Goal: Task Accomplishment & Management: Complete application form

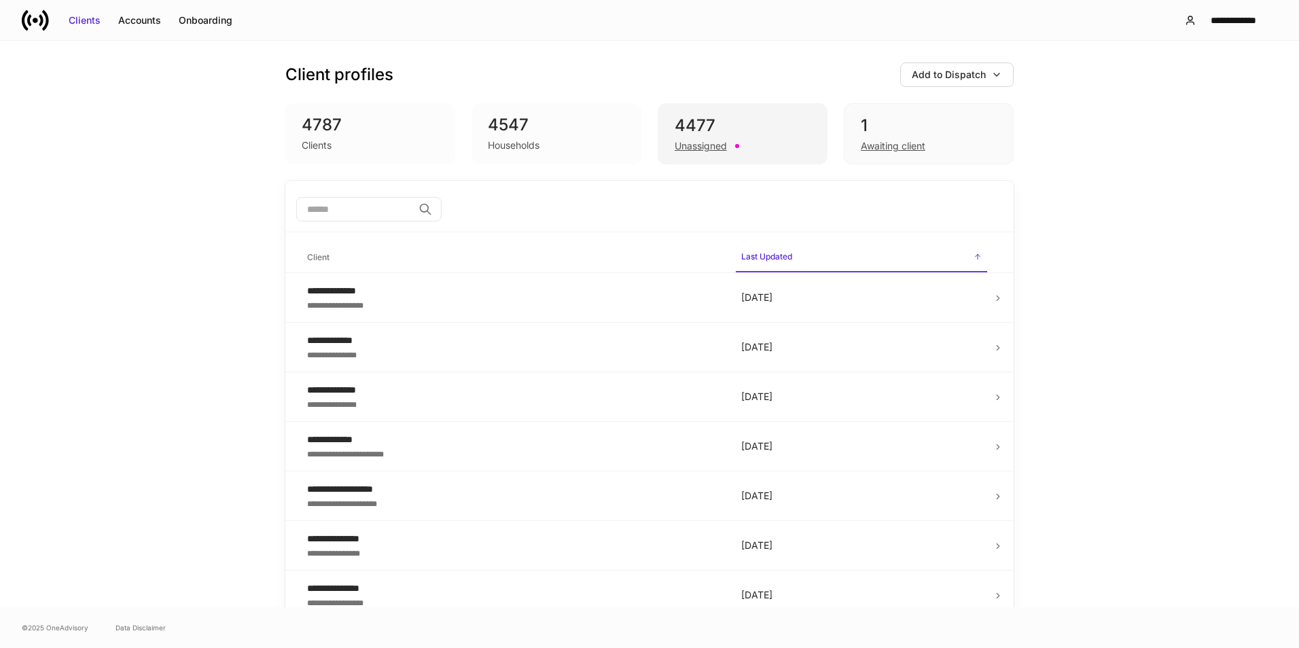
click at [679, 156] on div "4477 Unassigned" at bounding box center [743, 133] width 170 height 61
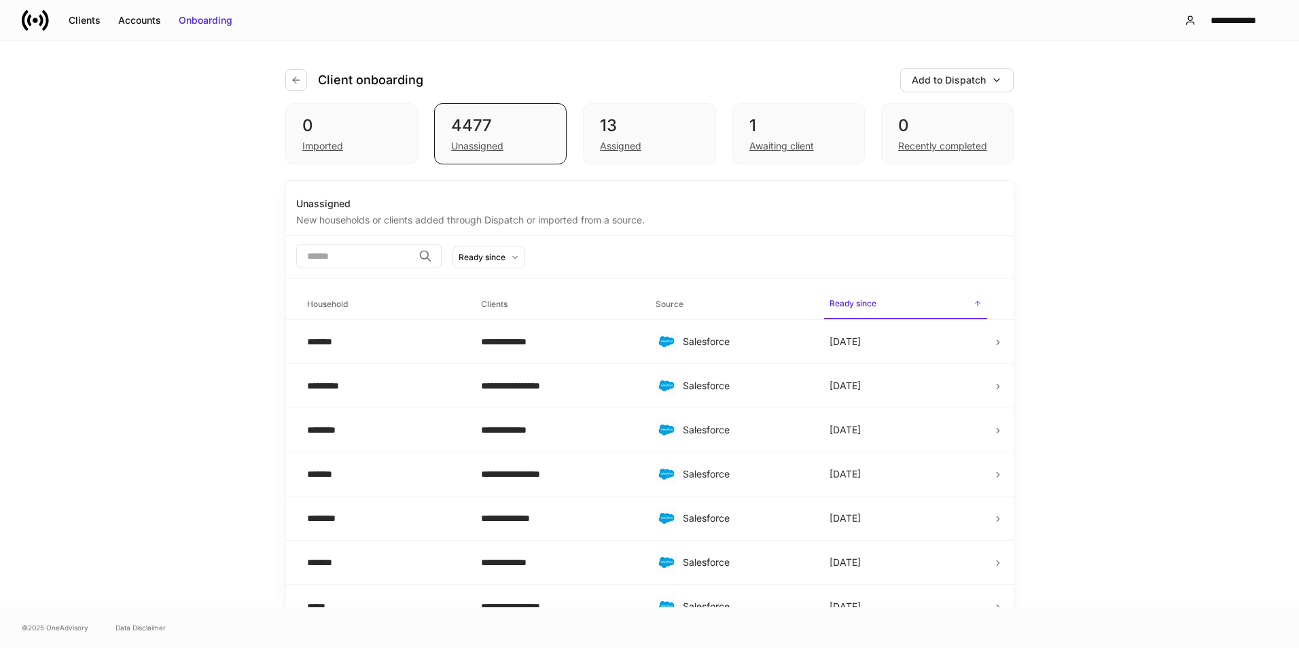
click at [320, 255] on input "search" at bounding box center [354, 256] width 117 height 24
type input "*"
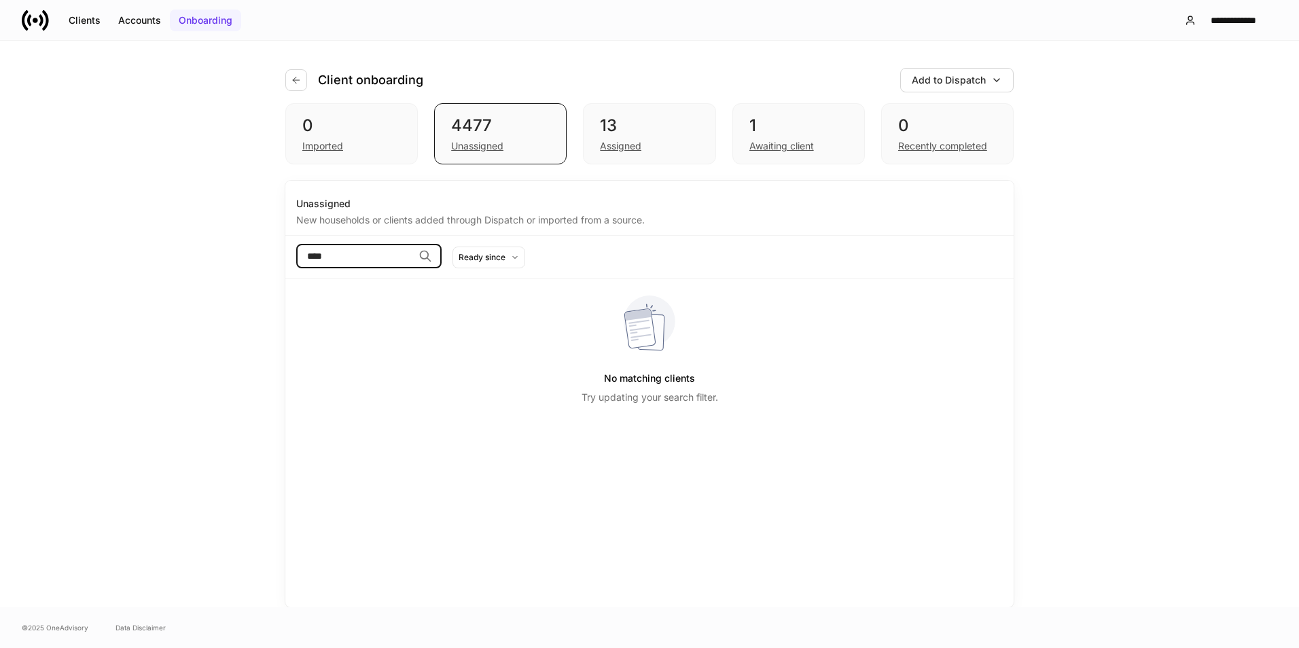
type input "****"
click at [203, 22] on div "Onboarding" at bounding box center [206, 21] width 54 height 14
click at [77, 24] on div "Clients" at bounding box center [85, 21] width 32 height 14
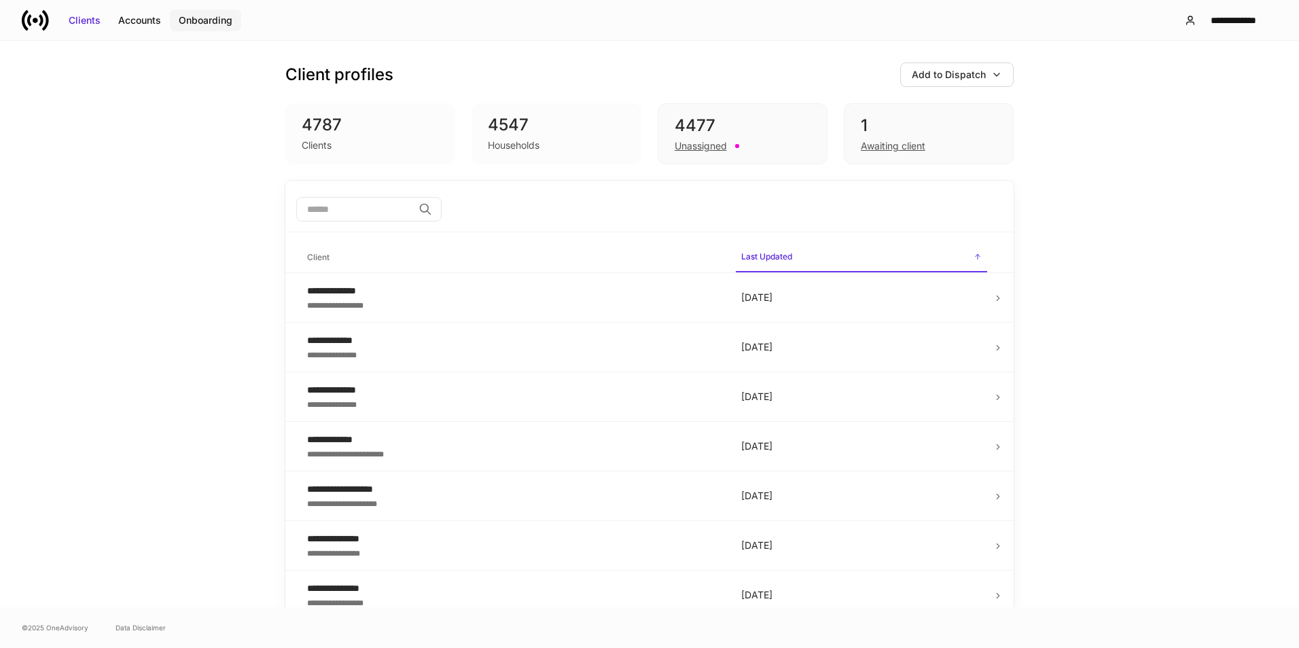
click at [207, 16] on div "Onboarding" at bounding box center [206, 21] width 54 height 14
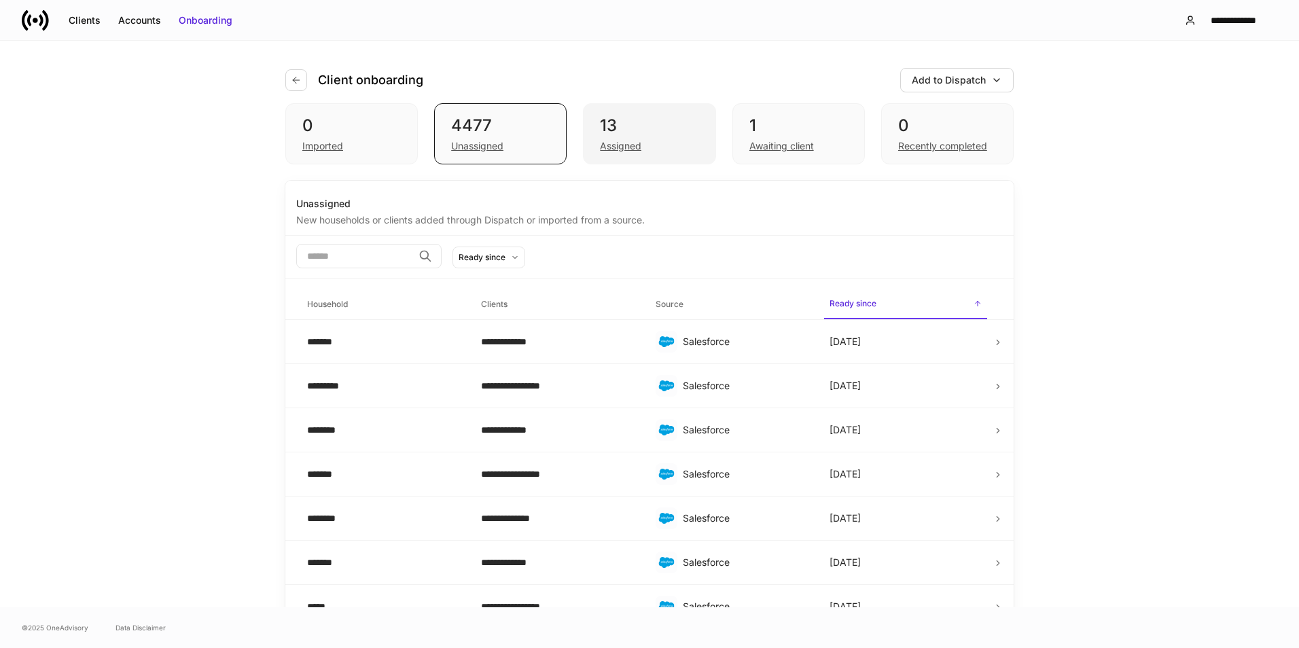
click at [617, 141] on div "Assigned" at bounding box center [620, 146] width 41 height 14
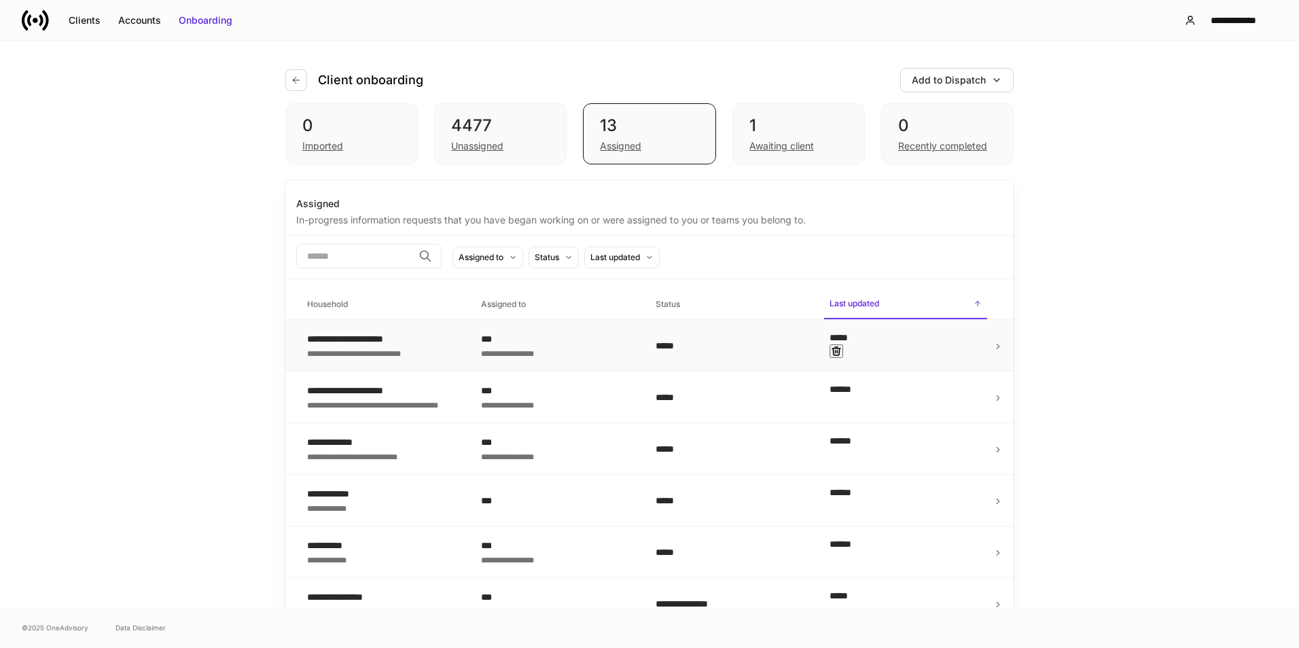
click at [338, 354] on div "**********" at bounding box center [362, 353] width 110 height 14
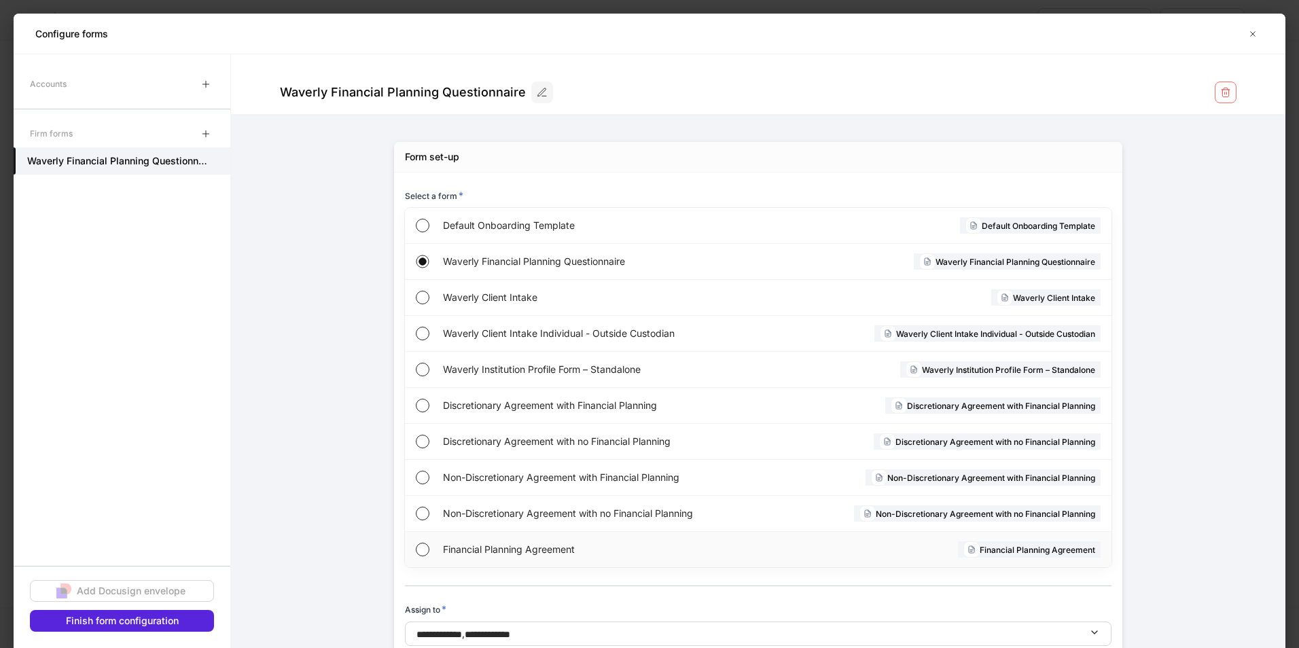
scroll to position [35, 0]
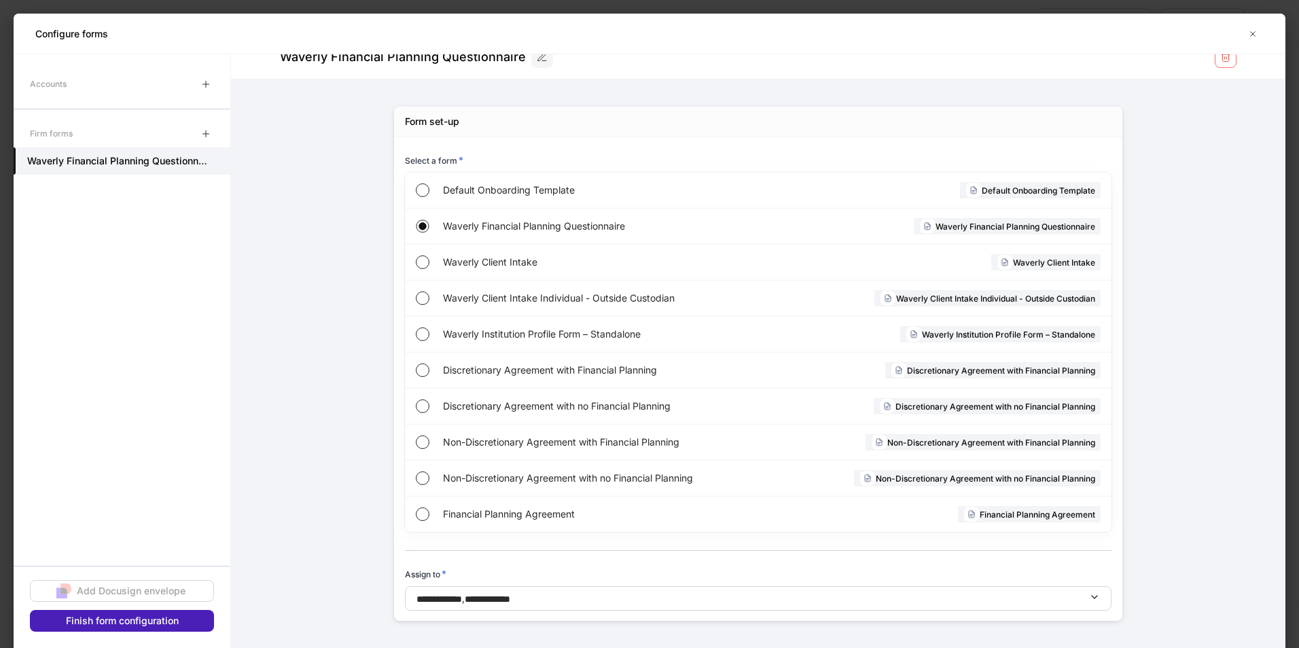
click at [151, 626] on div "Finish form configuration" at bounding box center [122, 621] width 113 height 14
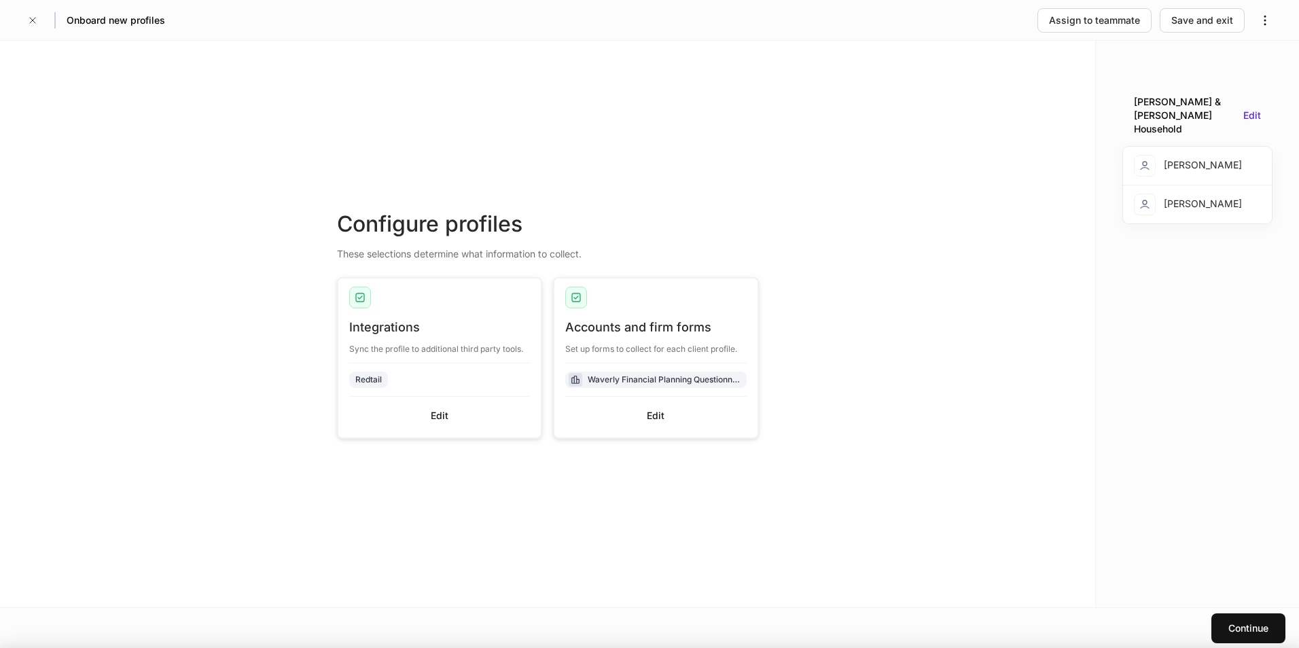
scroll to position [22, 0]
click at [1252, 626] on div "Continue" at bounding box center [1248, 629] width 40 height 14
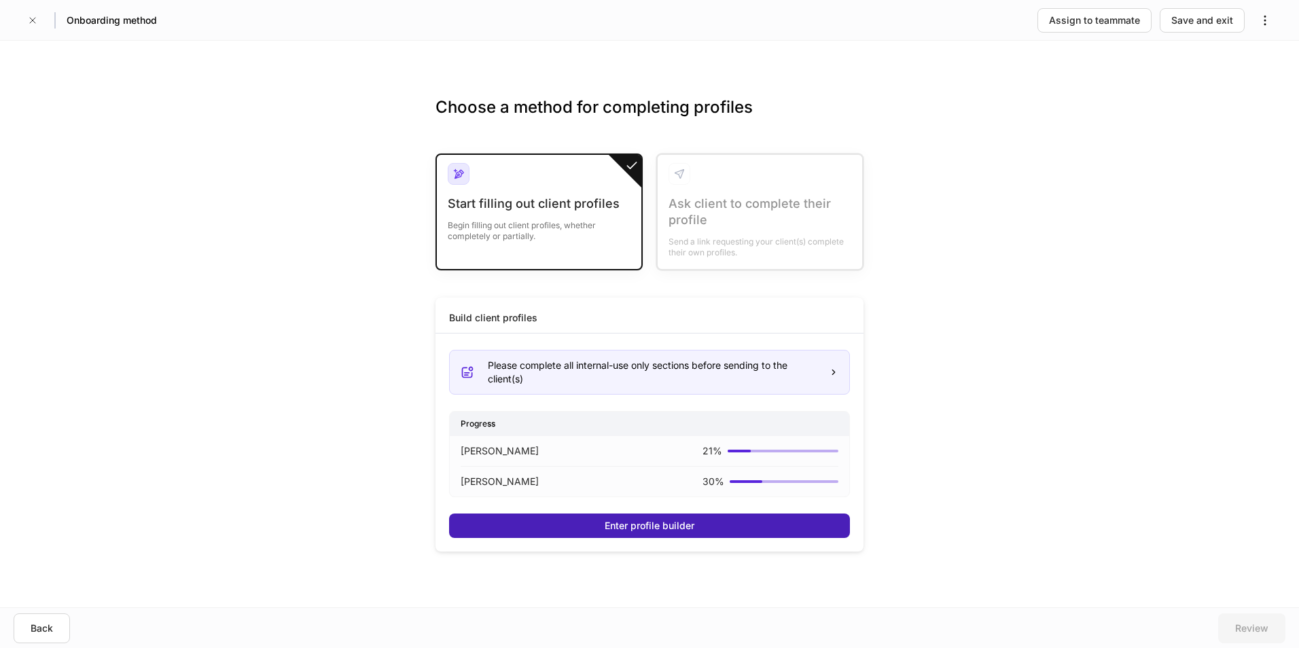
click at [672, 528] on div "Enter profile builder" at bounding box center [650, 526] width 90 height 14
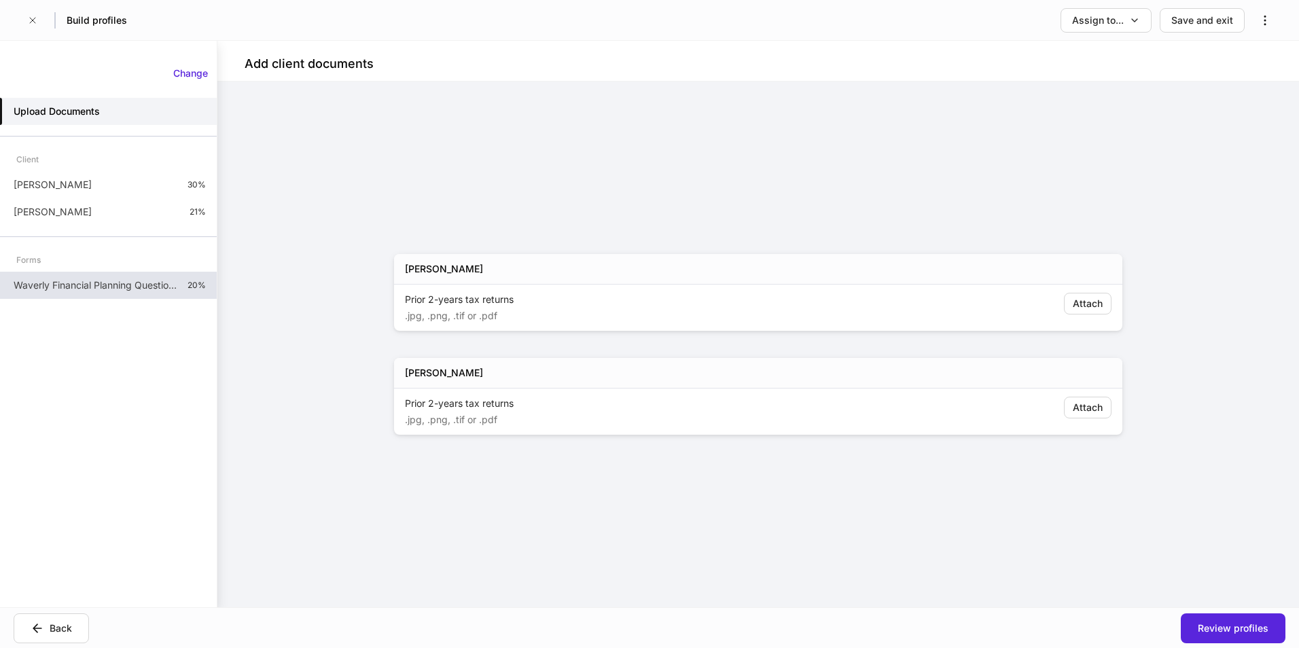
click at [91, 291] on p "Waverly Financial Planning Questionnaire" at bounding box center [95, 286] width 163 height 14
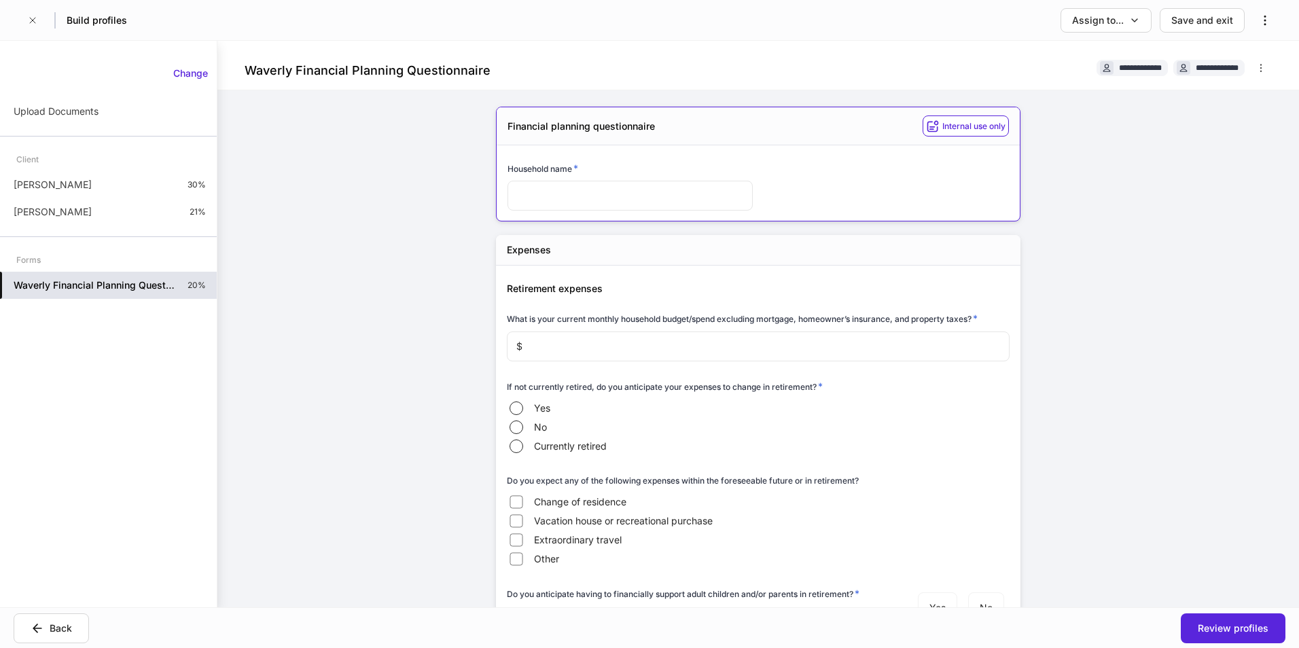
click at [86, 603] on div "Change Upload Documents Client Ashley Tucker 30% Travis Tucker 21% Forms Waverl…" at bounding box center [108, 324] width 217 height 567
click at [54, 632] on div "Back" at bounding box center [61, 629] width 22 height 14
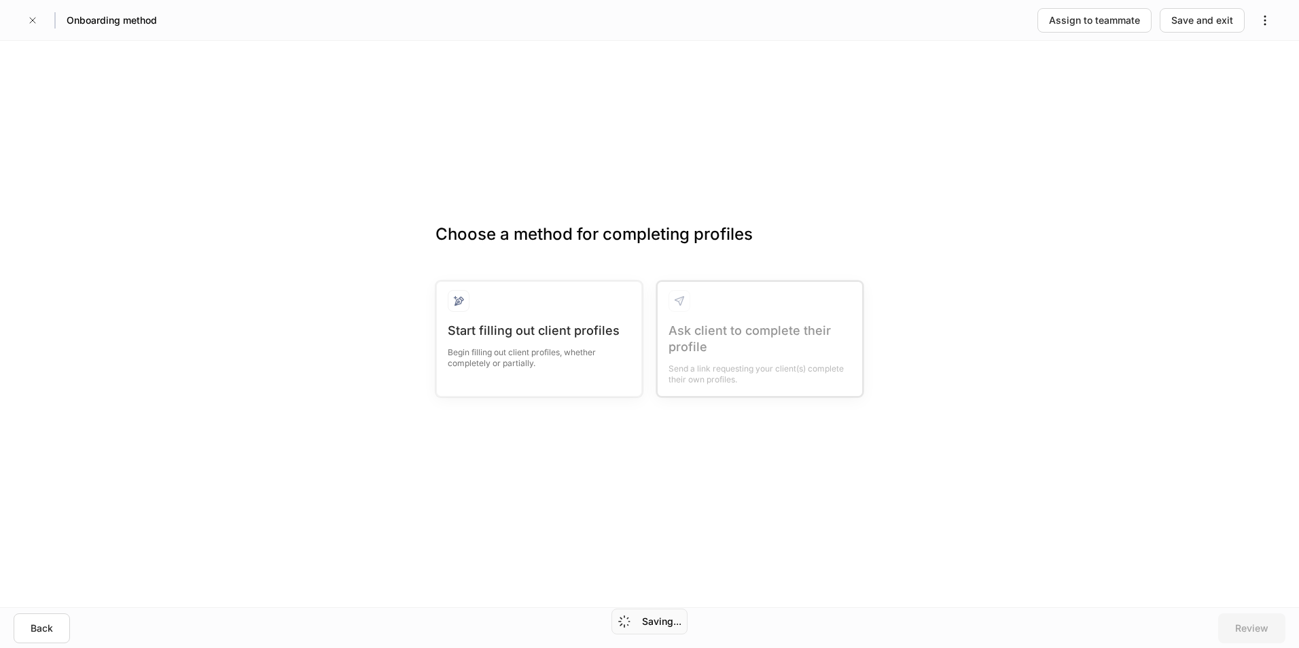
click at [45, 607] on div "Back Review" at bounding box center [649, 627] width 1299 height 41
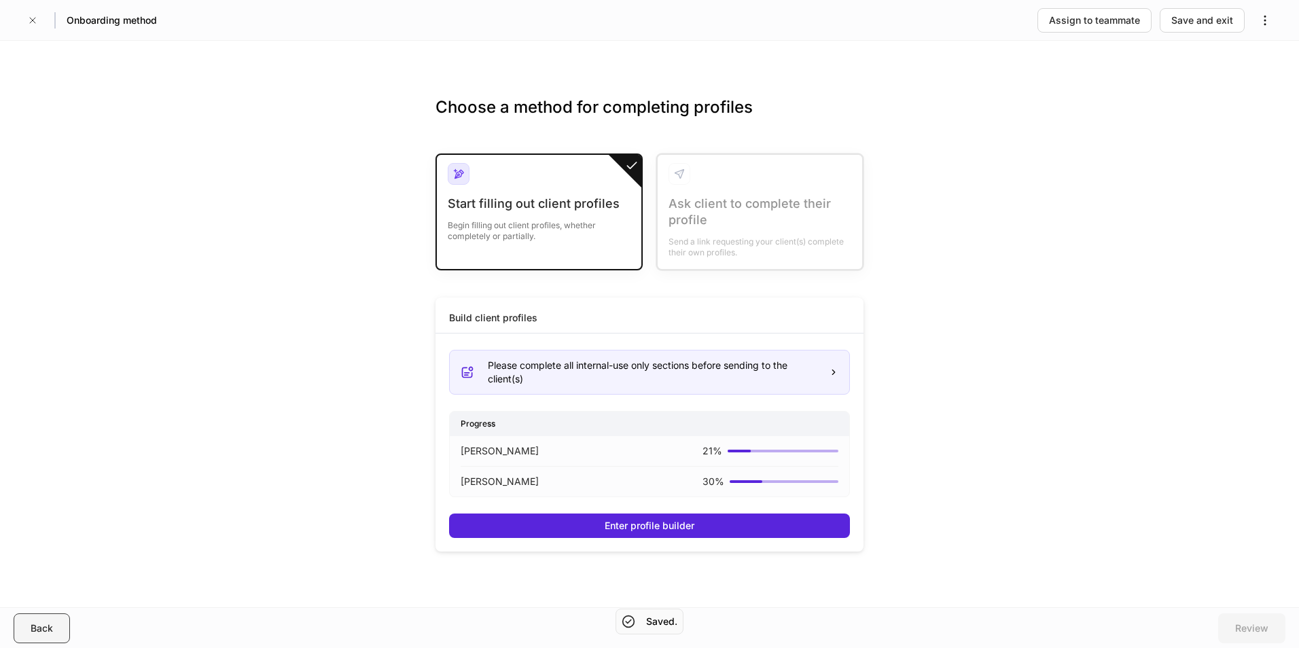
click at [43, 628] on div "Back" at bounding box center [42, 629] width 22 height 14
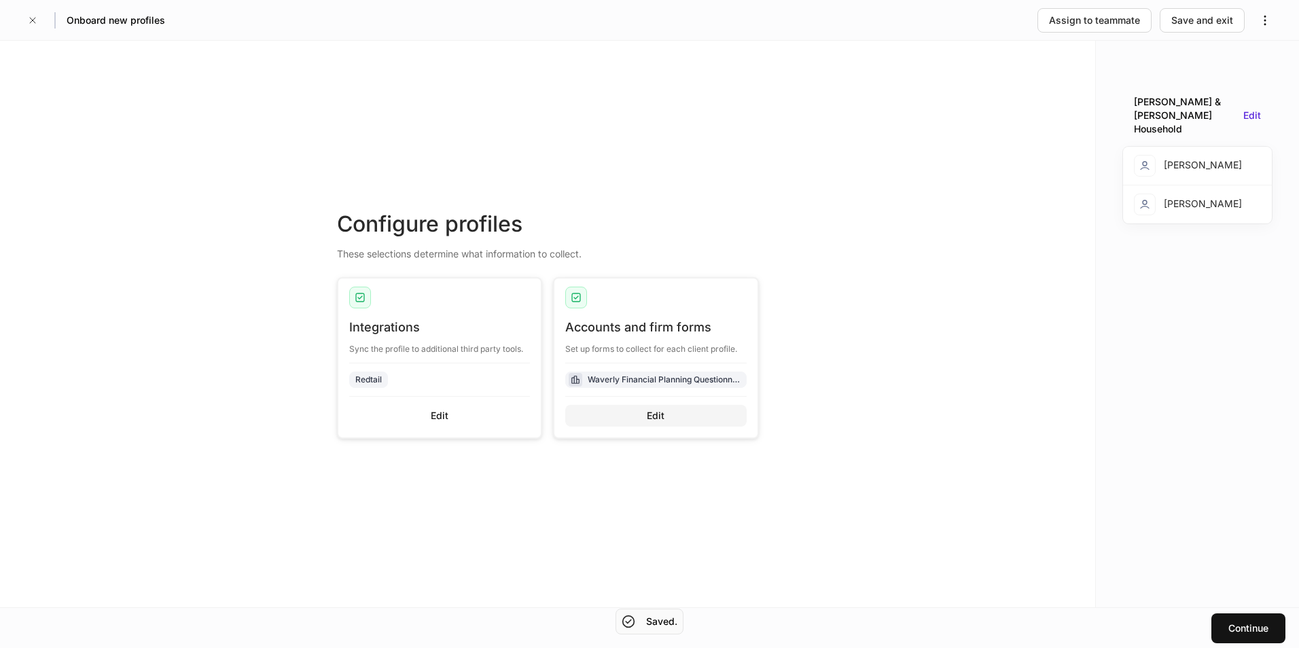
click at [664, 423] on button "Edit" at bounding box center [655, 416] width 181 height 22
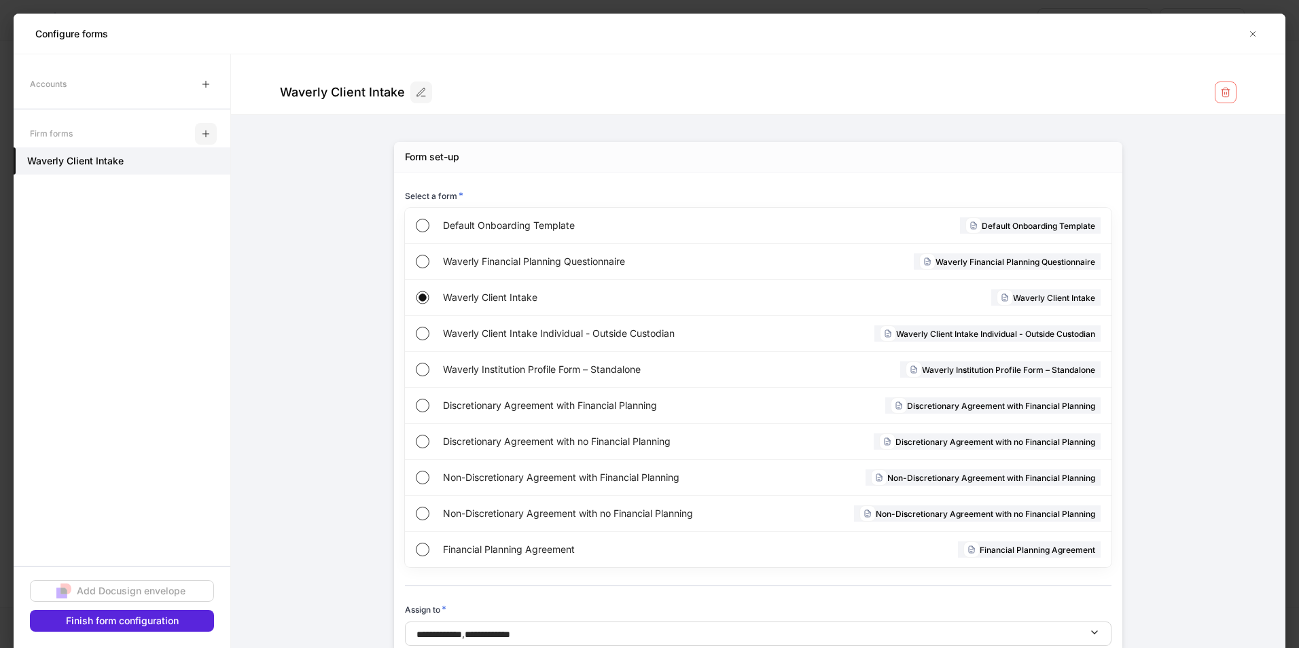
click at [201, 132] on icon "button" at bounding box center [205, 133] width 11 height 11
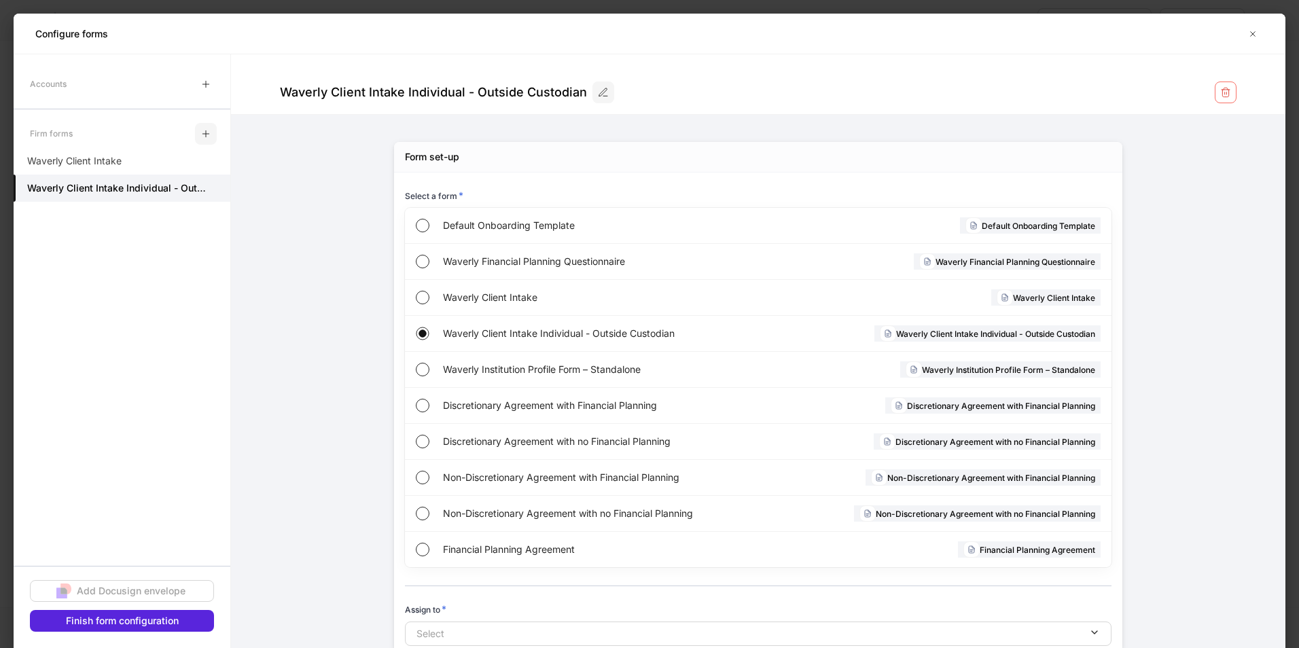
click at [199, 132] on button "button" at bounding box center [206, 134] width 22 height 22
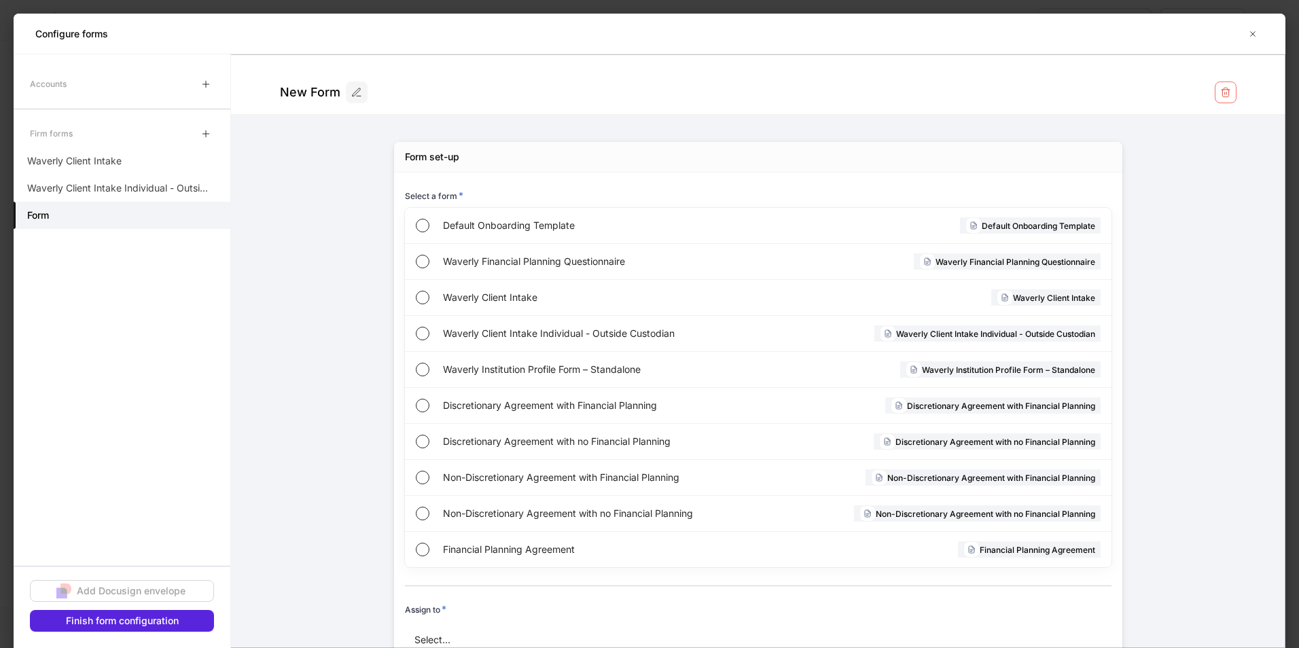
scroll to position [41, 0]
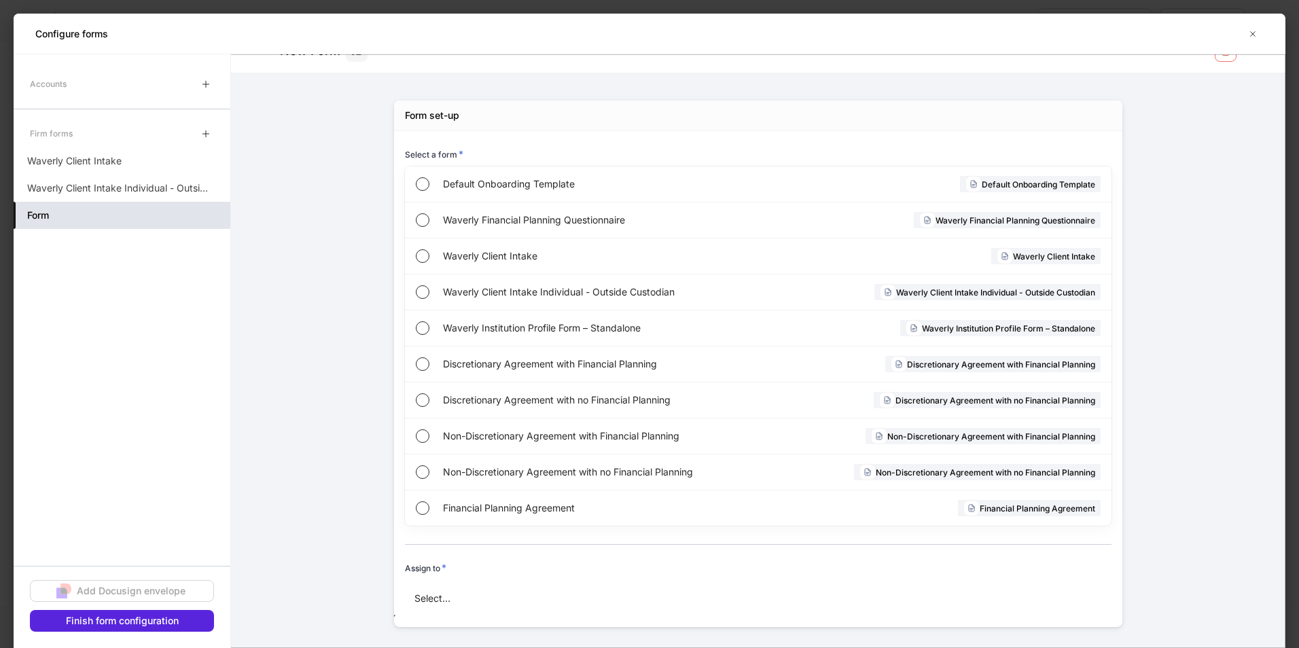
click at [59, 219] on div "Form" at bounding box center [122, 215] width 217 height 27
click at [88, 190] on p "Waverly Client Intake Individual - Outside Custodian" at bounding box center [117, 188] width 181 height 14
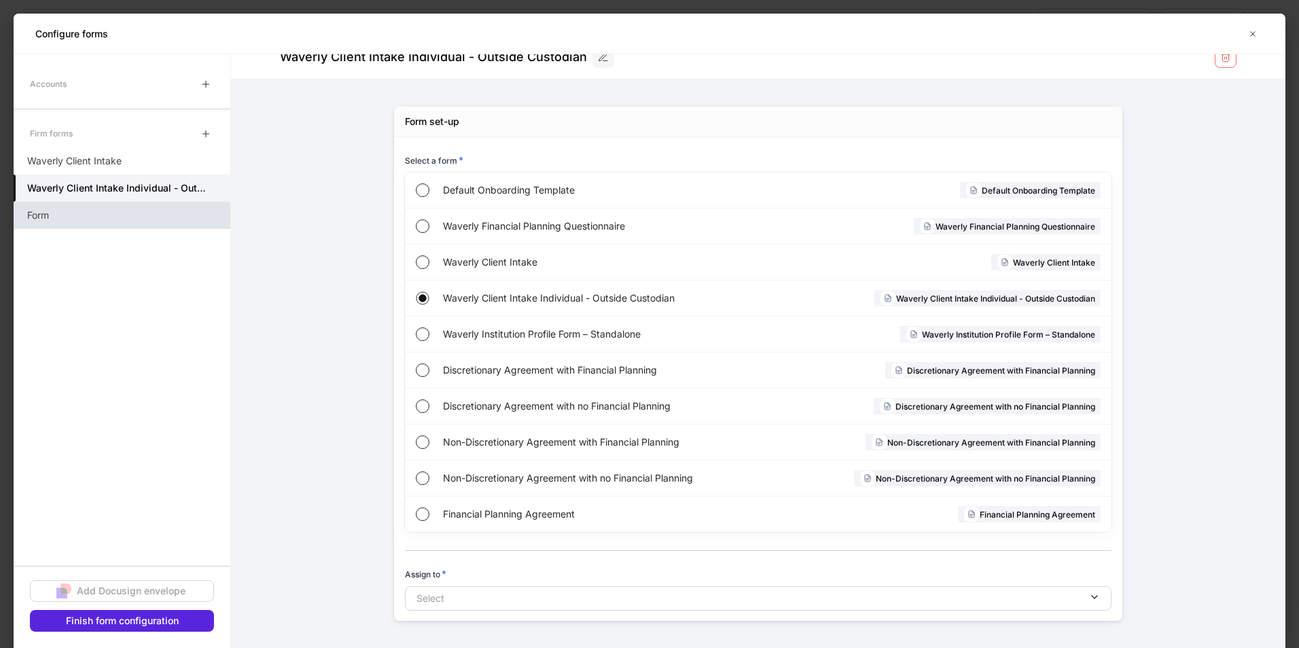
drag, startPoint x: 58, startPoint y: 215, endPoint x: 151, endPoint y: 217, distance: 93.1
click at [58, 215] on div "Form" at bounding box center [122, 215] width 217 height 27
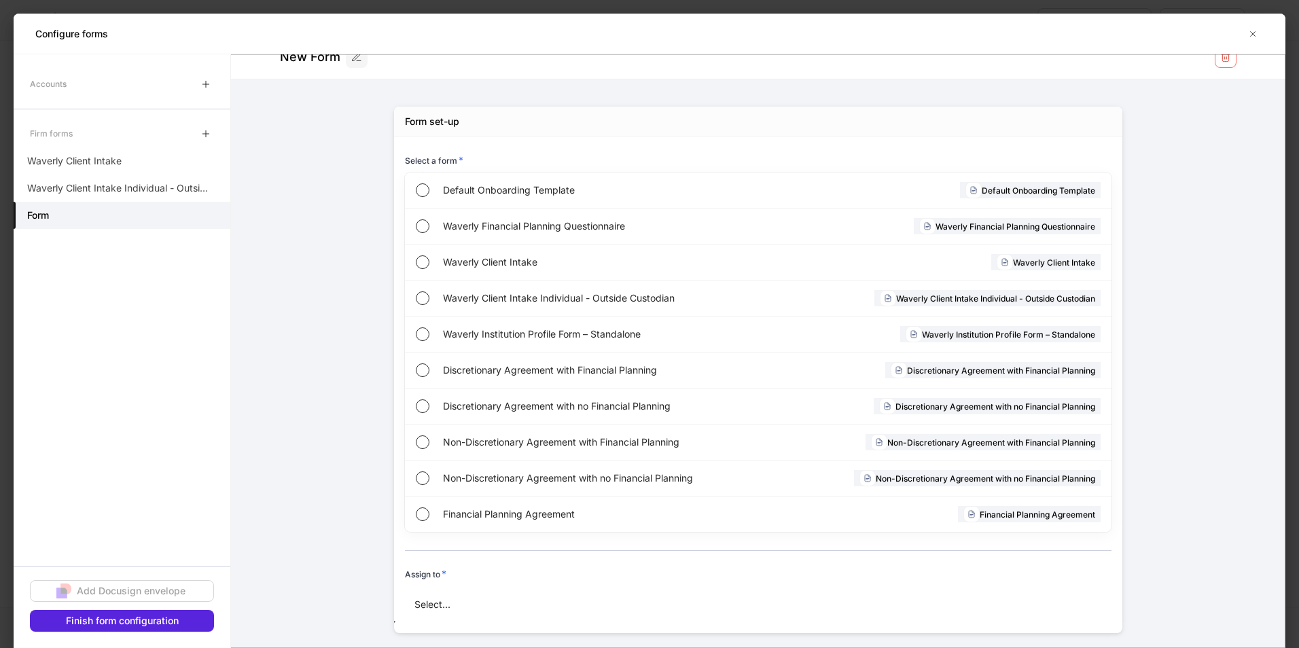
click at [490, 615] on body "Onboard new profiles Assign to teammate Save and exit Configure profiles These …" at bounding box center [649, 324] width 1299 height 648
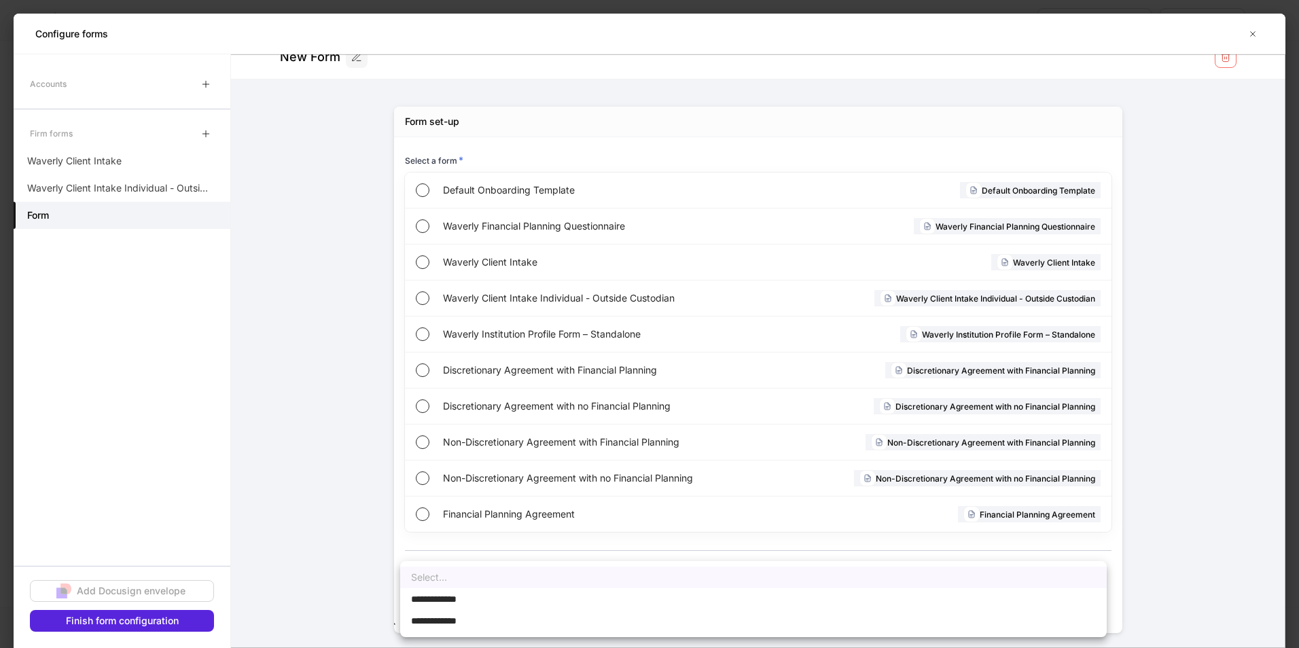
click at [334, 581] on div at bounding box center [649, 324] width 1299 height 648
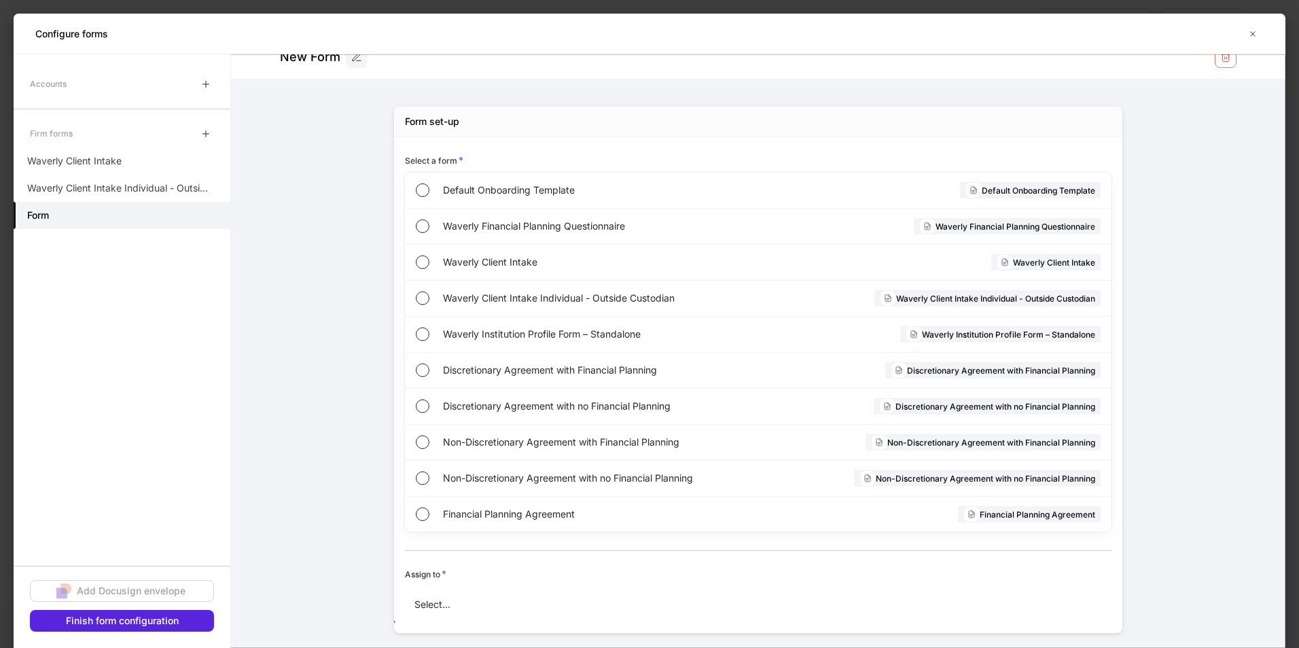
click at [446, 605] on body "Onboard new profiles Assign to teammate Save and exit Configure profiles These …" at bounding box center [649, 324] width 1299 height 648
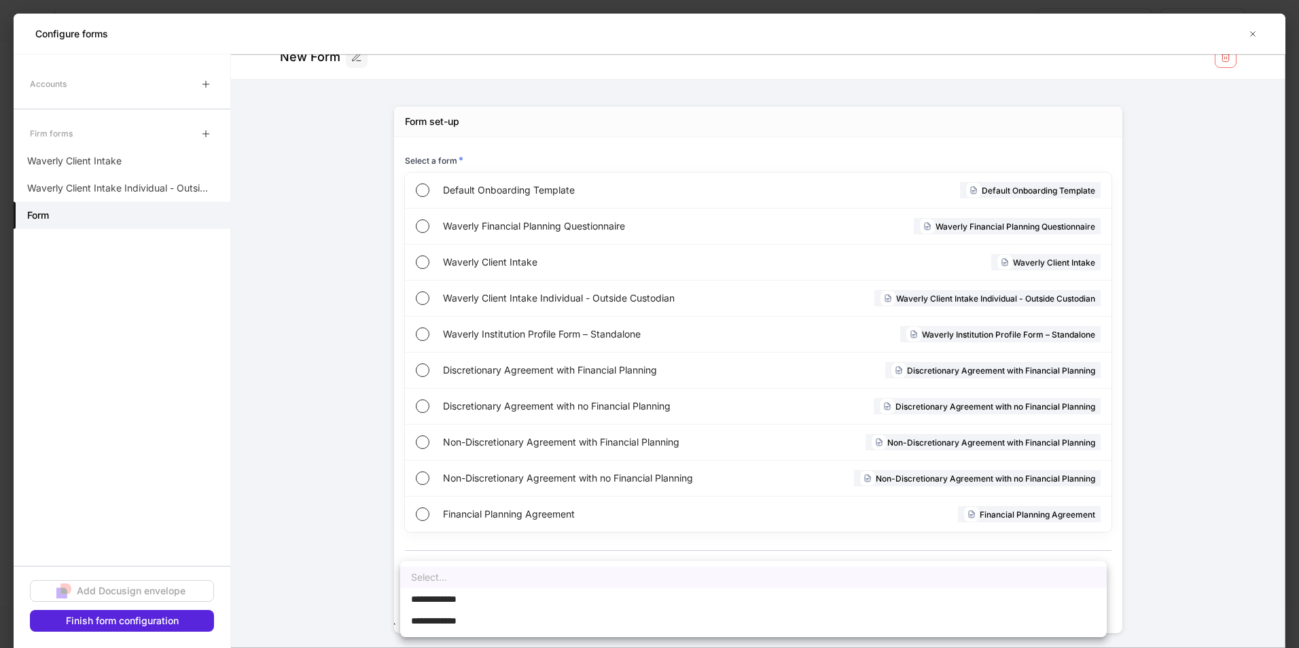
click at [198, 215] on div at bounding box center [649, 324] width 1299 height 648
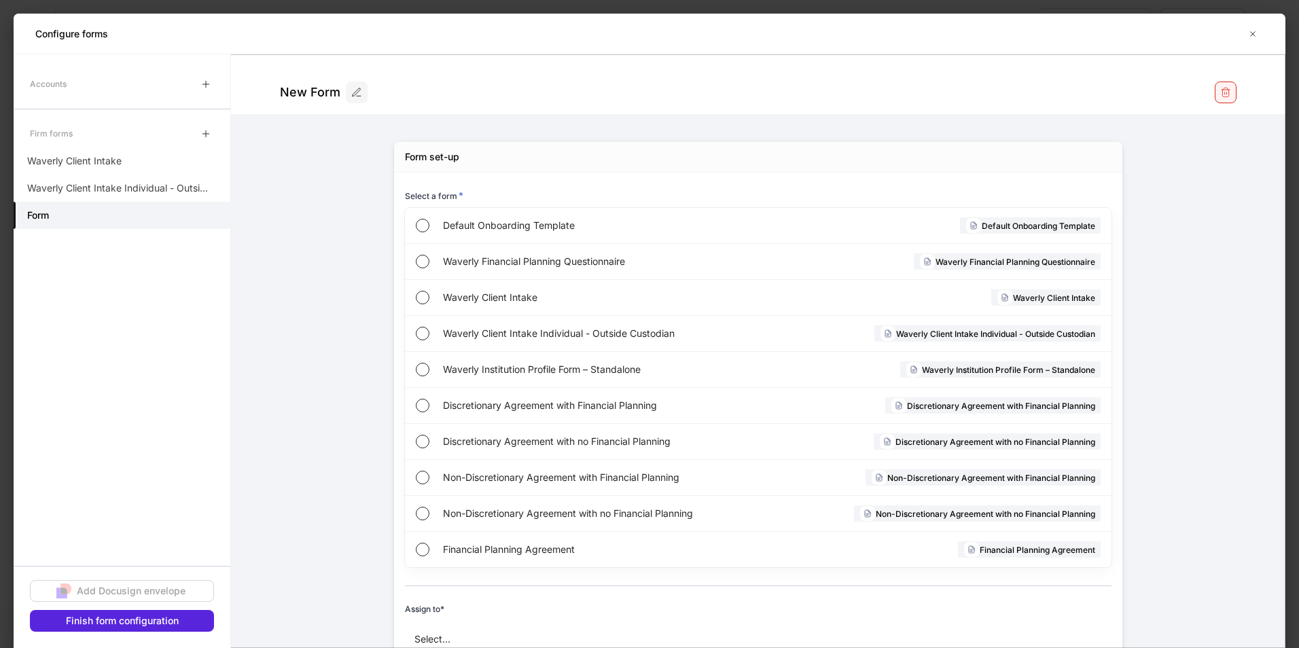
click at [1215, 98] on button "button" at bounding box center [1226, 93] width 22 height 22
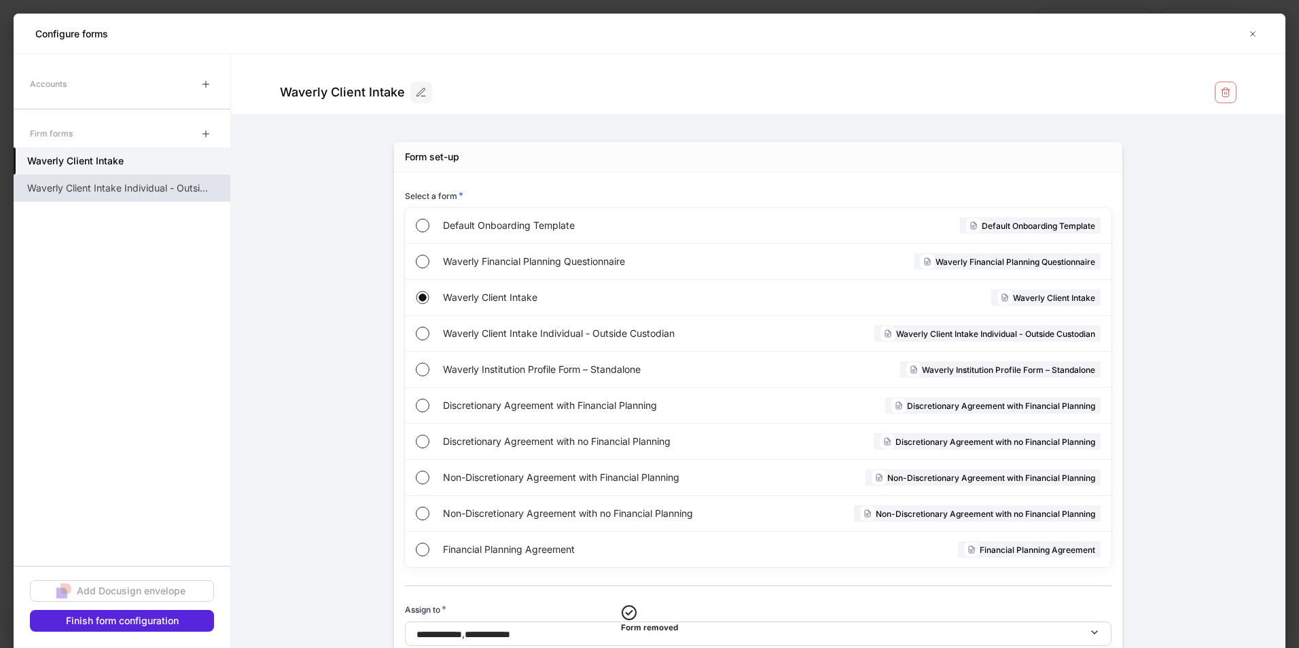
click at [94, 194] on p "Waverly Client Intake Individual - Outside Custodian" at bounding box center [117, 188] width 181 height 14
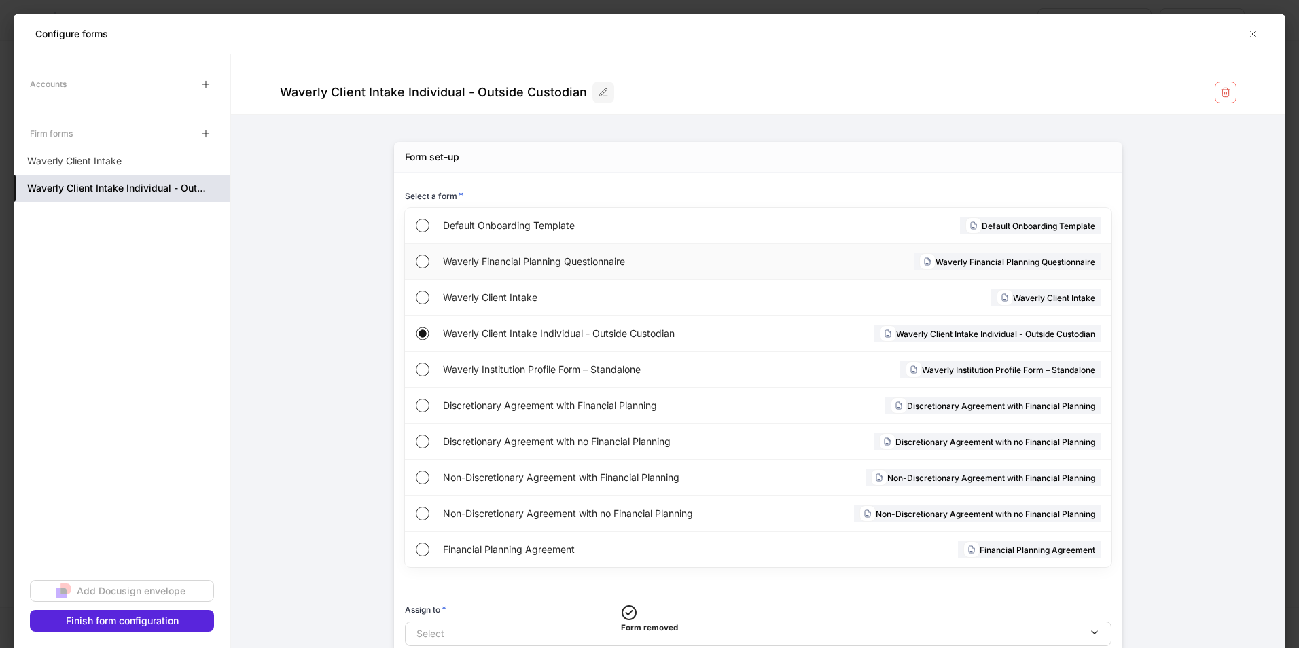
click at [513, 255] on span "Waverly Financial Planning Questionnaire" at bounding box center [601, 262] width 316 height 14
click at [207, 133] on icon "button" at bounding box center [205, 133] width 11 height 11
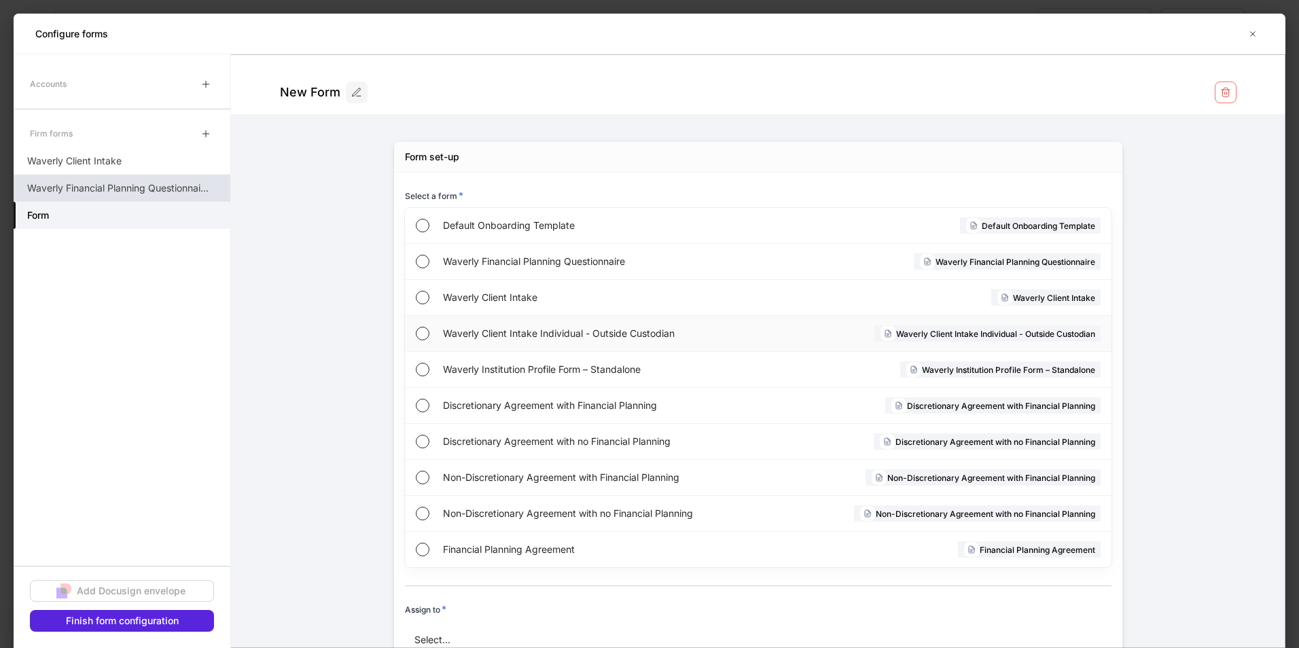
click at [572, 337] on span "Waverly Client Intake Individual - Outside Custodian" at bounding box center [603, 334] width 321 height 14
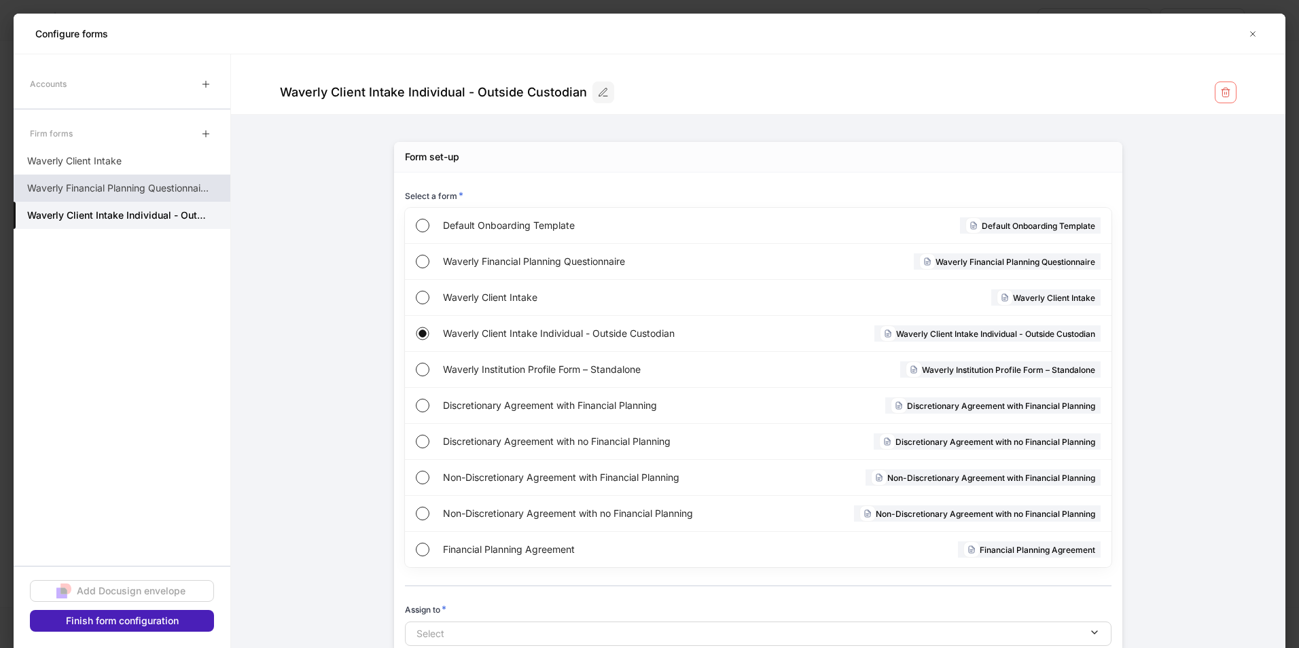
click at [130, 624] on div "Finish form configuration" at bounding box center [122, 621] width 113 height 14
click at [435, 645] on button "Select" at bounding box center [420, 636] width 31 height 30
click at [123, 189] on div at bounding box center [649, 324] width 1299 height 648
click at [120, 187] on p "Waverly Financial Planning Questionnaire" at bounding box center [117, 188] width 181 height 14
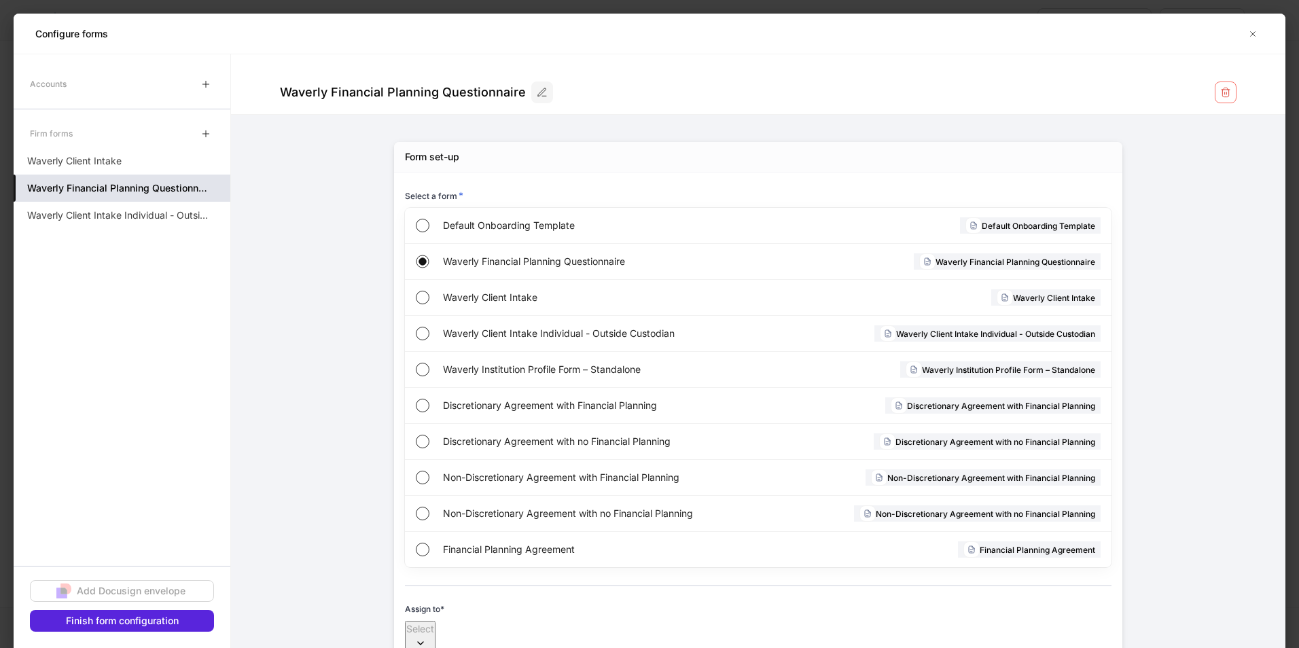
click at [435, 641] on button "Select" at bounding box center [420, 636] width 31 height 30
click at [437, 581] on span "**********" at bounding box center [423, 586] width 46 height 10
click at [439, 615] on span "**********" at bounding box center [423, 617] width 46 height 10
click at [266, 513] on div at bounding box center [649, 324] width 1299 height 648
click at [92, 155] on p "Waverly Client Intake" at bounding box center [74, 161] width 94 height 14
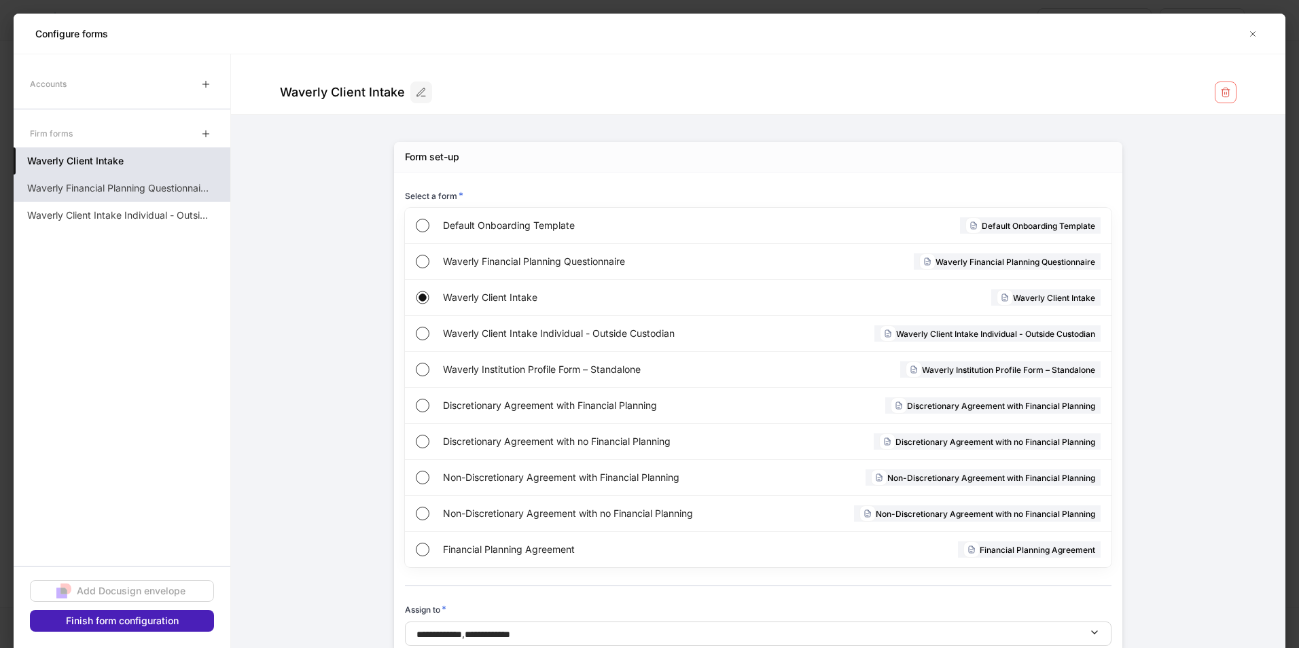
click at [106, 621] on div "Finish form configuration" at bounding box center [122, 621] width 113 height 14
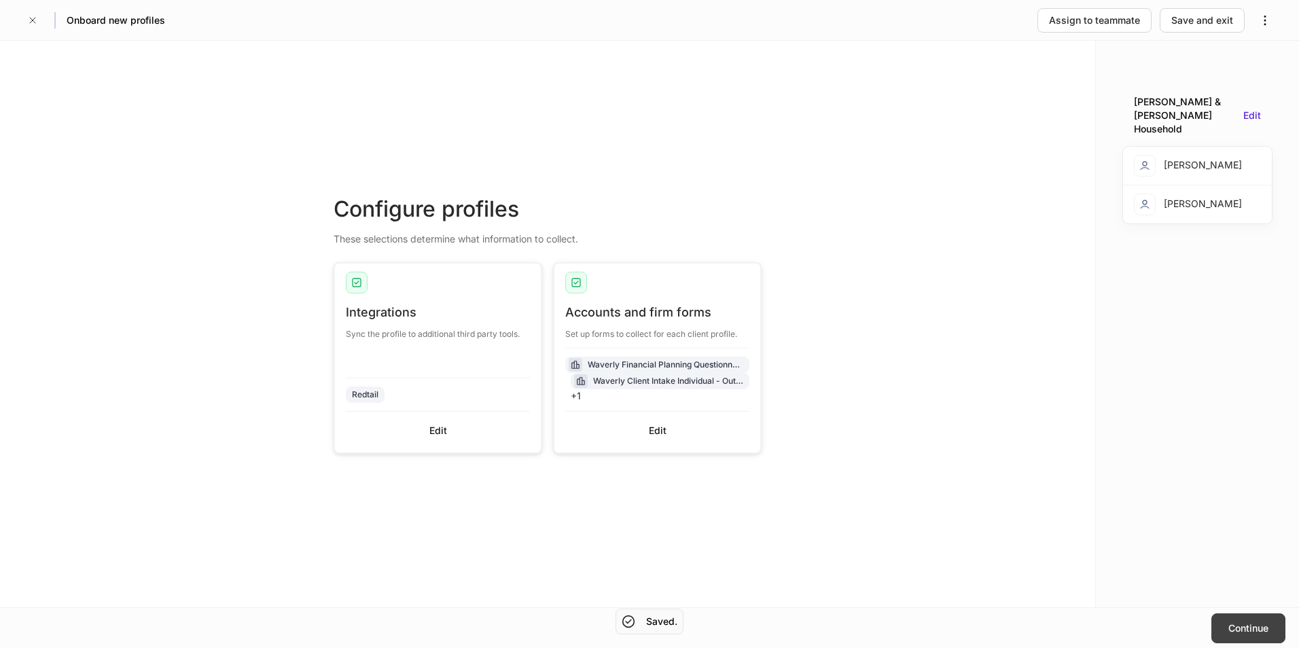
click at [1246, 622] on div "Continue" at bounding box center [1248, 629] width 40 height 14
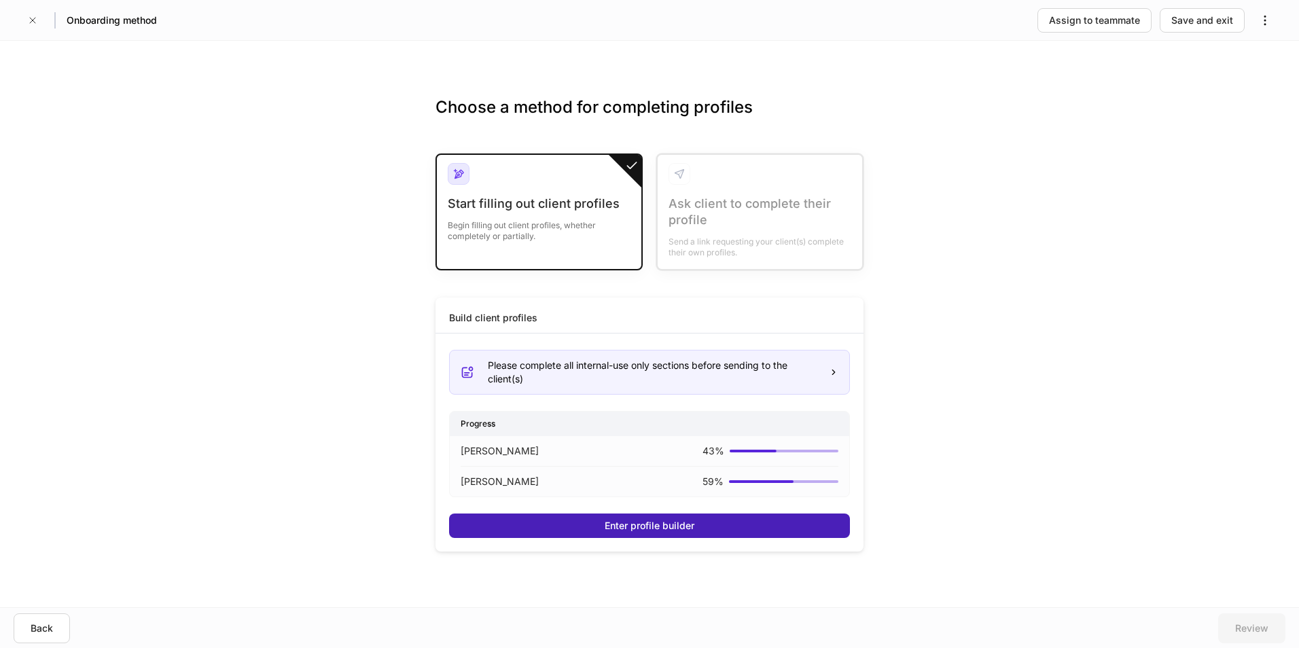
click at [711, 520] on button "Enter profile builder" at bounding box center [649, 526] width 401 height 24
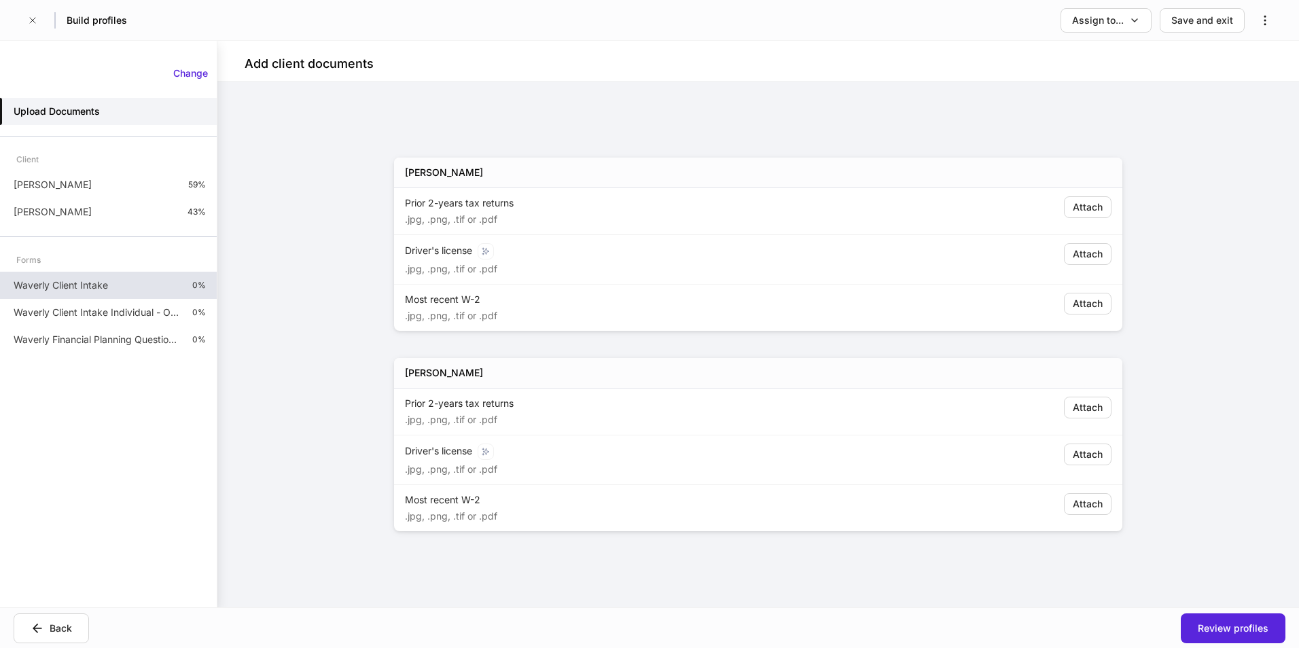
click at [82, 279] on p "Waverly Client Intake" at bounding box center [61, 286] width 94 height 14
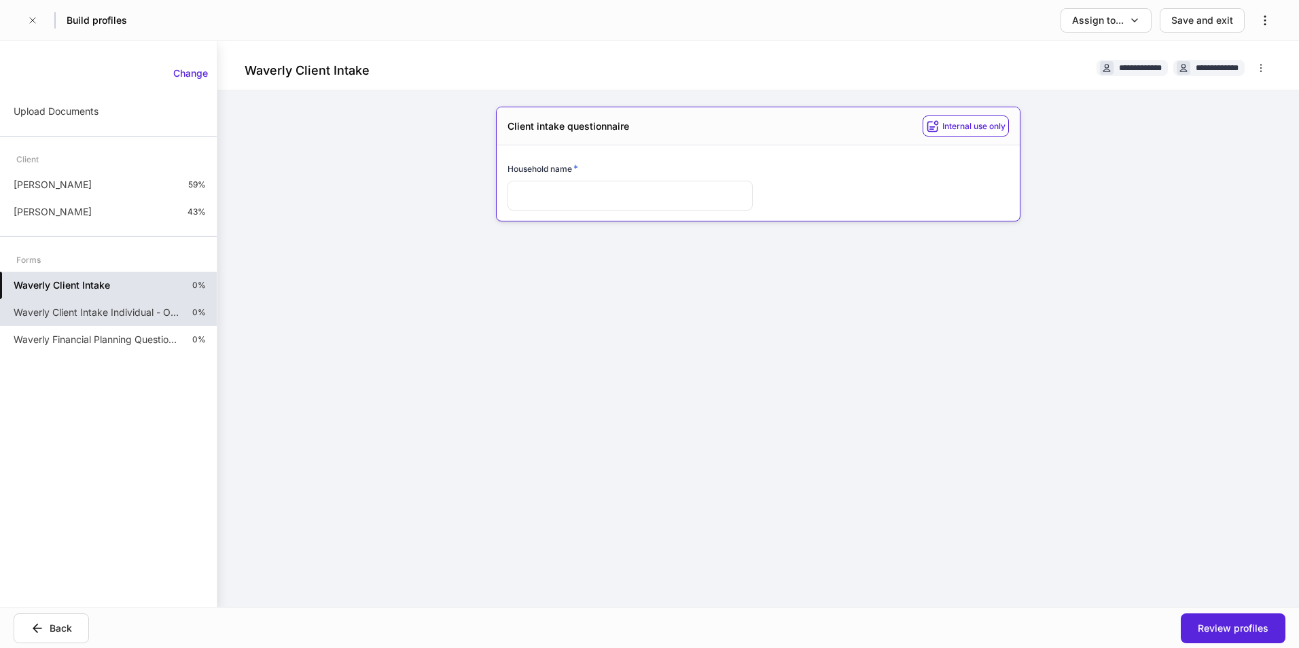
click at [95, 313] on p "Waverly Client Intake Individual - Outside Custodian" at bounding box center [98, 313] width 168 height 14
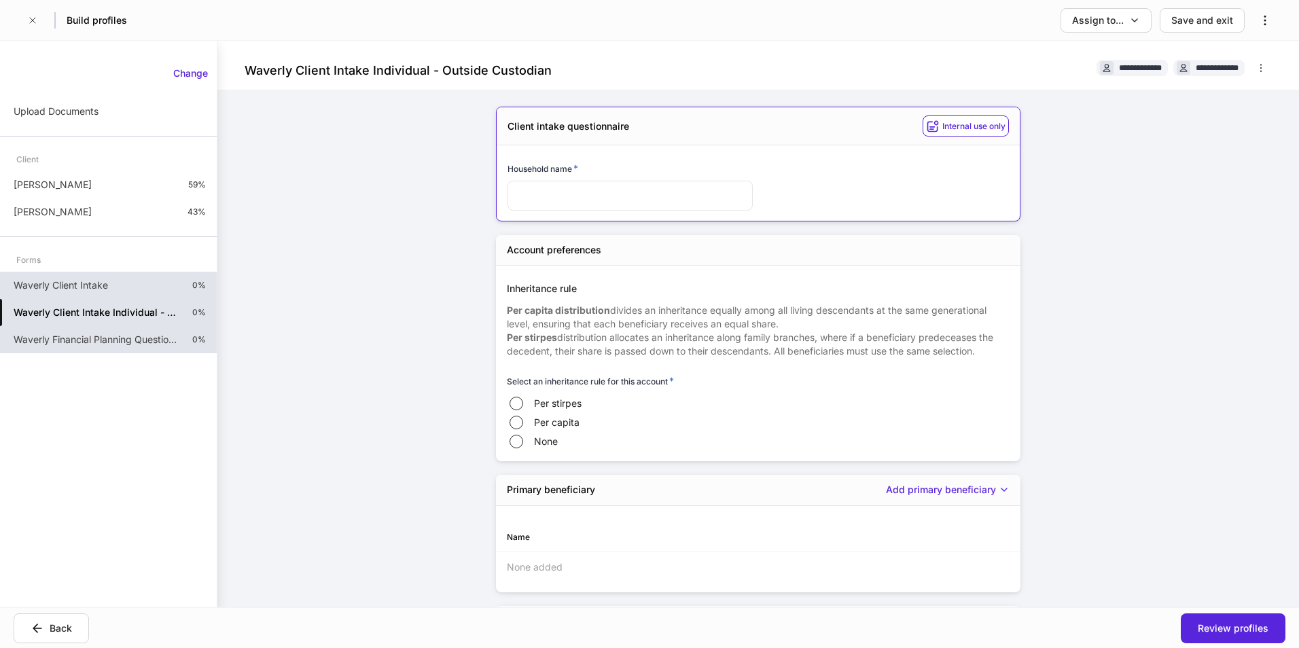
click at [69, 346] on p "Waverly Financial Planning Questionnaire" at bounding box center [98, 340] width 168 height 14
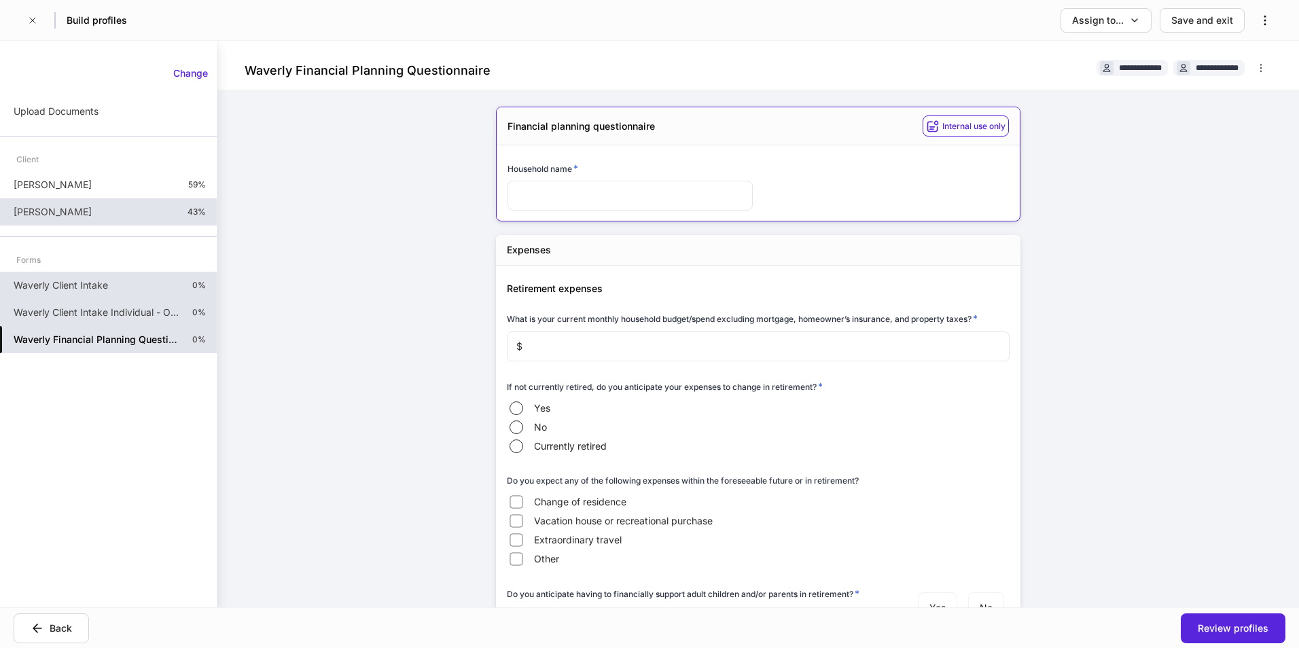
drag, startPoint x: 112, startPoint y: 177, endPoint x: 104, endPoint y: 202, distance: 27.1
click at [112, 176] on div "Ashley Tucker 59%" at bounding box center [108, 184] width 217 height 27
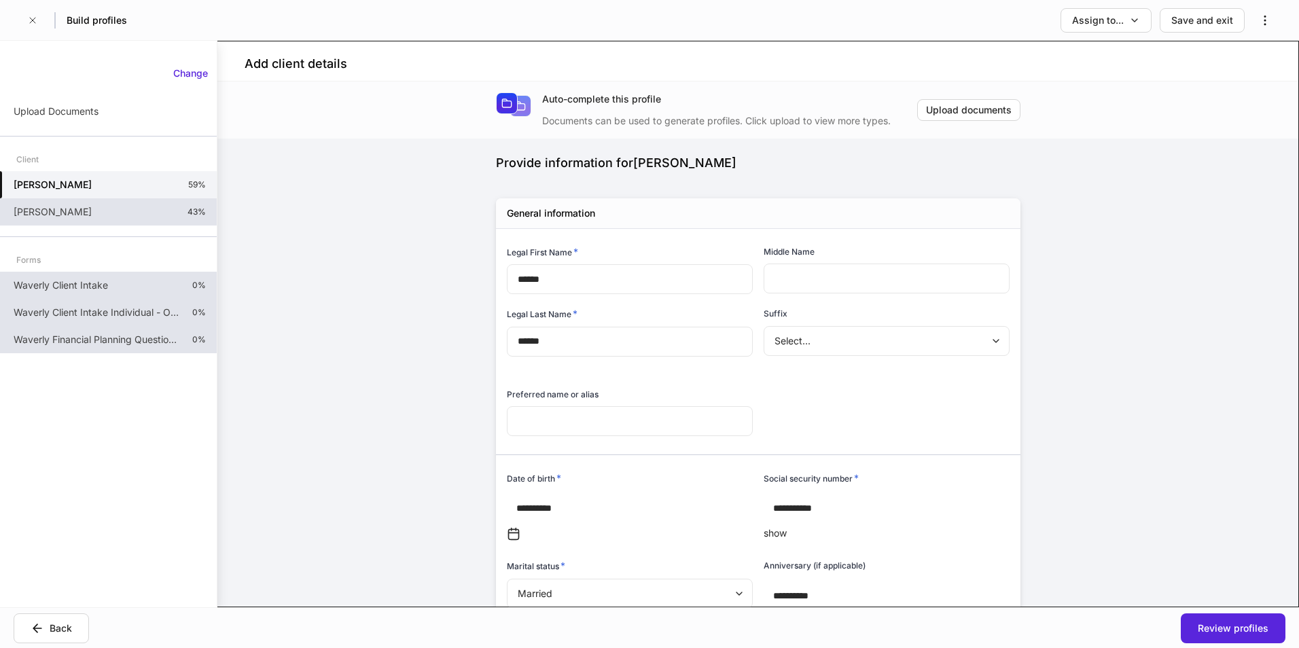
type input "**********"
click at [71, 283] on p "Waverly Client Intake" at bounding box center [61, 286] width 94 height 14
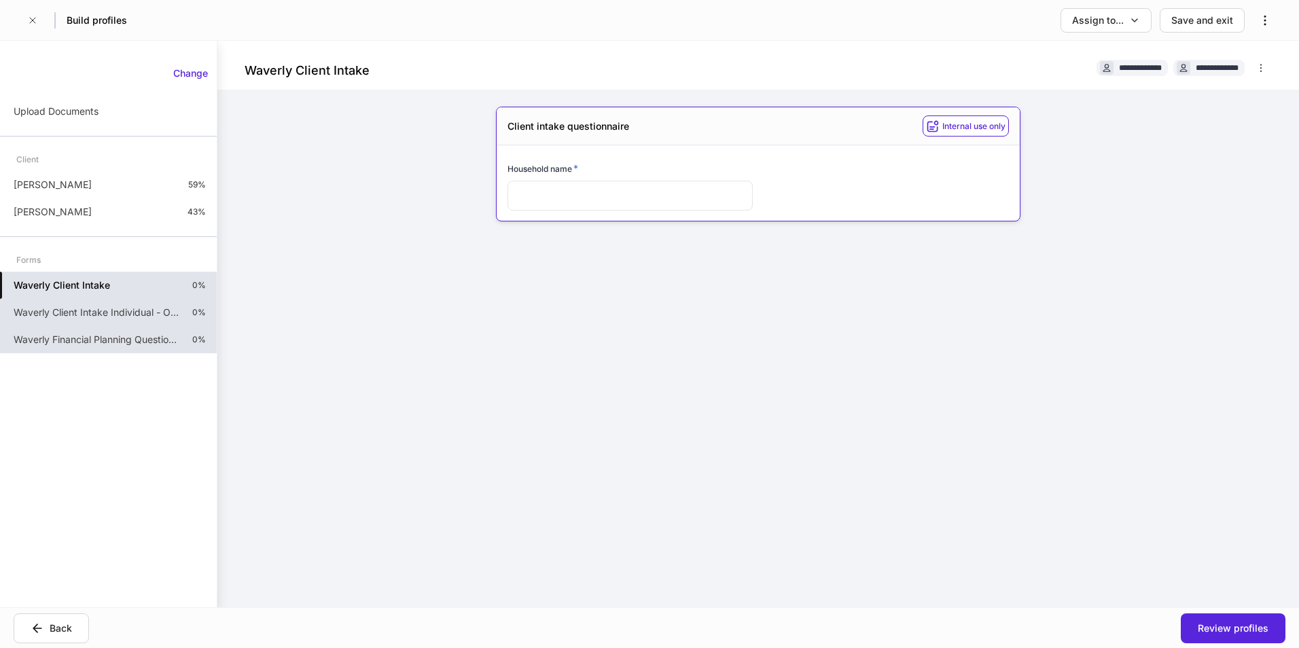
click at [65, 312] on p "Waverly Client Intake Individual - Outside Custodian" at bounding box center [98, 313] width 168 height 14
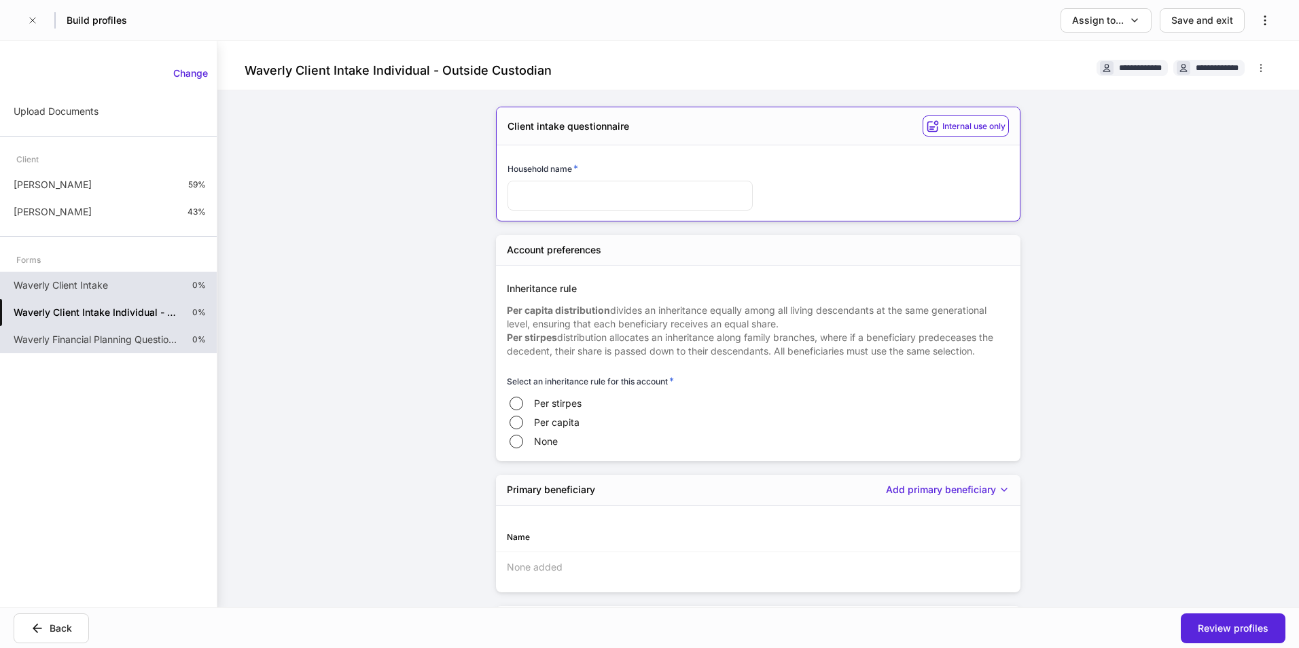
click at [80, 269] on div "Forms" at bounding box center [108, 260] width 217 height 24
click at [88, 294] on div "Waverly Client Intake 0%" at bounding box center [108, 285] width 217 height 27
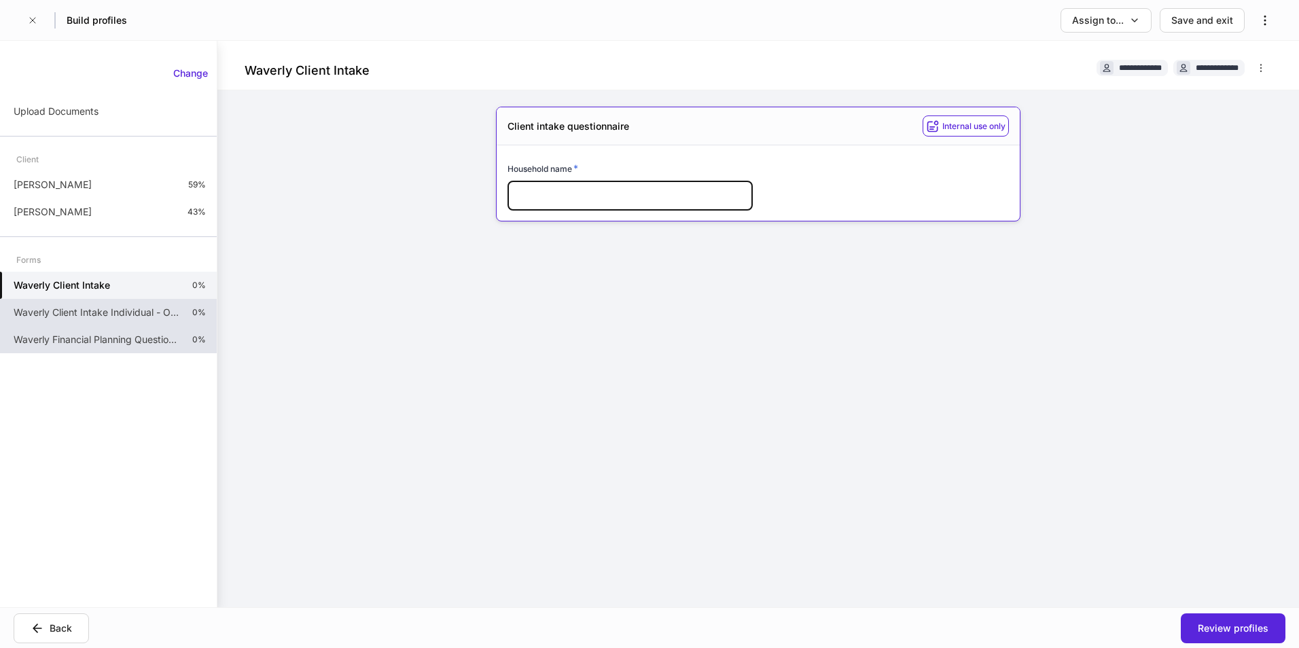
click at [638, 198] on input "text" at bounding box center [629, 196] width 245 height 30
type input "**********"
click at [105, 304] on div "Waverly Client Intake Individual - Outside Custodian 0%" at bounding box center [108, 312] width 217 height 27
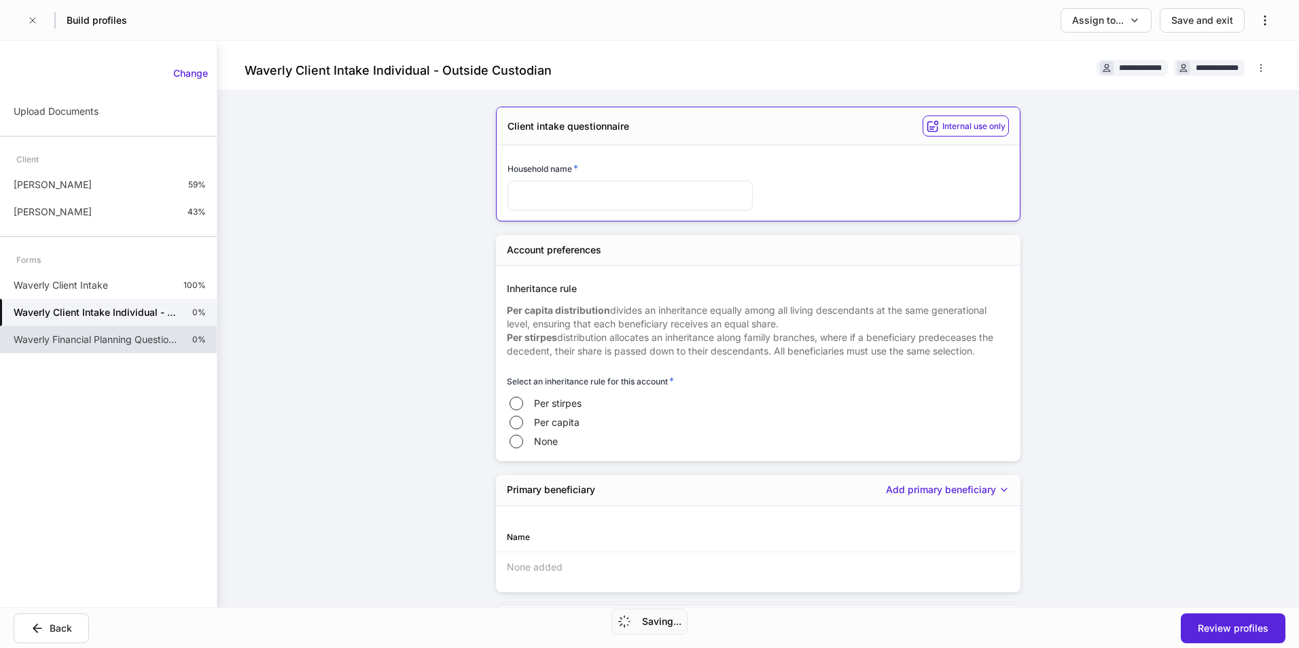
click at [102, 341] on p "Waverly Financial Planning Questionnaire" at bounding box center [98, 340] width 168 height 14
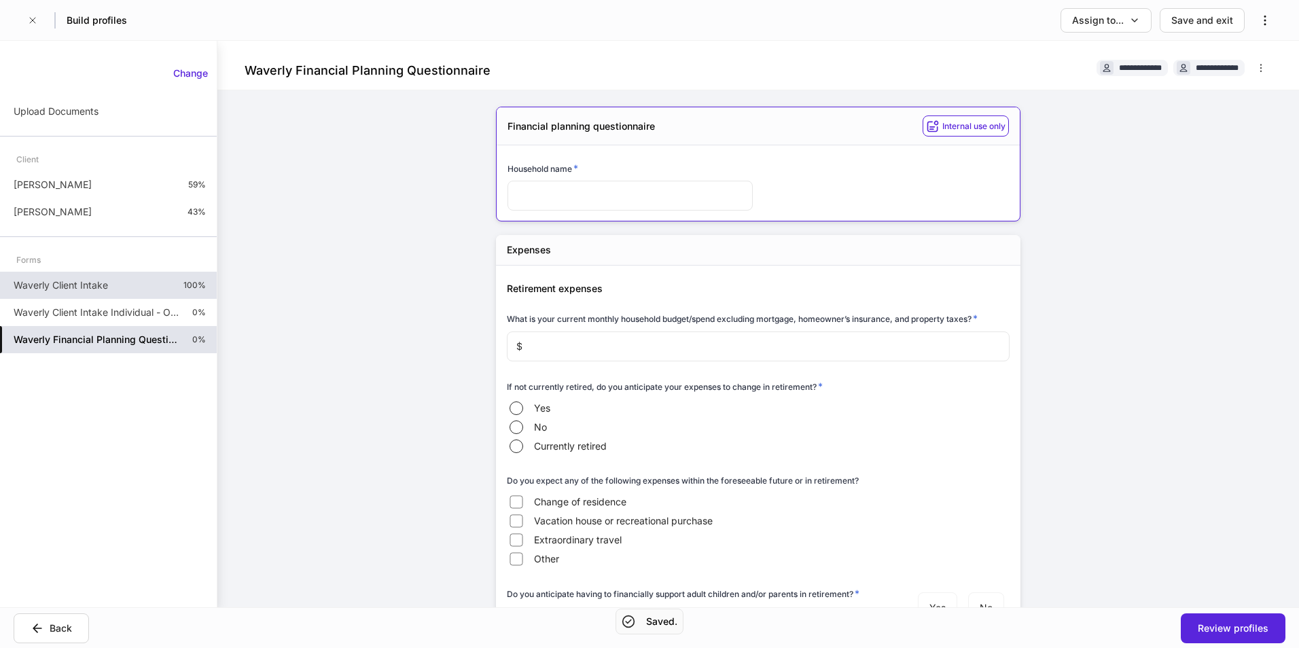
click at [65, 288] on p "Waverly Client Intake" at bounding box center [61, 286] width 94 height 14
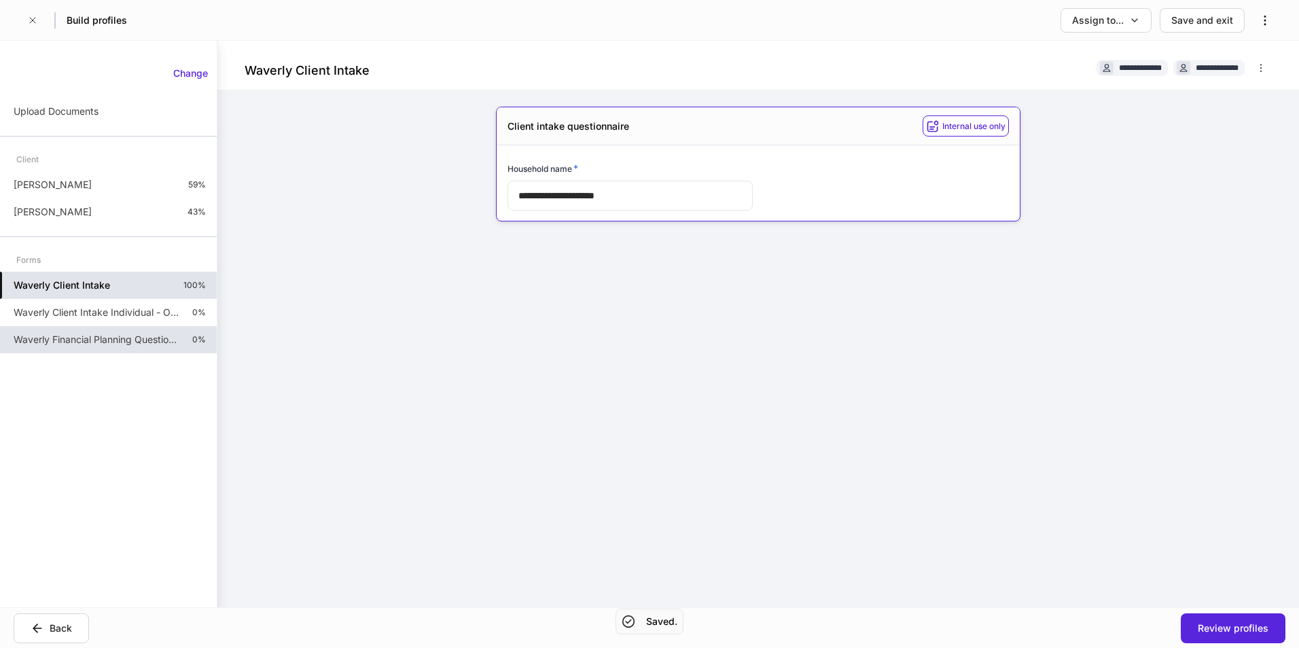
click at [835, 345] on div "**********" at bounding box center [757, 373] width 611 height 567
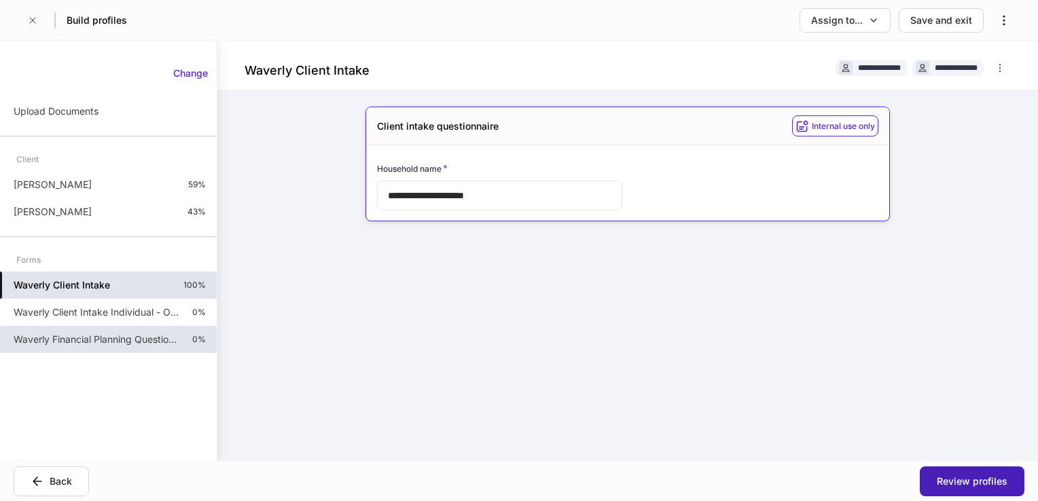
click at [961, 480] on div "Review profiles" at bounding box center [972, 482] width 71 height 14
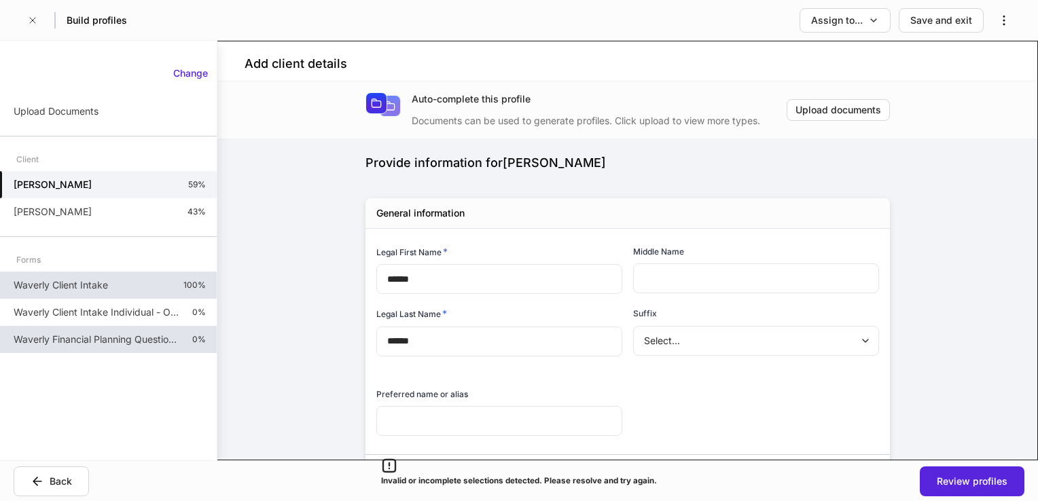
type input "**********"
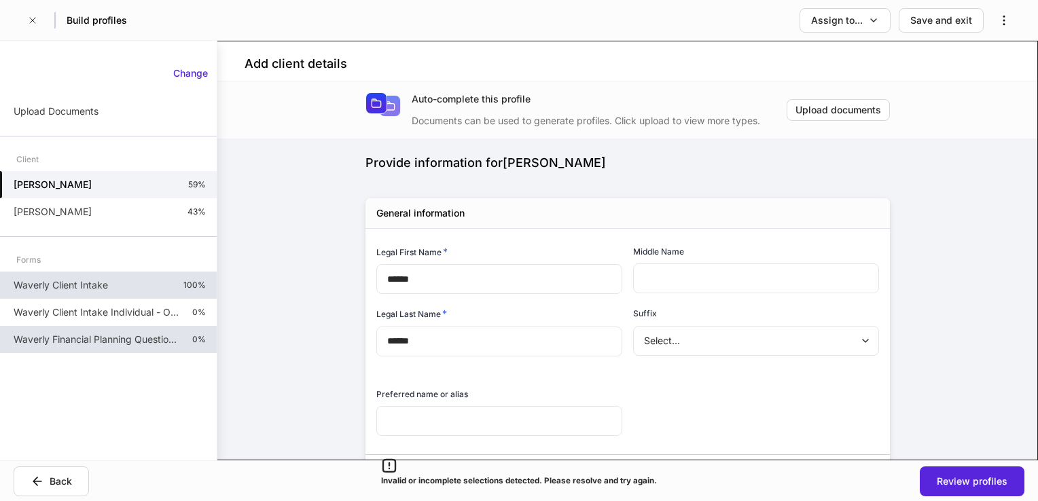
type input "******"
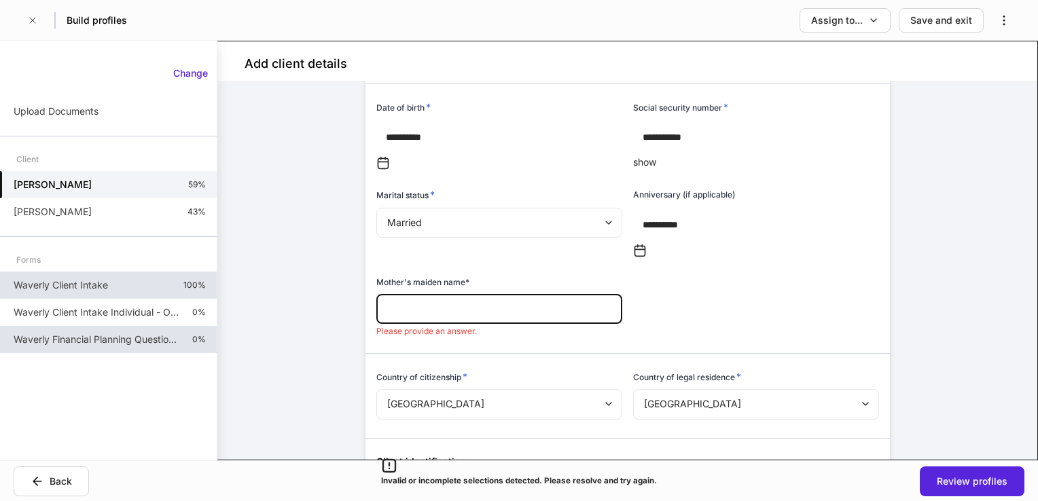
click at [76, 281] on p "Waverly Client Intake" at bounding box center [61, 286] width 94 height 14
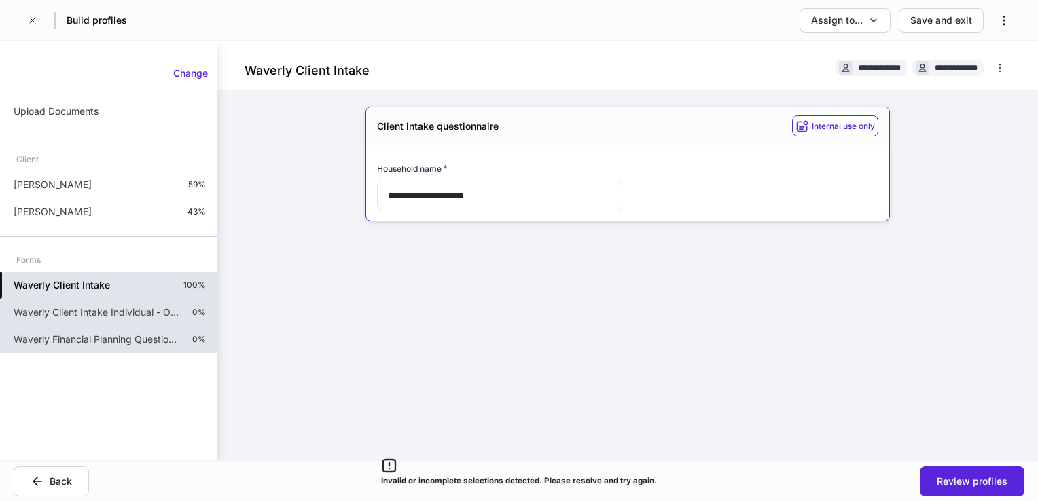
click at [82, 304] on div "Waverly Client Intake Individual - Outside Custodian 0%" at bounding box center [108, 312] width 217 height 27
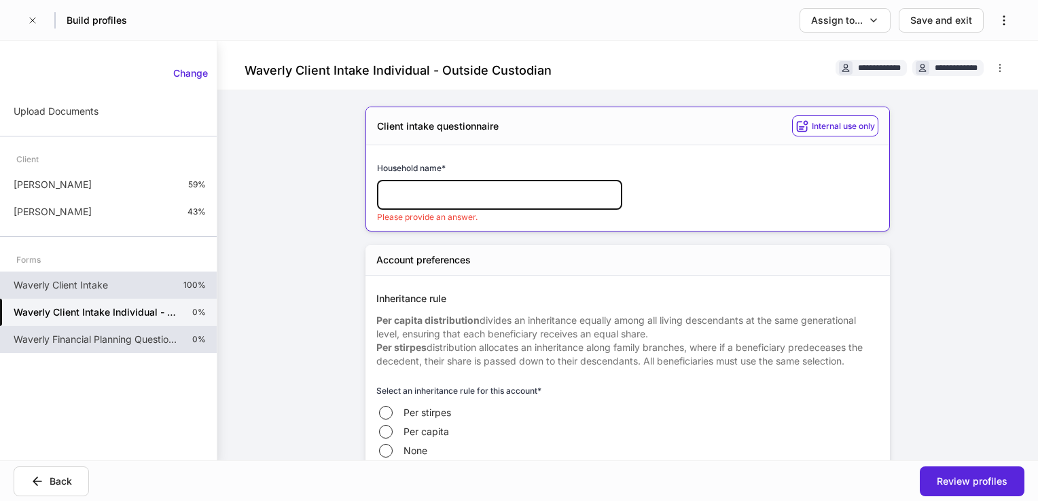
click at [87, 349] on div "Waverly Financial Planning Questionnaire 0%" at bounding box center [108, 339] width 217 height 27
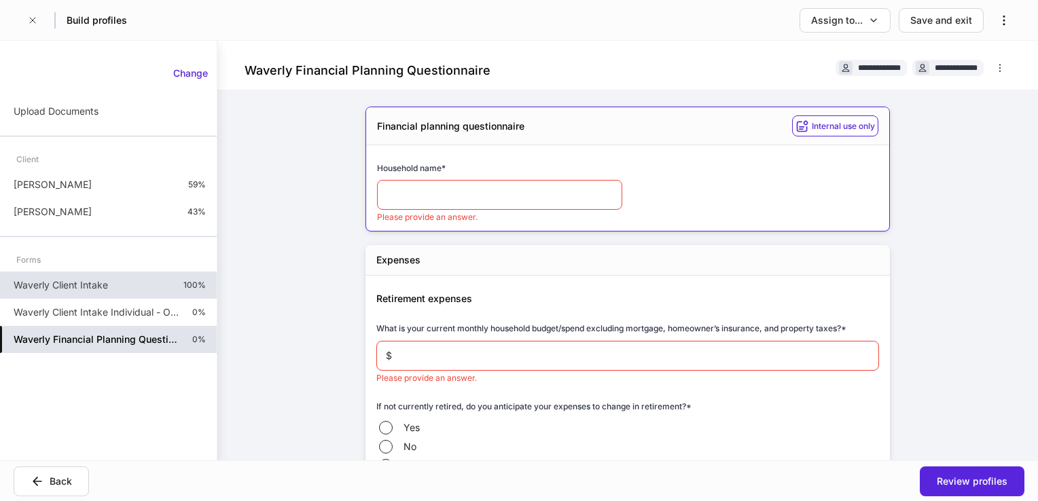
click at [96, 334] on h5 "Waverly Financial Planning Questionnaire" at bounding box center [98, 340] width 168 height 14
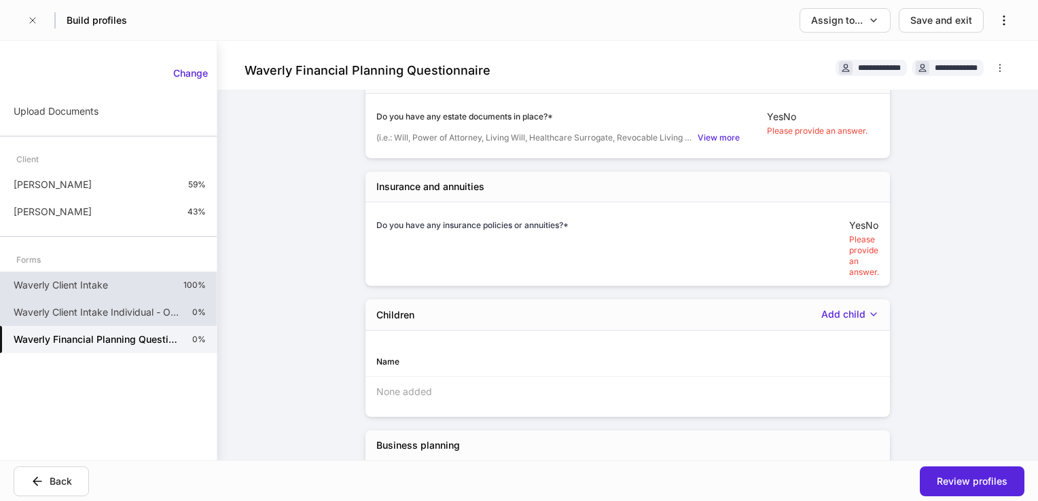
scroll to position [951, 0]
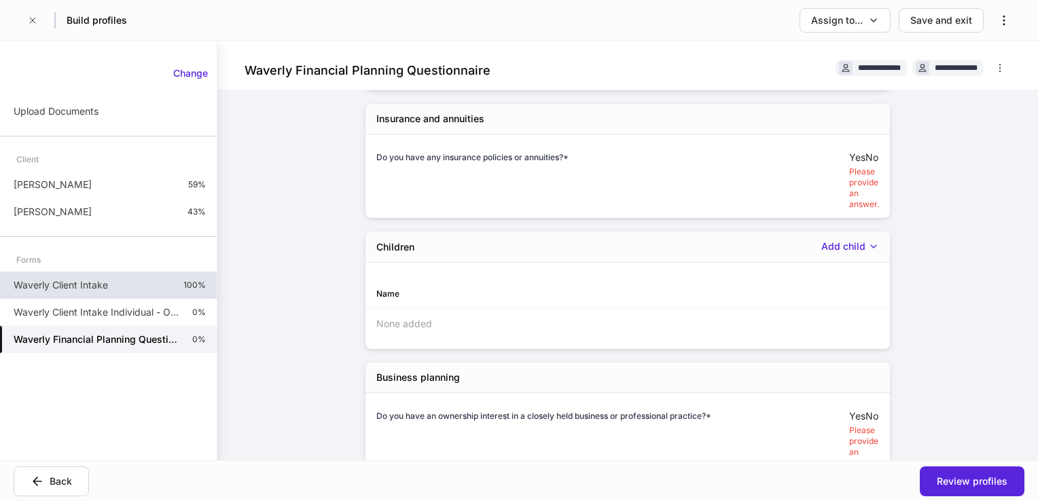
click at [82, 288] on p "Waverly Client Intake" at bounding box center [61, 286] width 94 height 14
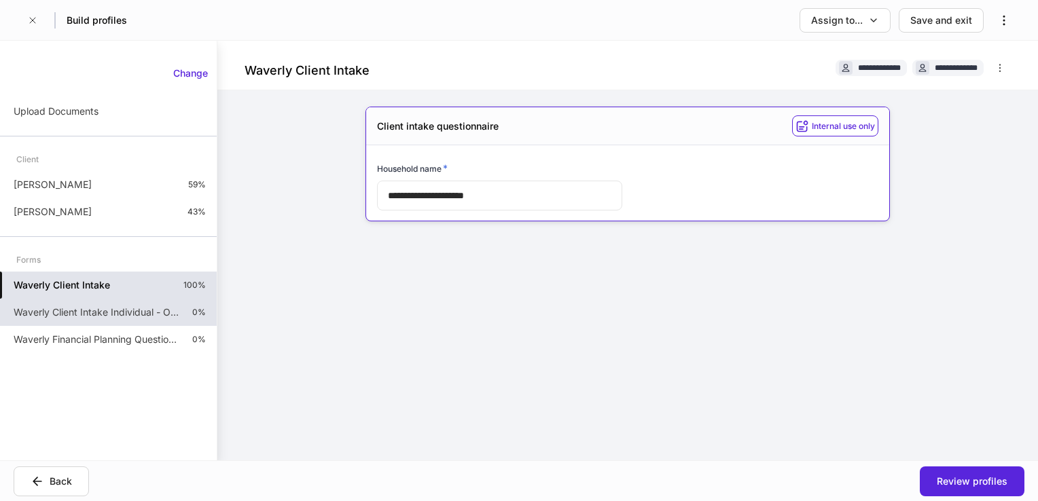
click at [69, 313] on p "Waverly Client Intake Individual - Outside Custodian" at bounding box center [98, 313] width 168 height 14
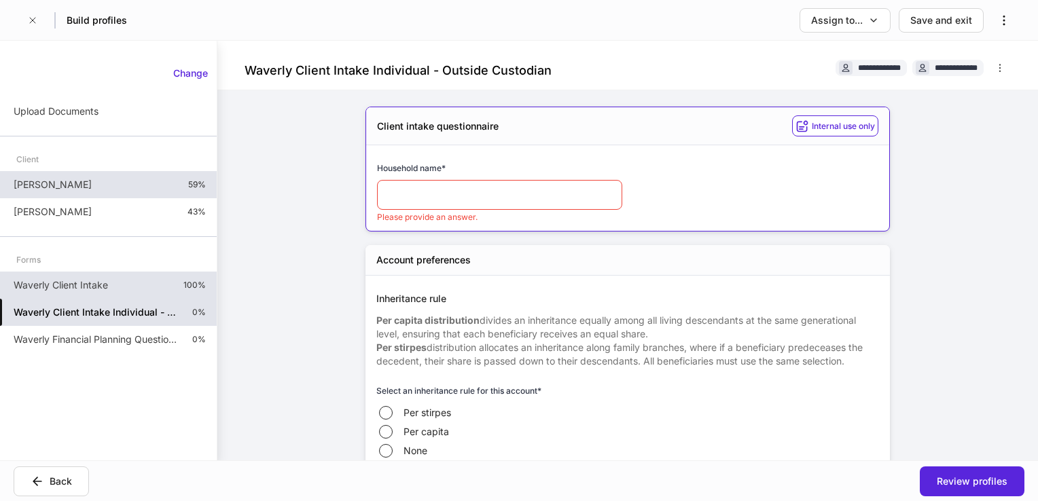
click at [54, 186] on p "[PERSON_NAME]" at bounding box center [53, 185] width 78 height 14
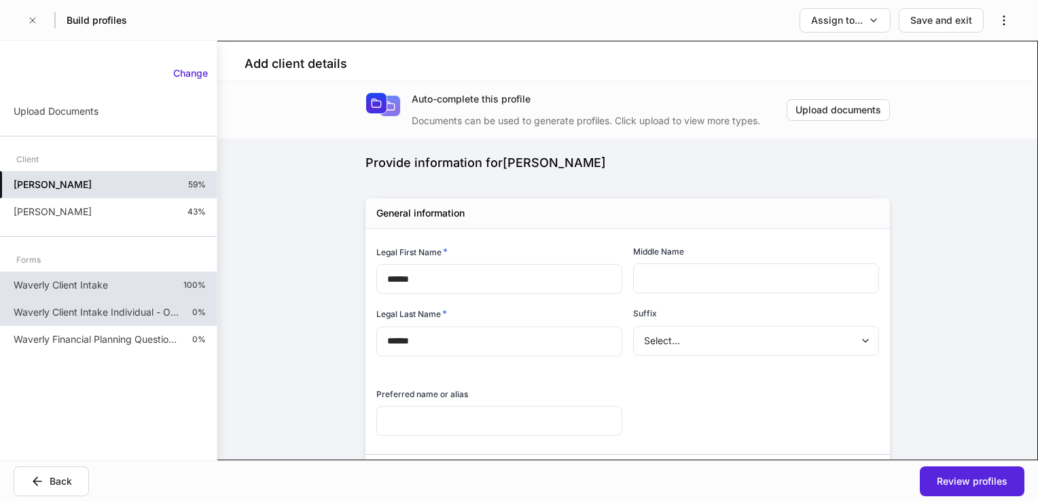
type input "**********"
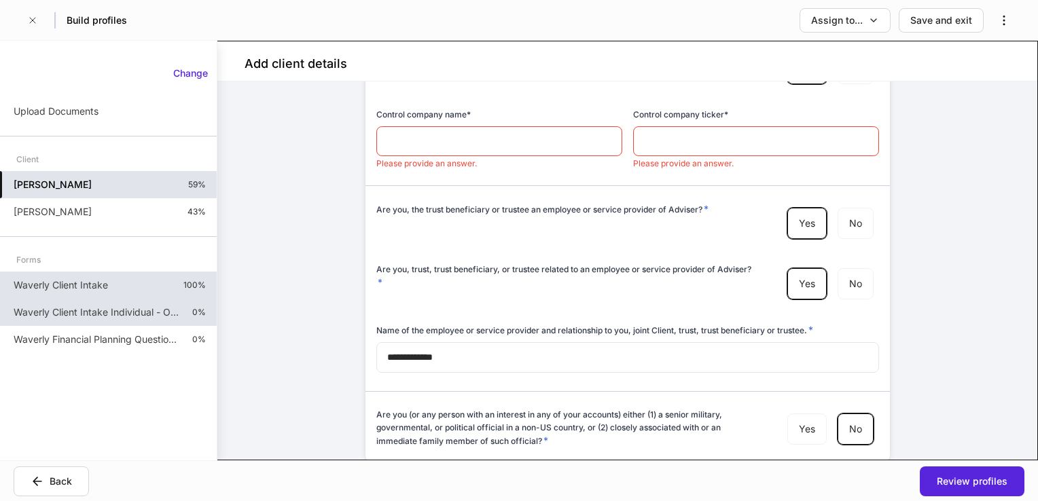
scroll to position [5175, 0]
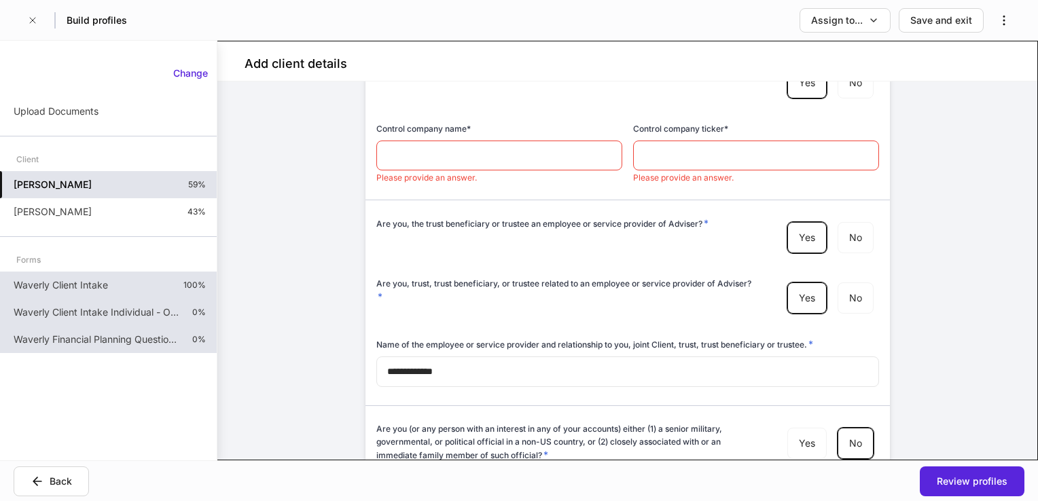
click at [93, 351] on div "Waverly Financial Planning Questionnaire 0%" at bounding box center [108, 339] width 217 height 27
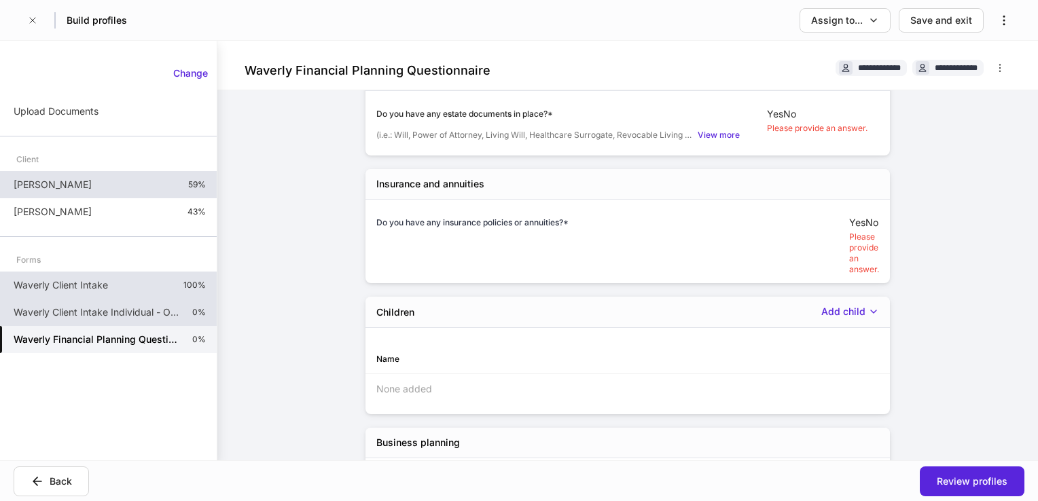
scroll to position [1054, 0]
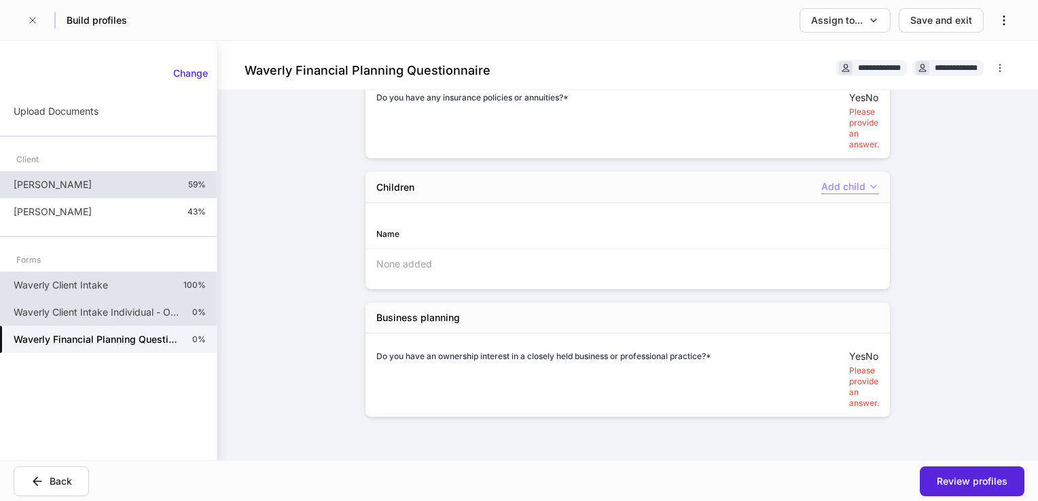
click at [833, 180] on div "Add child" at bounding box center [850, 187] width 58 height 14
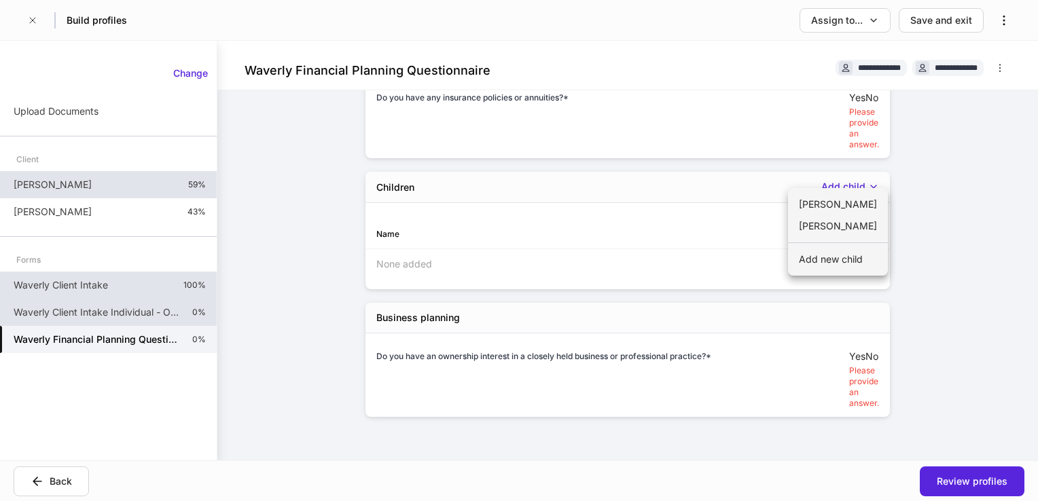
click at [834, 213] on li "[PERSON_NAME]" at bounding box center [838, 205] width 100 height 22
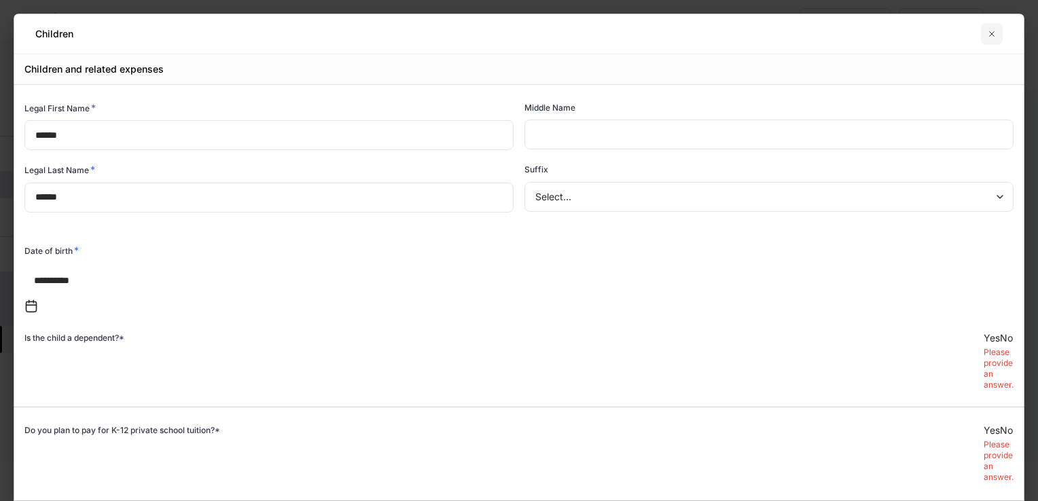
click at [996, 39] on icon "button" at bounding box center [991, 34] width 11 height 11
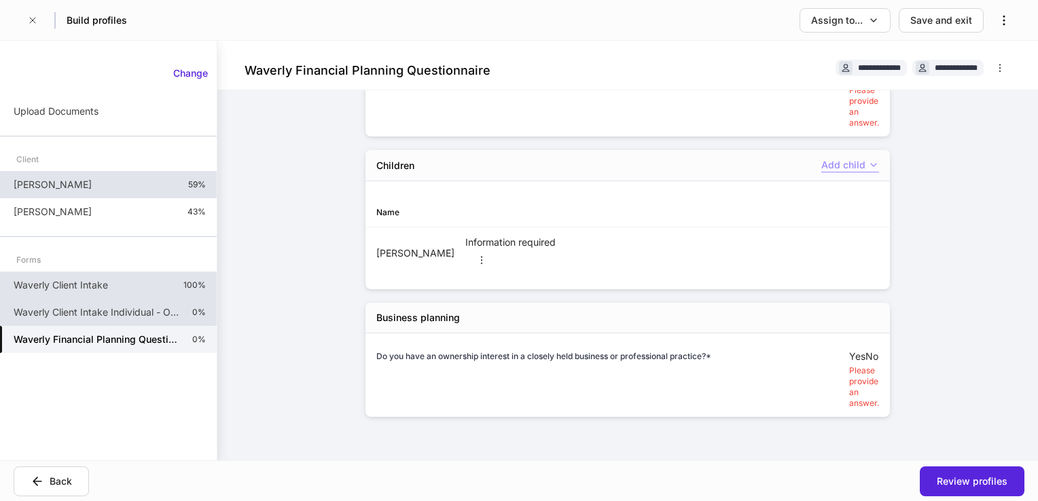
click at [836, 173] on div "Add child" at bounding box center [850, 165] width 58 height 14
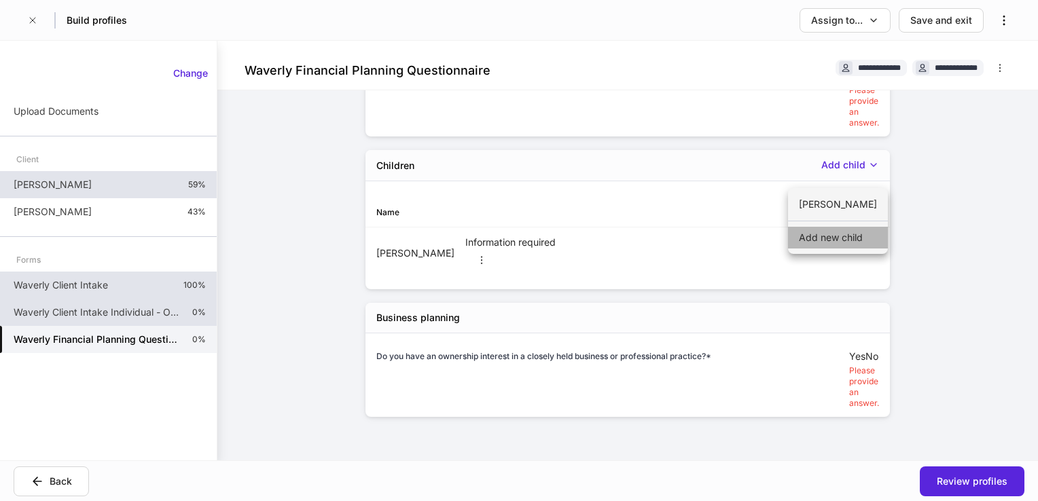
click at [847, 240] on li "Add new child" at bounding box center [838, 238] width 100 height 22
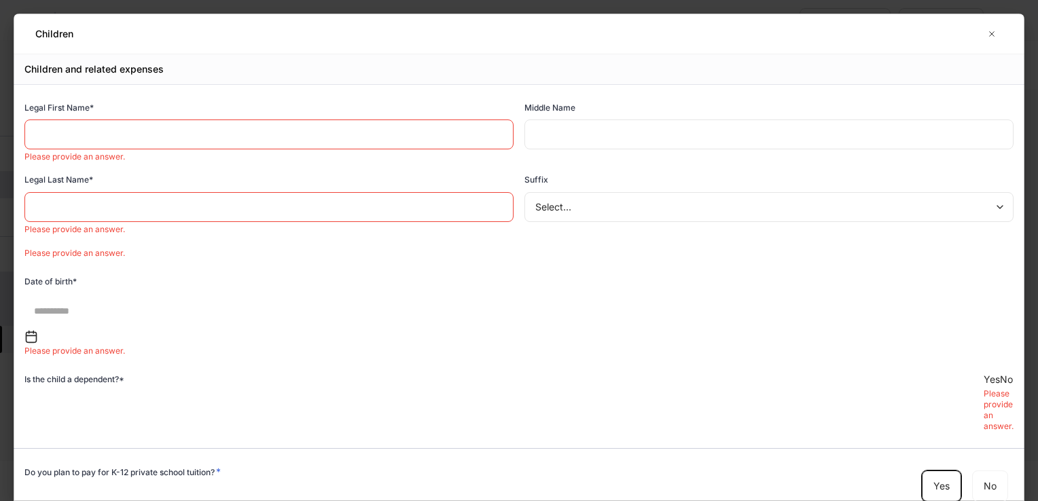
scroll to position [685, 0]
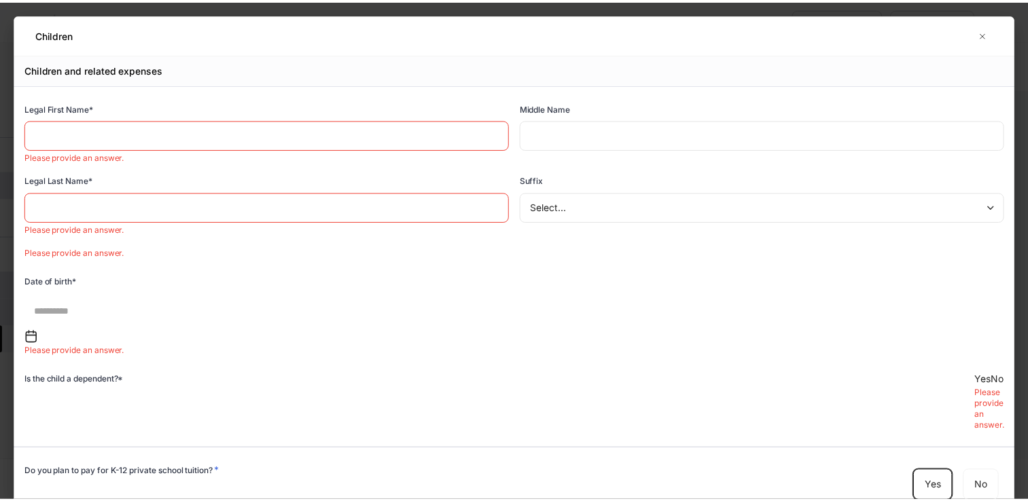
scroll to position [0, 0]
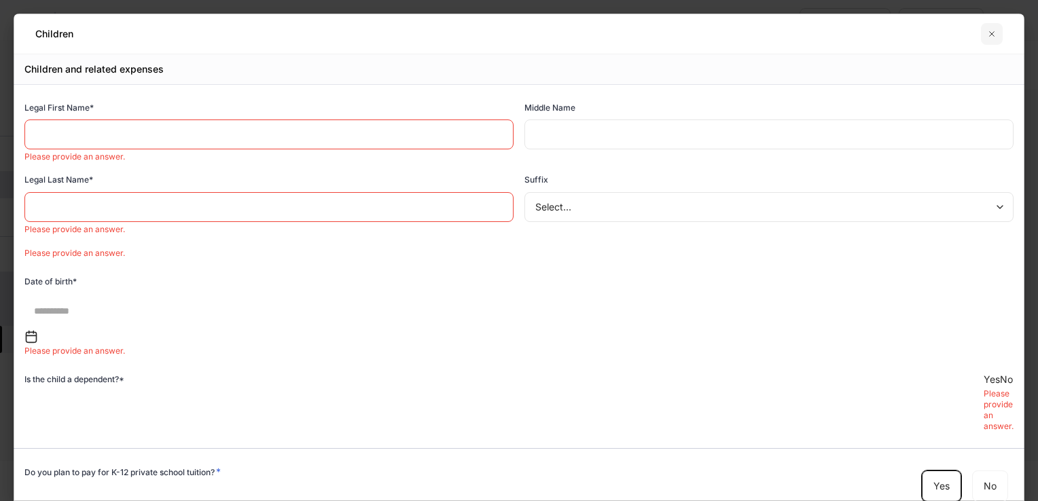
click at [986, 35] on icon "button" at bounding box center [991, 34] width 11 height 11
click at [990, 33] on icon "button" at bounding box center [991, 34] width 11 height 11
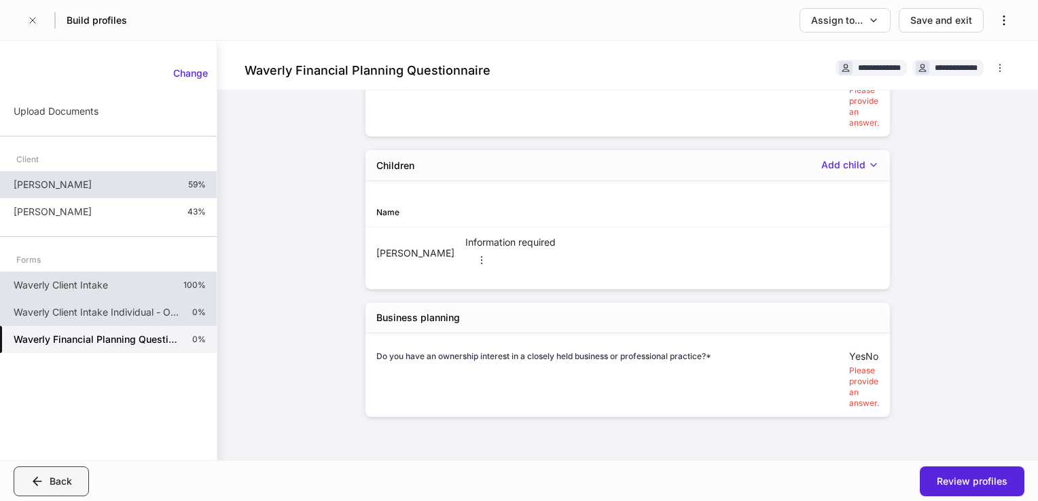
click at [58, 480] on div "Back" at bounding box center [61, 482] width 22 height 14
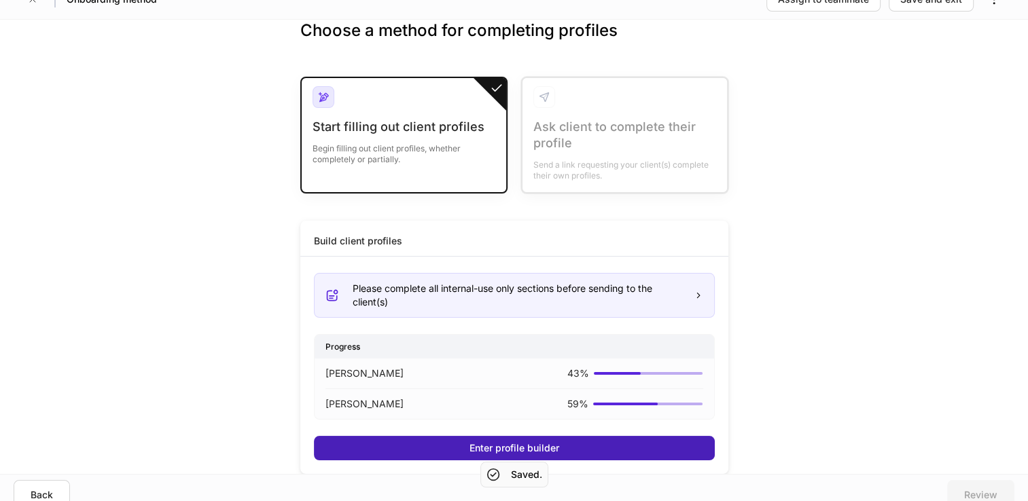
scroll to position [33, 0]
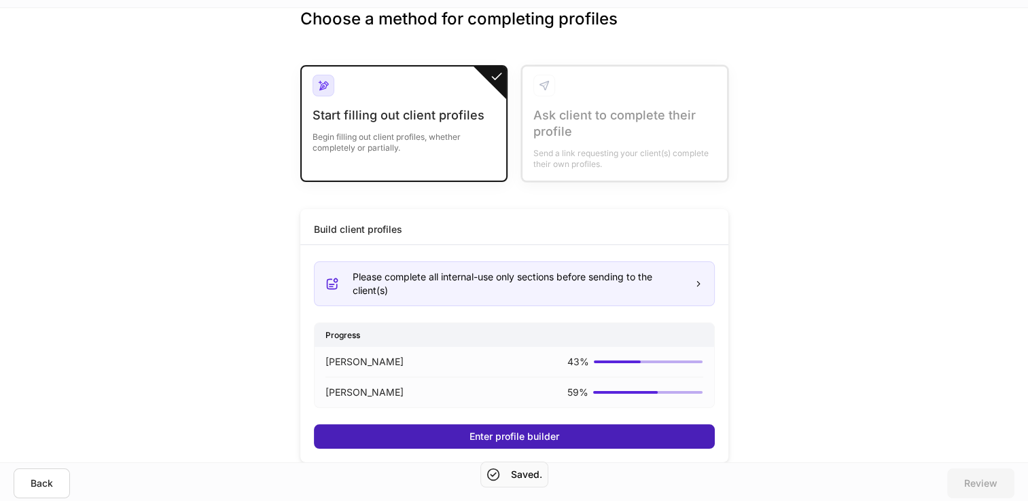
click at [427, 432] on button "Enter profile builder" at bounding box center [514, 437] width 401 height 24
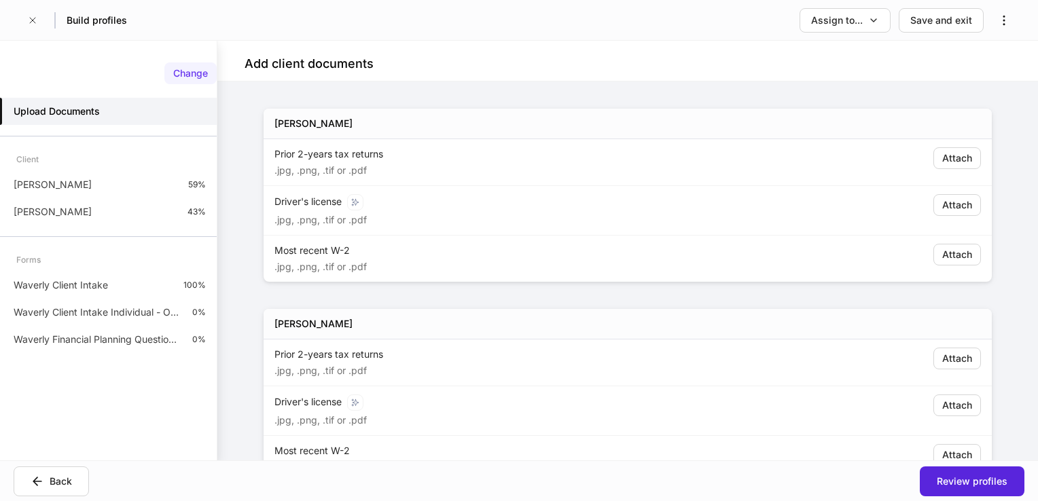
click at [185, 68] on div "Change" at bounding box center [190, 74] width 35 height 14
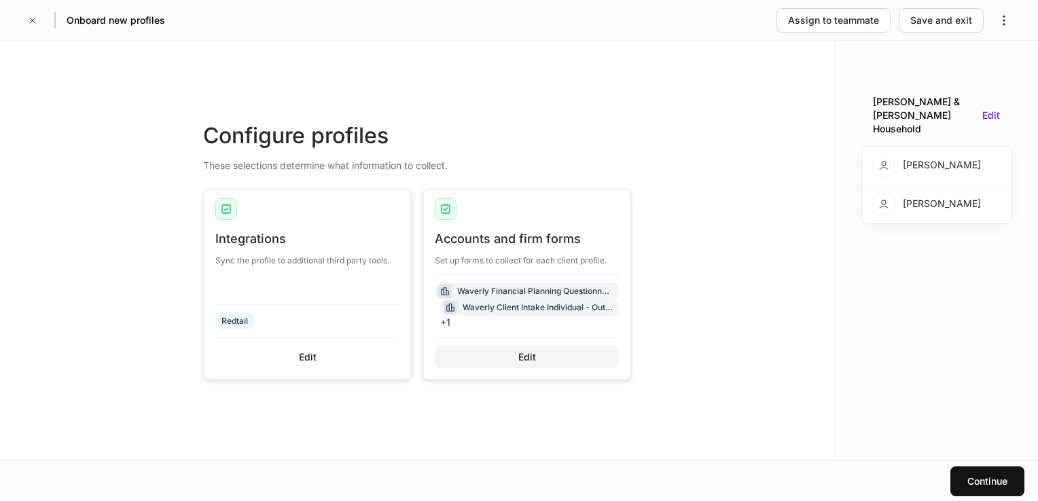
click at [535, 351] on button "Edit" at bounding box center [527, 357] width 184 height 22
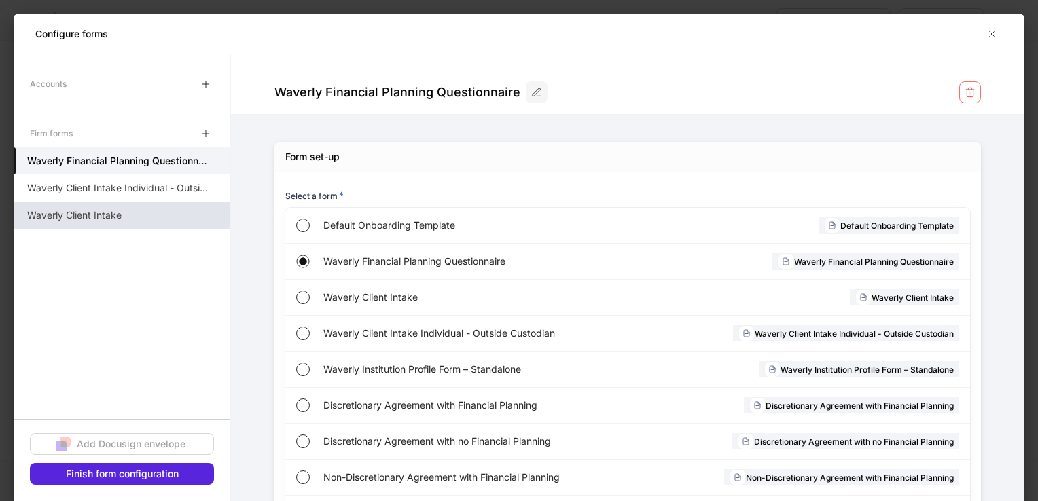
click at [95, 219] on p "Waverly Client Intake" at bounding box center [74, 216] width 94 height 14
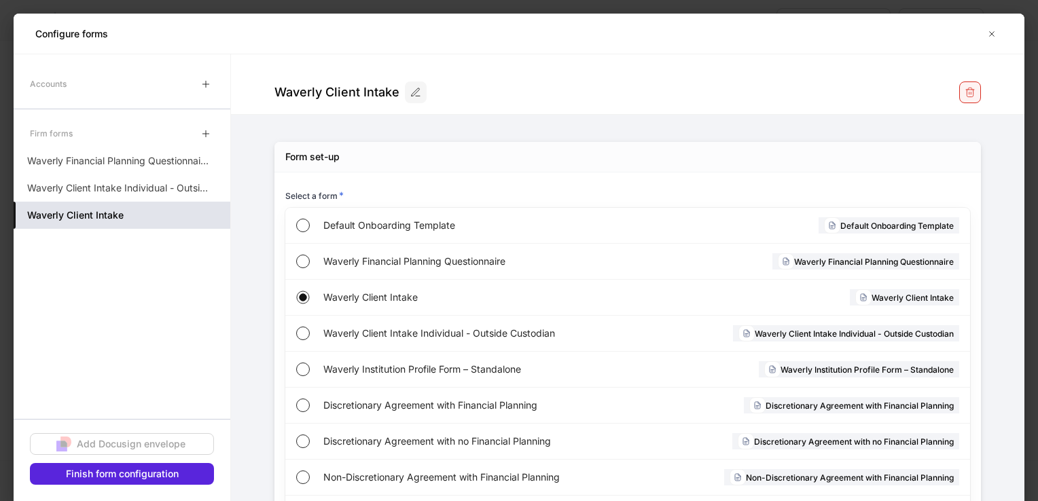
click at [965, 96] on icon "button" at bounding box center [970, 92] width 11 height 11
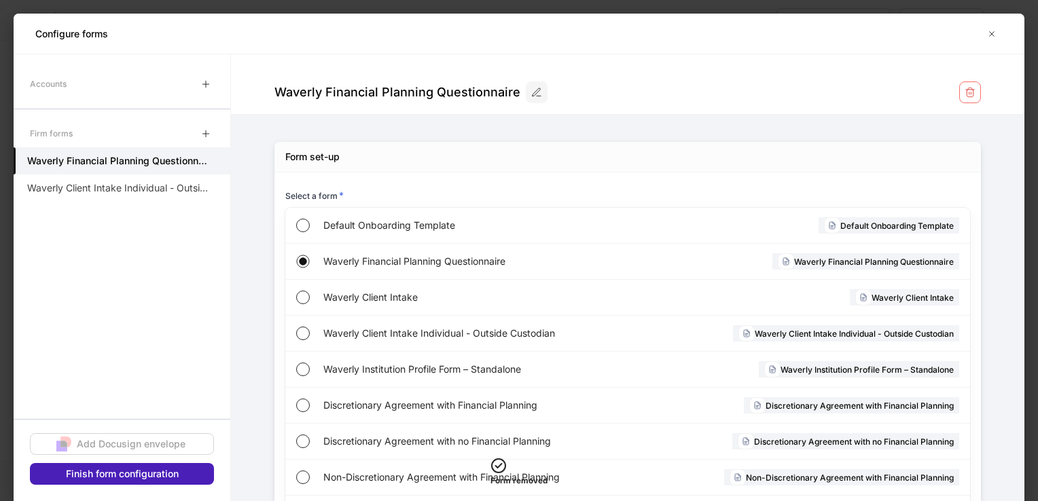
click at [154, 485] on button "Finish form configuration" at bounding box center [122, 474] width 184 height 22
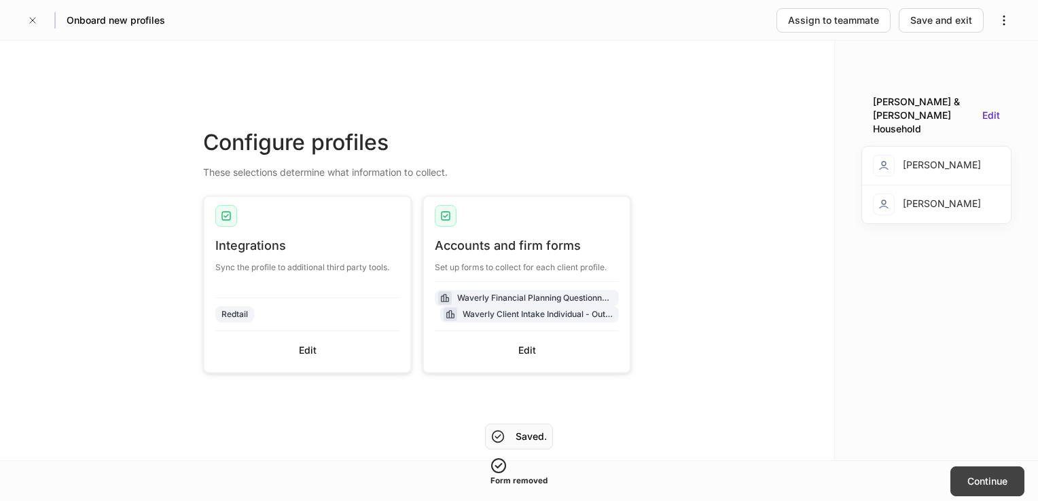
click at [986, 475] on div "Continue" at bounding box center [987, 482] width 40 height 14
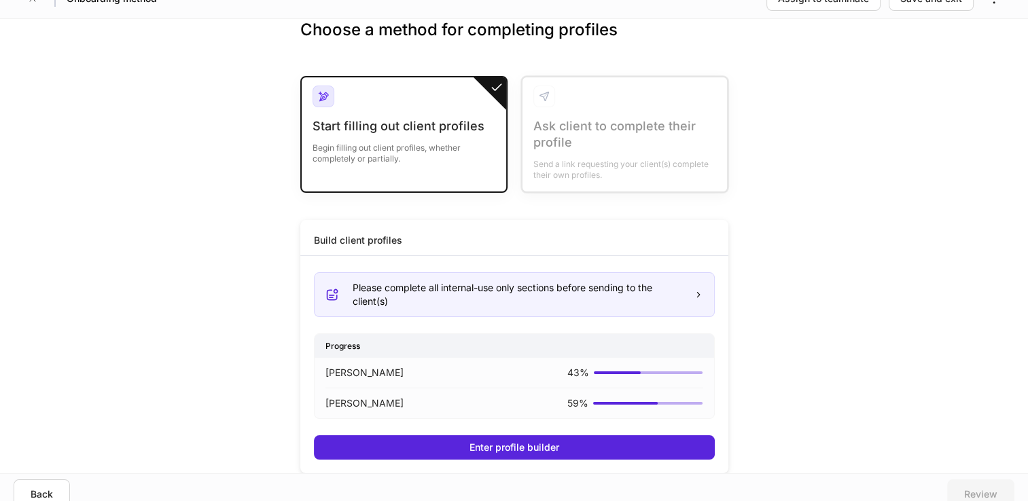
scroll to position [33, 0]
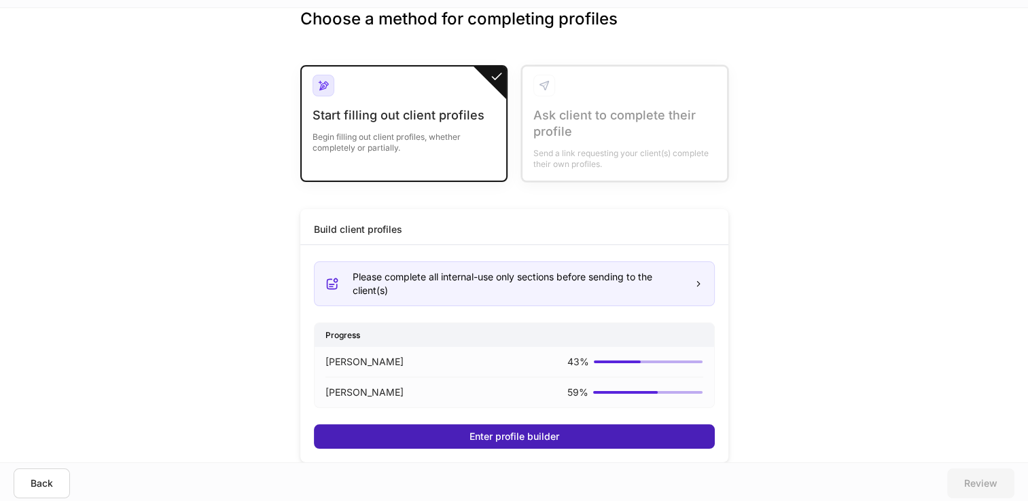
click at [512, 441] on div "Enter profile builder" at bounding box center [514, 437] width 90 height 14
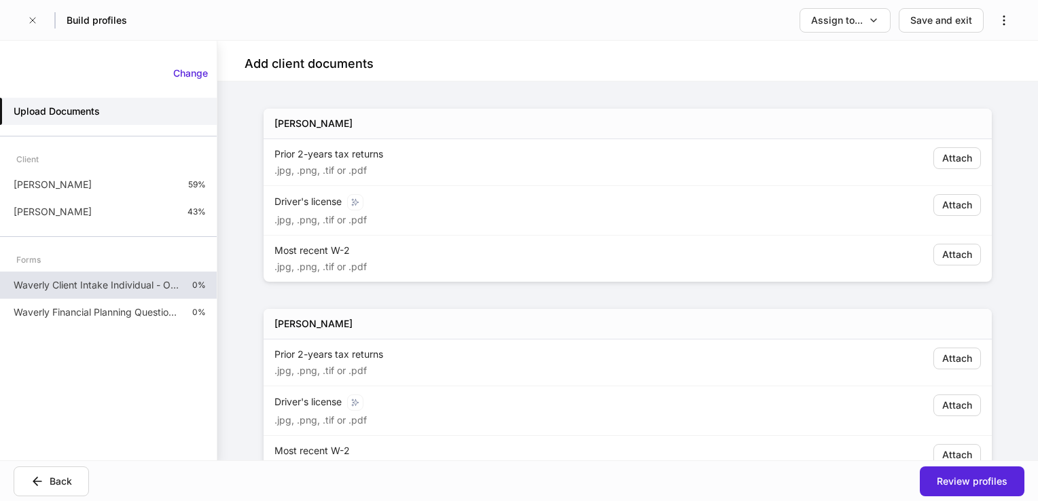
drag, startPoint x: 104, startPoint y: 279, endPoint x: 126, endPoint y: 295, distance: 27.7
click at [104, 279] on p "Waverly Client Intake Individual - Outside Custodian" at bounding box center [98, 286] width 168 height 14
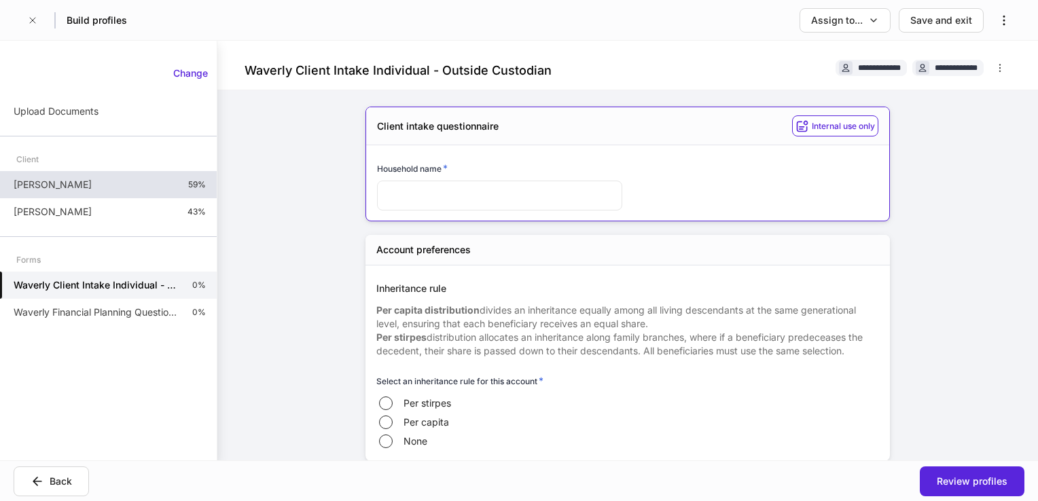
click at [90, 175] on div "Ashley Tucker 59%" at bounding box center [108, 184] width 217 height 27
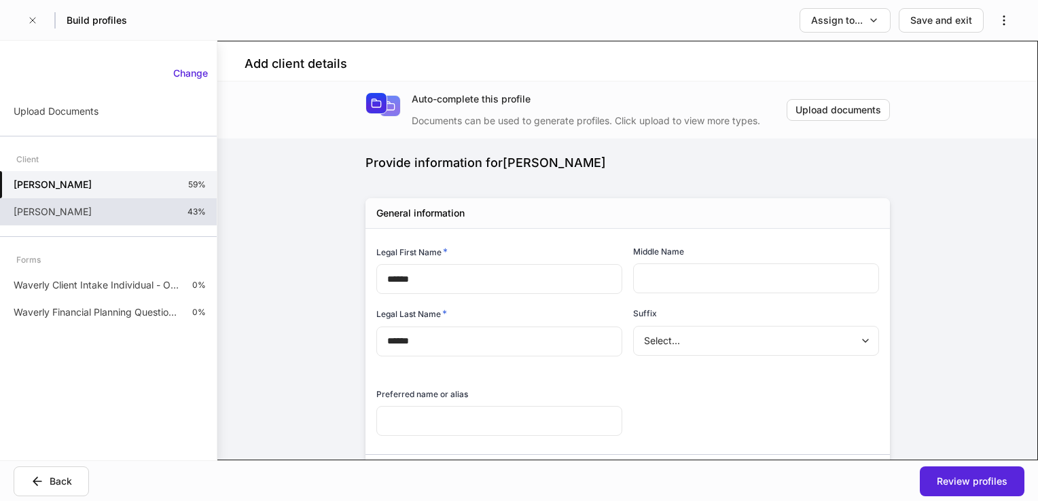
type input "**********"
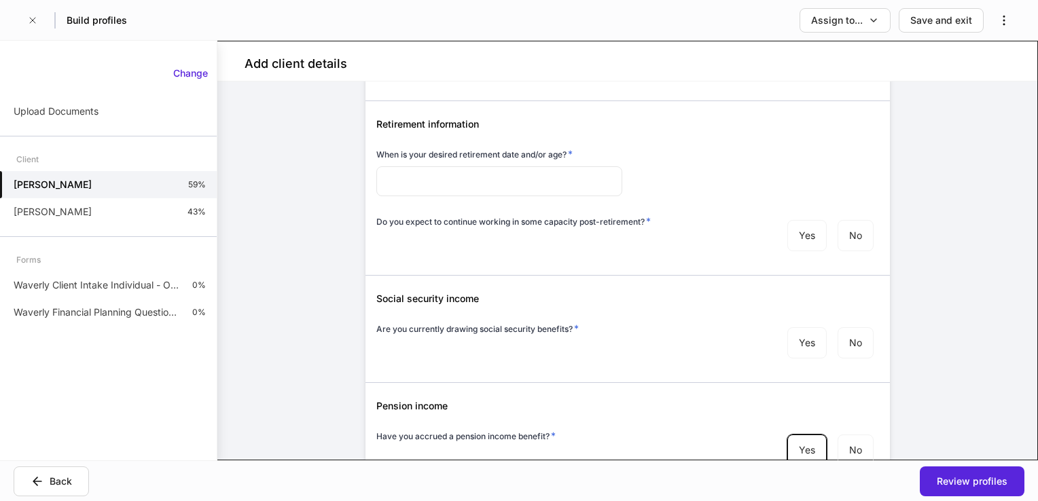
scroll to position [1630, 0]
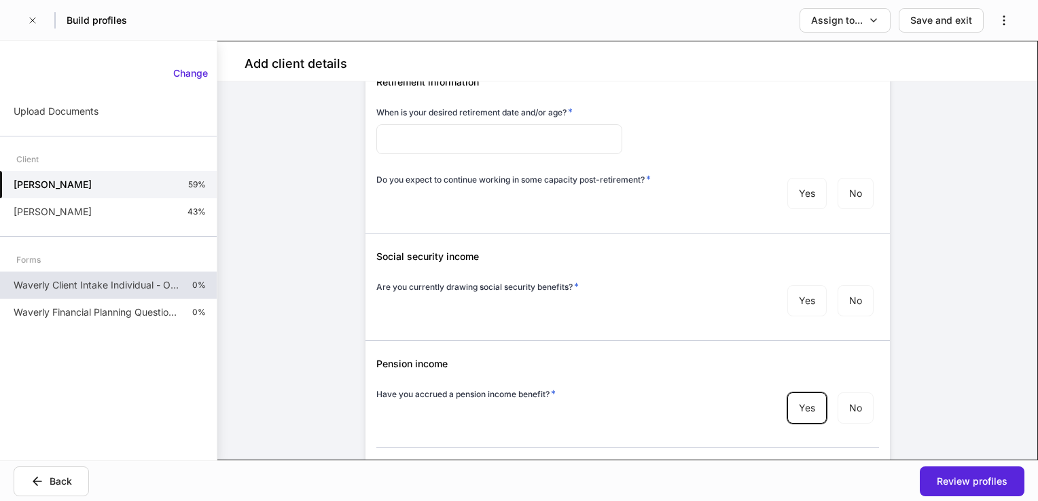
click at [109, 295] on div "Waverly Client Intake Individual - Outside Custodian 0%" at bounding box center [108, 285] width 217 height 27
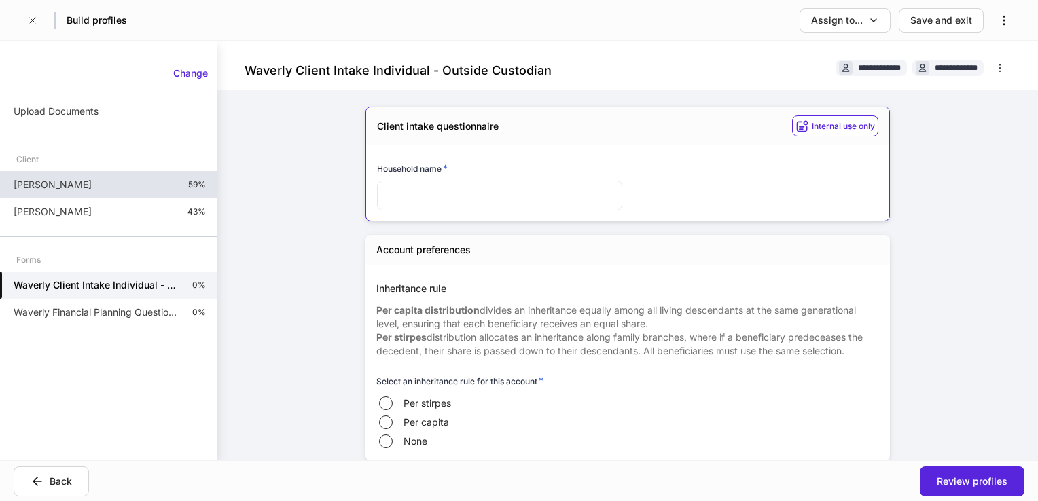
click at [76, 180] on p "[PERSON_NAME]" at bounding box center [53, 185] width 78 height 14
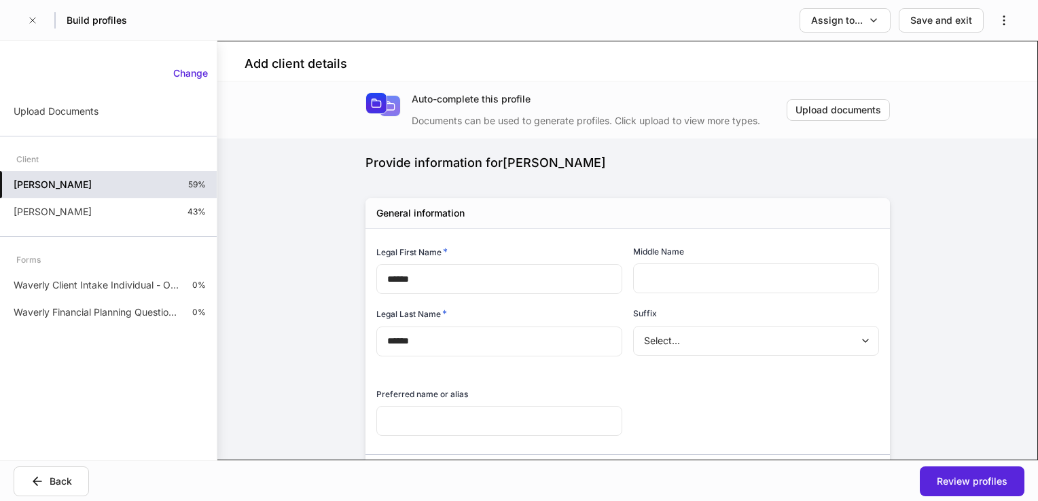
type input "**********"
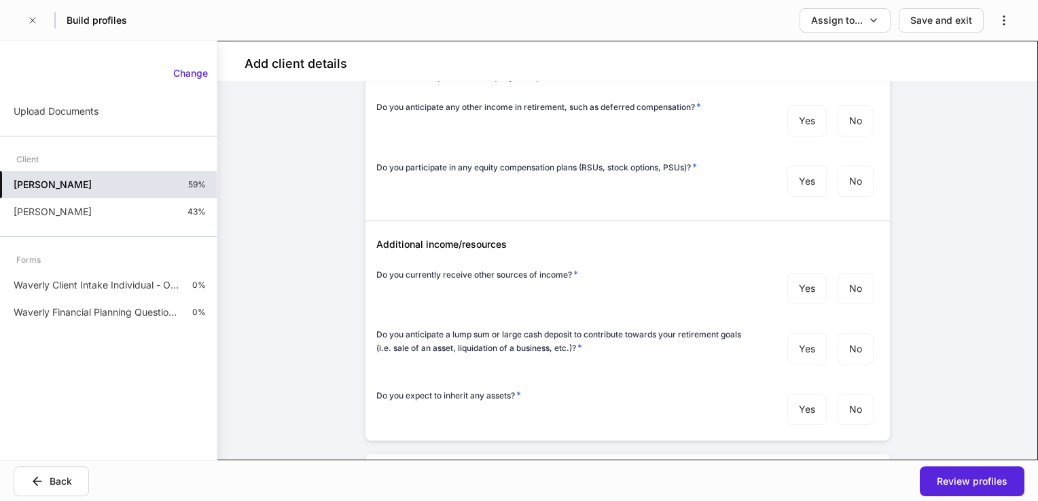
scroll to position [2649, 0]
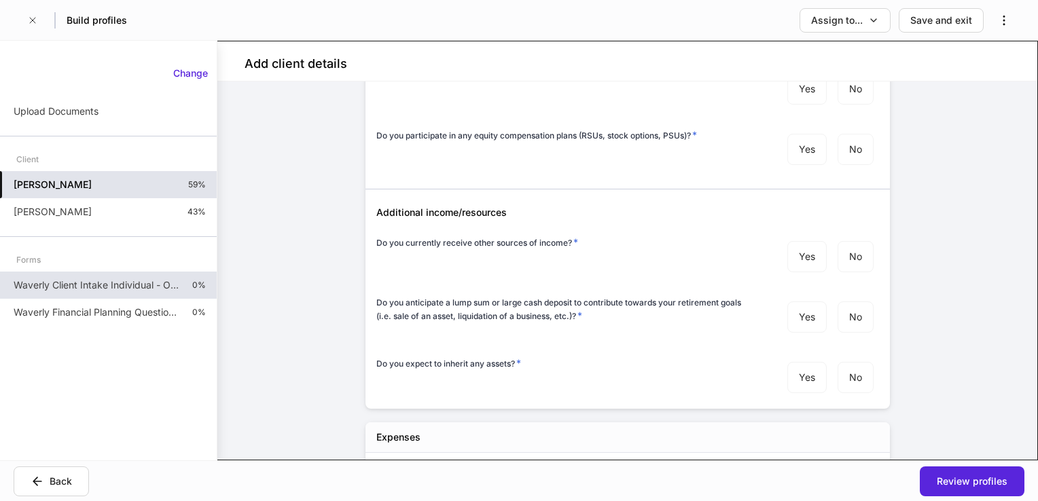
click at [128, 285] on p "Waverly Client Intake Individual - Outside Custodian" at bounding box center [98, 286] width 168 height 14
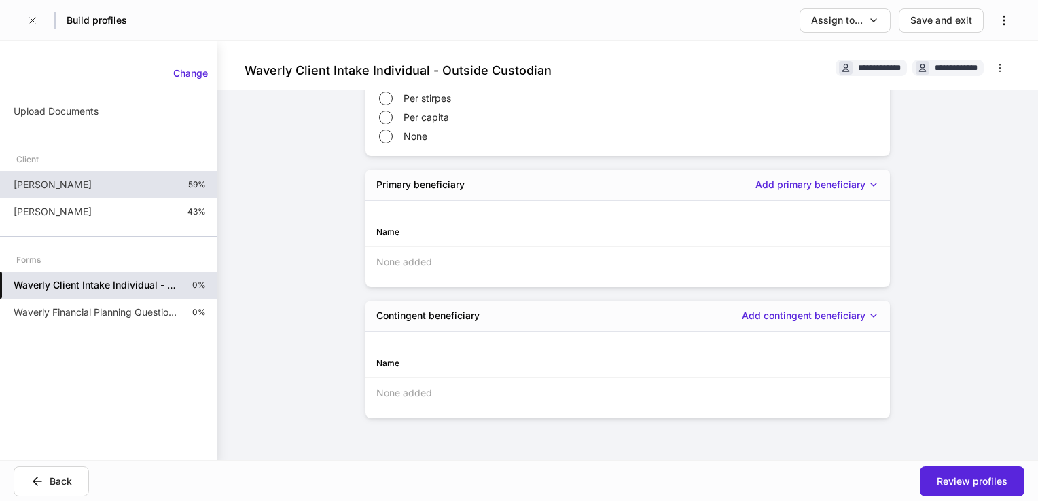
scroll to position [313, 0]
click at [14, 181] on p "[PERSON_NAME]" at bounding box center [53, 185] width 78 height 14
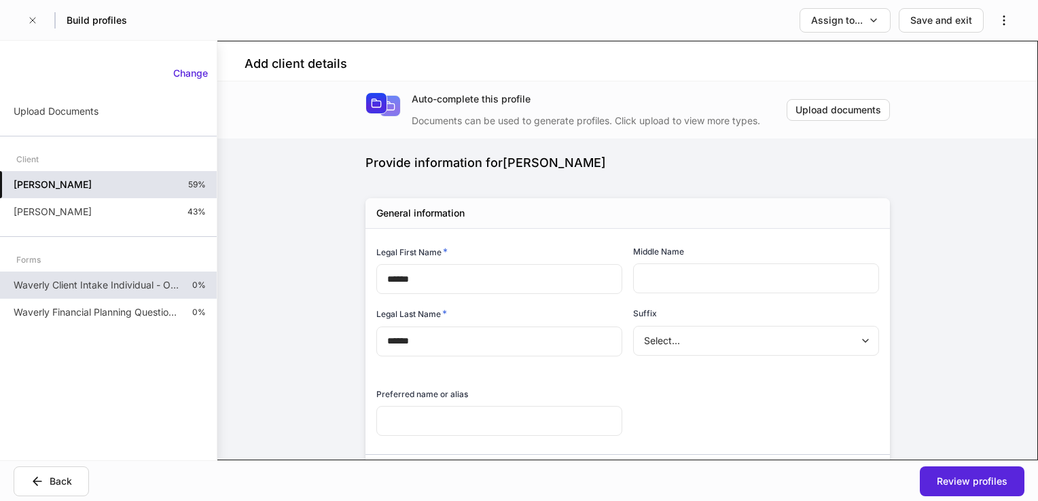
type input "**********"
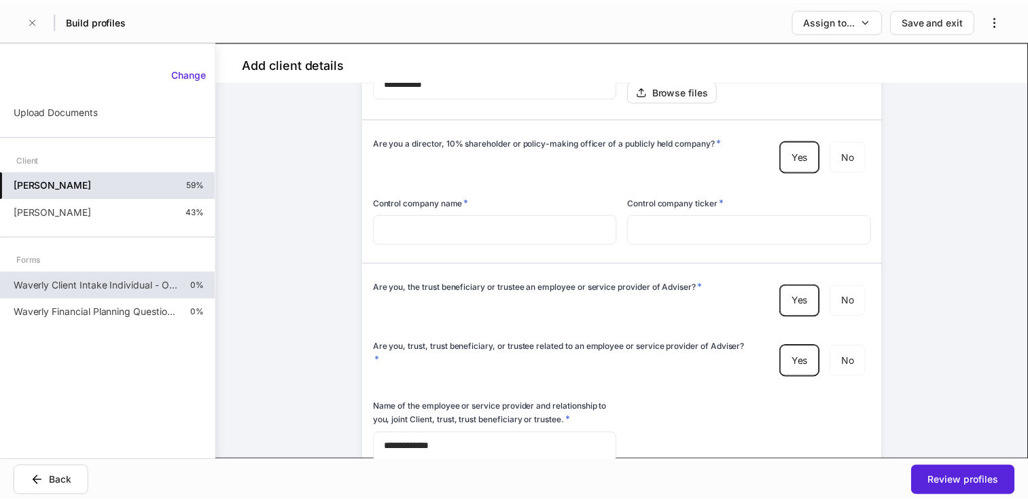
scroll to position [4775, 0]
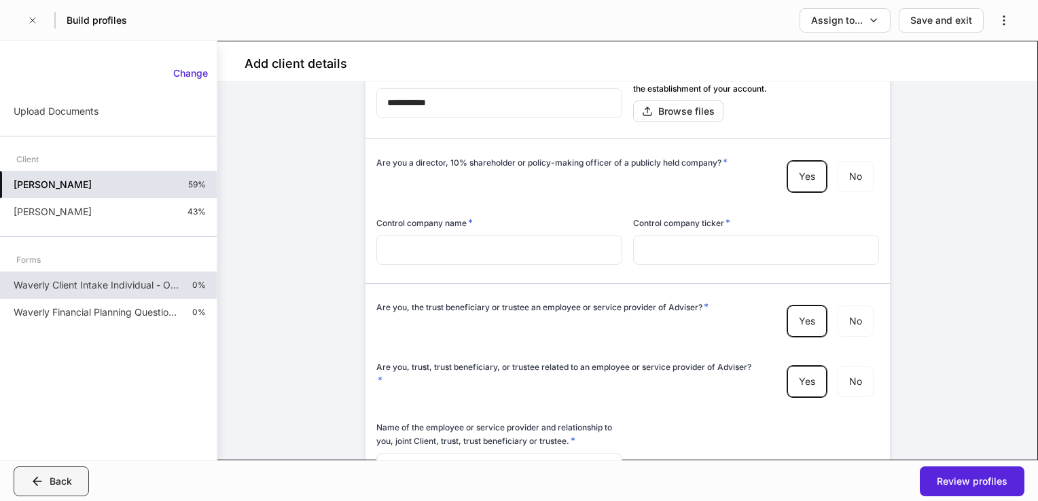
drag, startPoint x: 48, startPoint y: 480, endPoint x: 55, endPoint y: 484, distance: 8.3
click at [48, 480] on div "Back" at bounding box center [51, 482] width 41 height 14
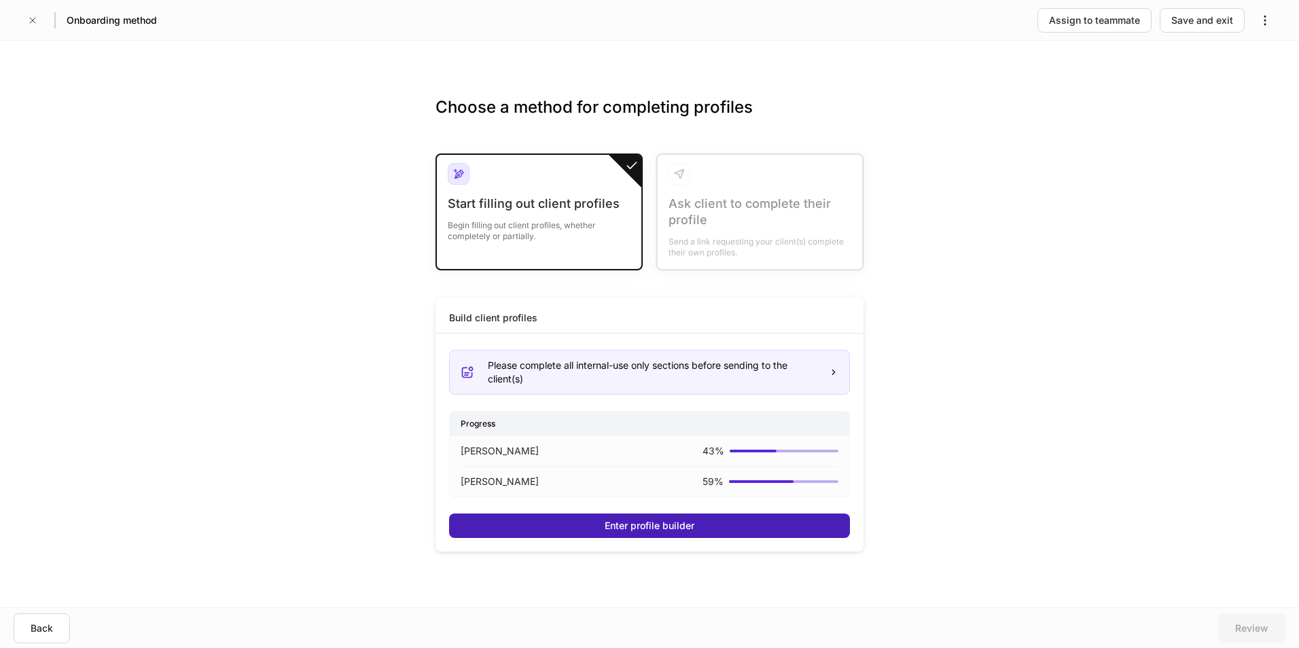
click at [647, 501] on div "Enter profile builder" at bounding box center [650, 526] width 90 height 14
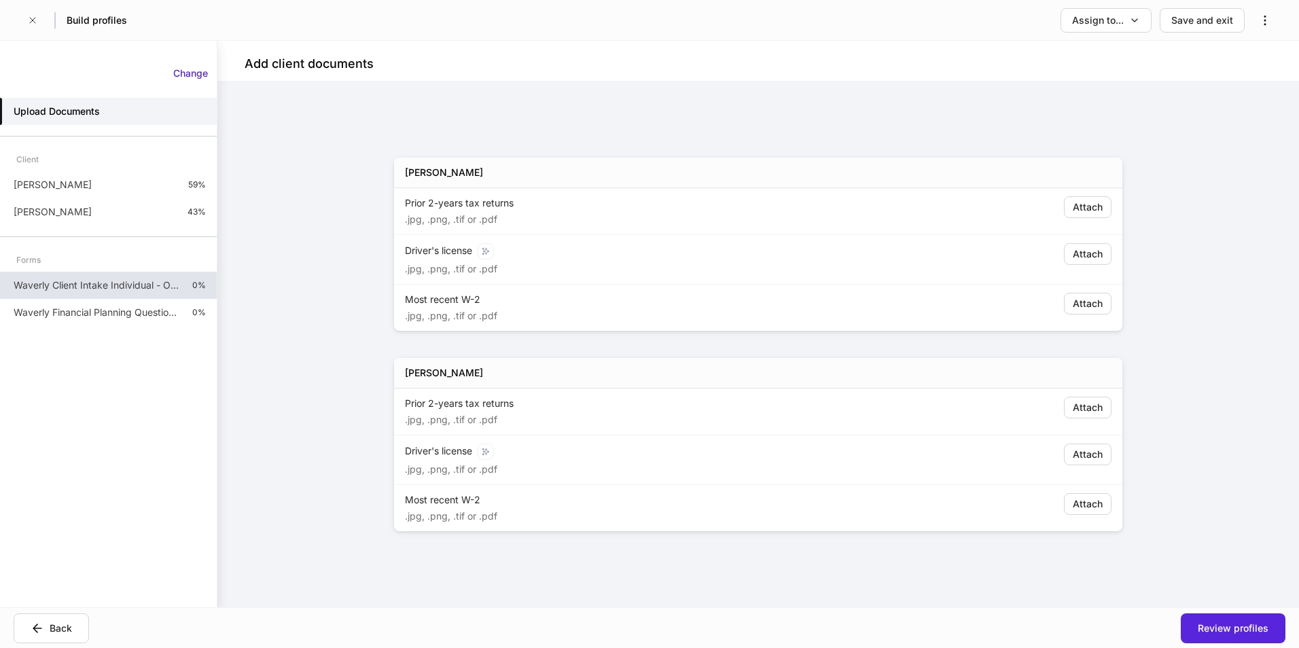
click at [103, 281] on p "Waverly Client Intake Individual - Outside Custodian" at bounding box center [98, 286] width 168 height 14
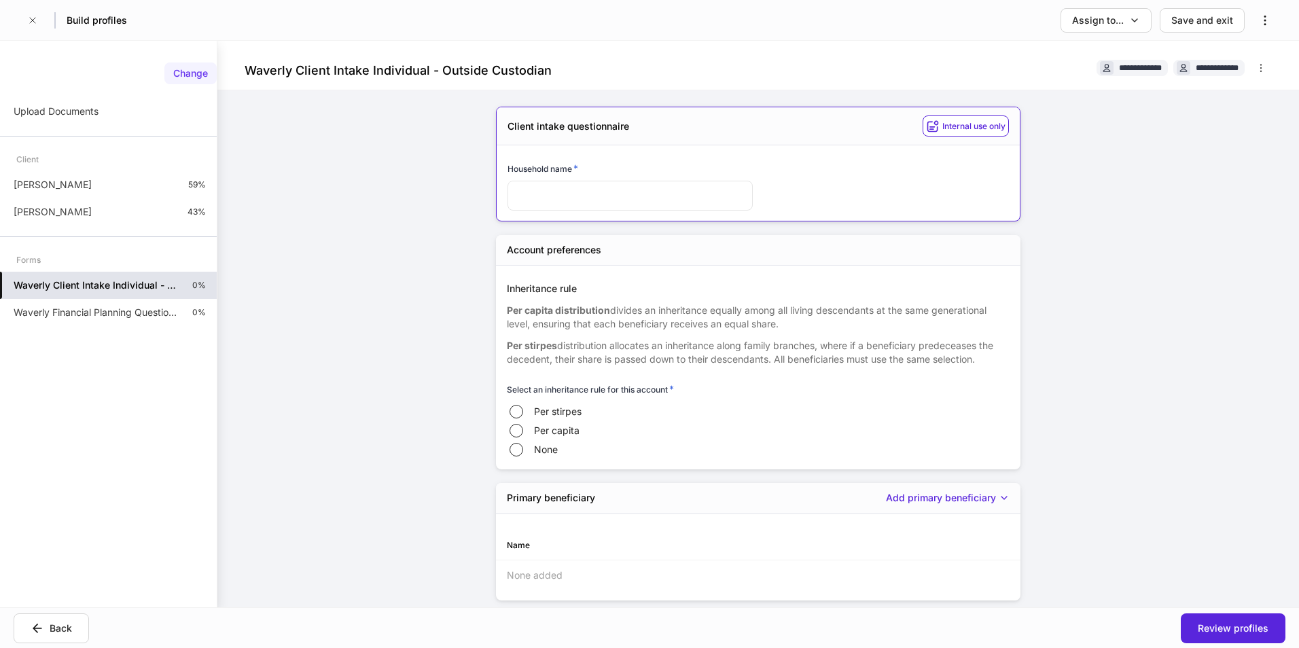
click at [177, 71] on div "Change" at bounding box center [190, 74] width 35 height 14
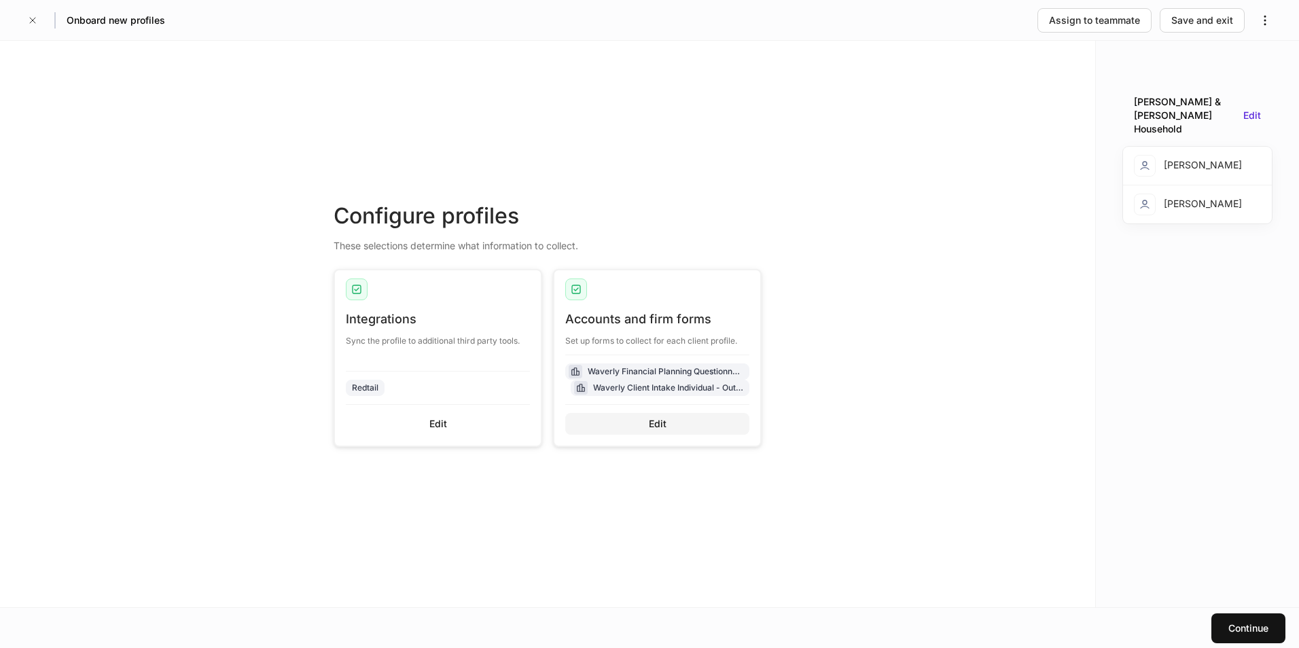
click at [670, 426] on button "Edit" at bounding box center [657, 424] width 184 height 22
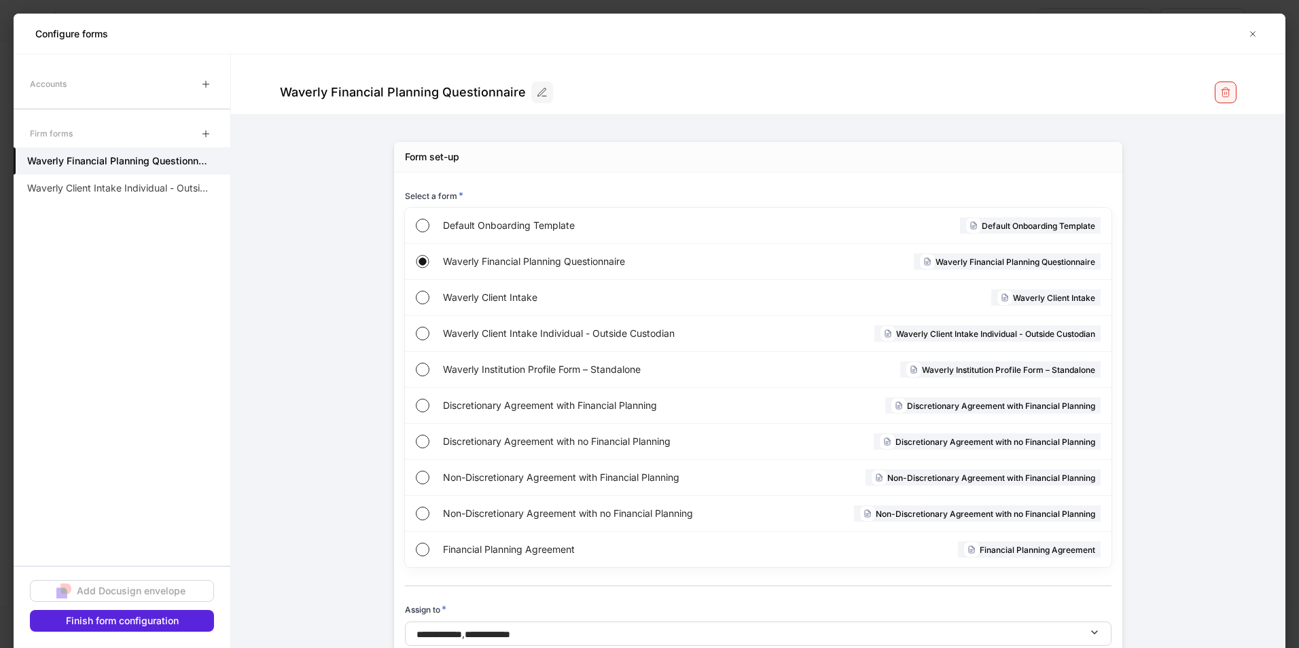
click at [1027, 90] on button "button" at bounding box center [1226, 93] width 22 height 22
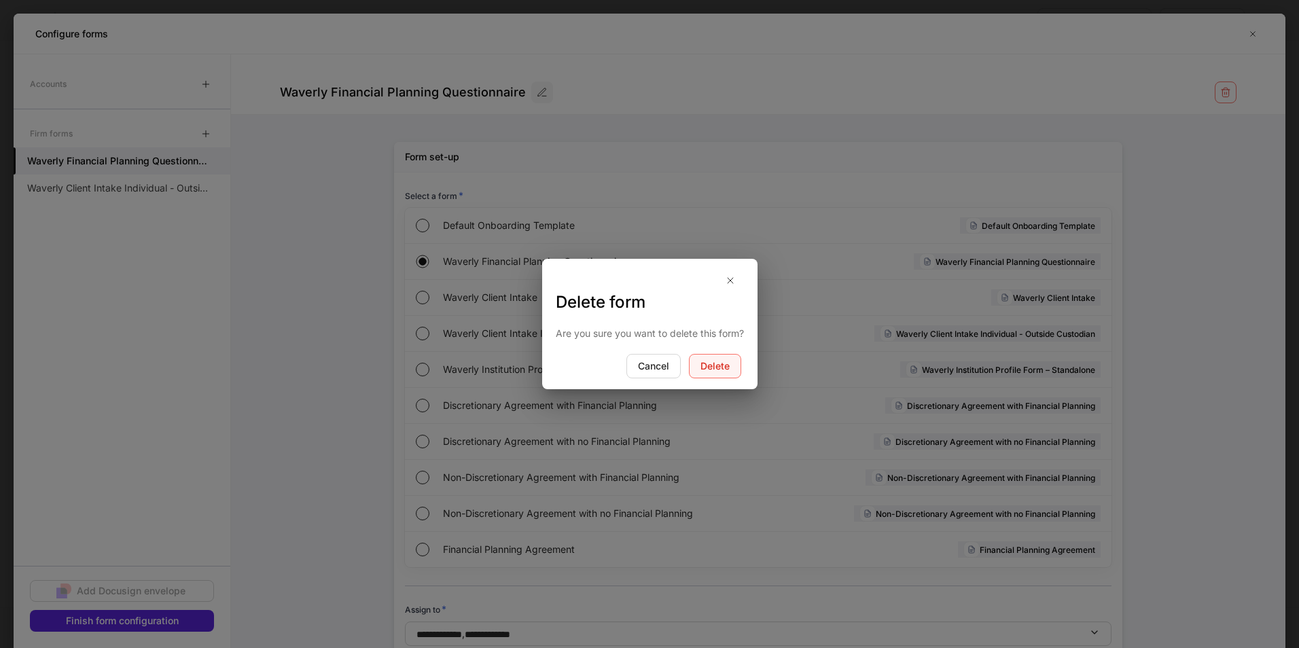
click at [734, 362] on button "Delete" at bounding box center [715, 366] width 52 height 24
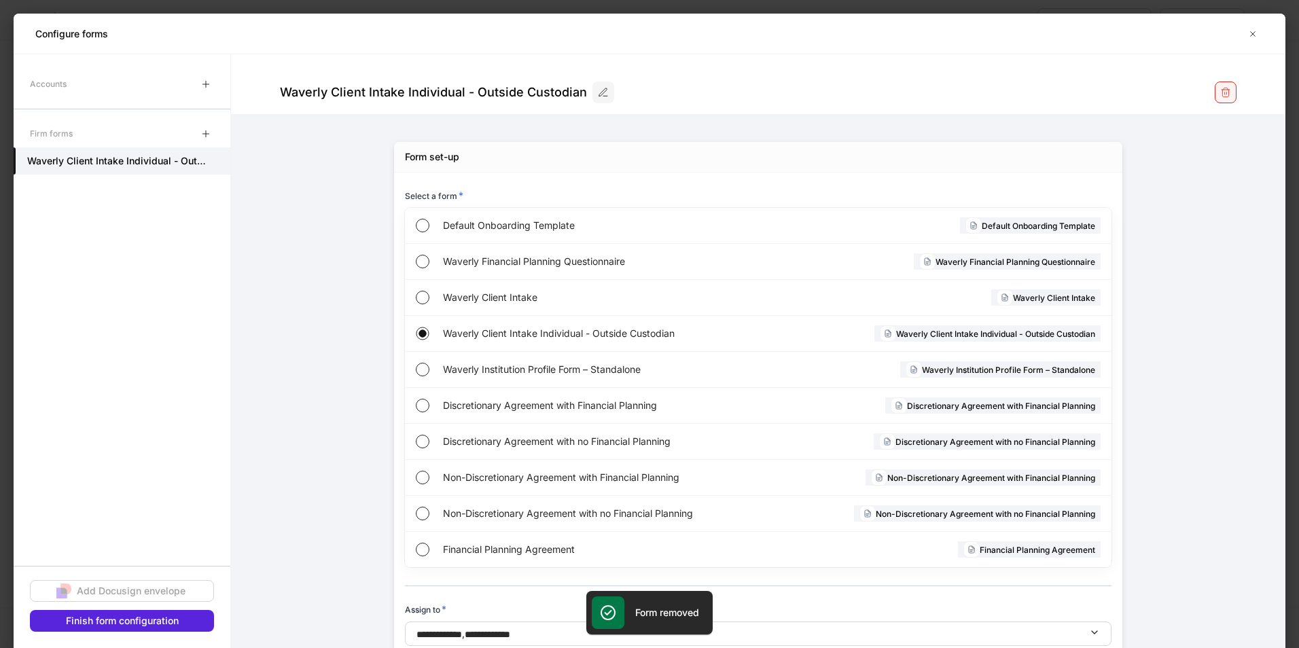
click at [1027, 88] on icon "button" at bounding box center [1225, 92] width 11 height 11
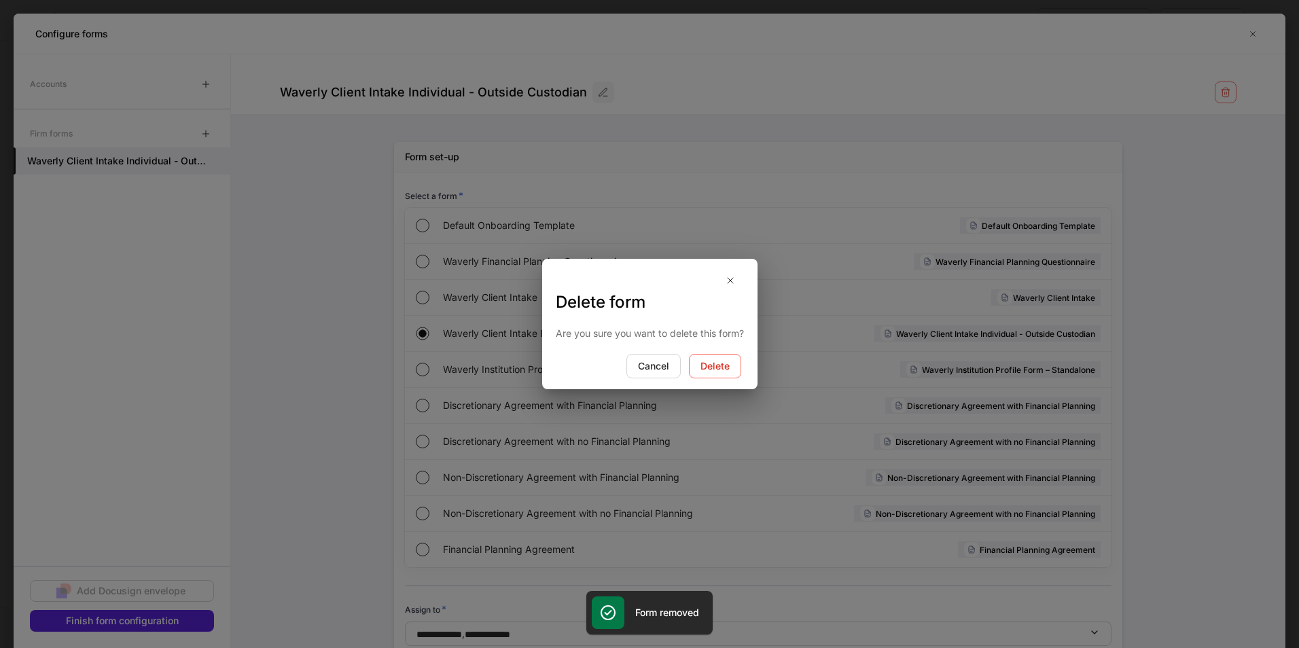
click at [719, 352] on div "Are you sure you want to delete this form?" at bounding box center [649, 333] width 215 height 41
click at [720, 359] on div "Delete" at bounding box center [714, 366] width 29 height 14
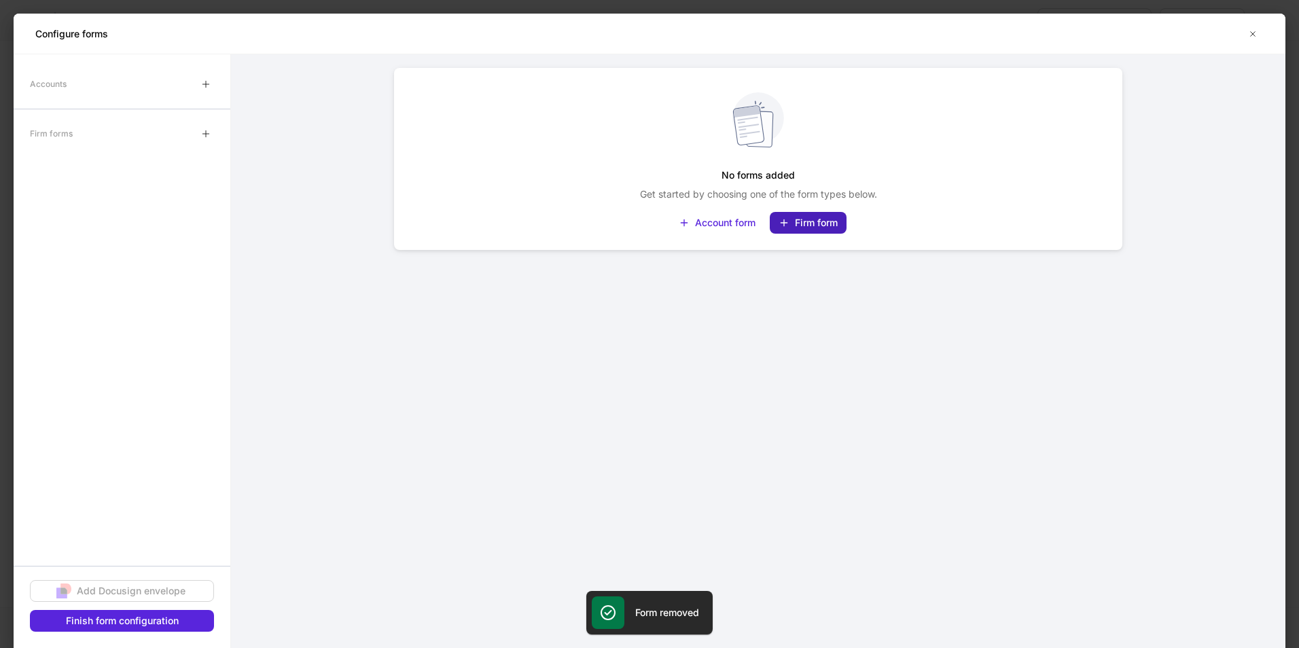
click at [796, 223] on div "Firm form" at bounding box center [816, 223] width 43 height 14
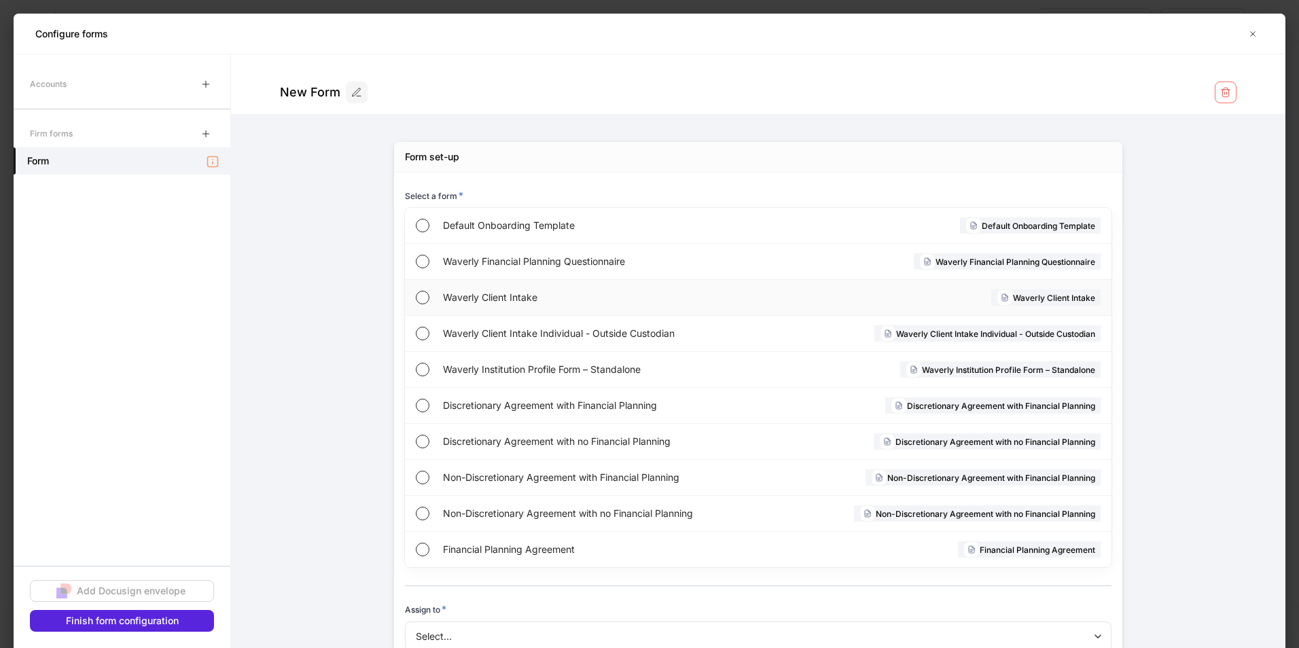
click at [501, 291] on span "Waverly Client Intake" at bounding box center [598, 298] width 310 height 14
click at [130, 501] on div "Finish form configuration" at bounding box center [122, 621] width 113 height 14
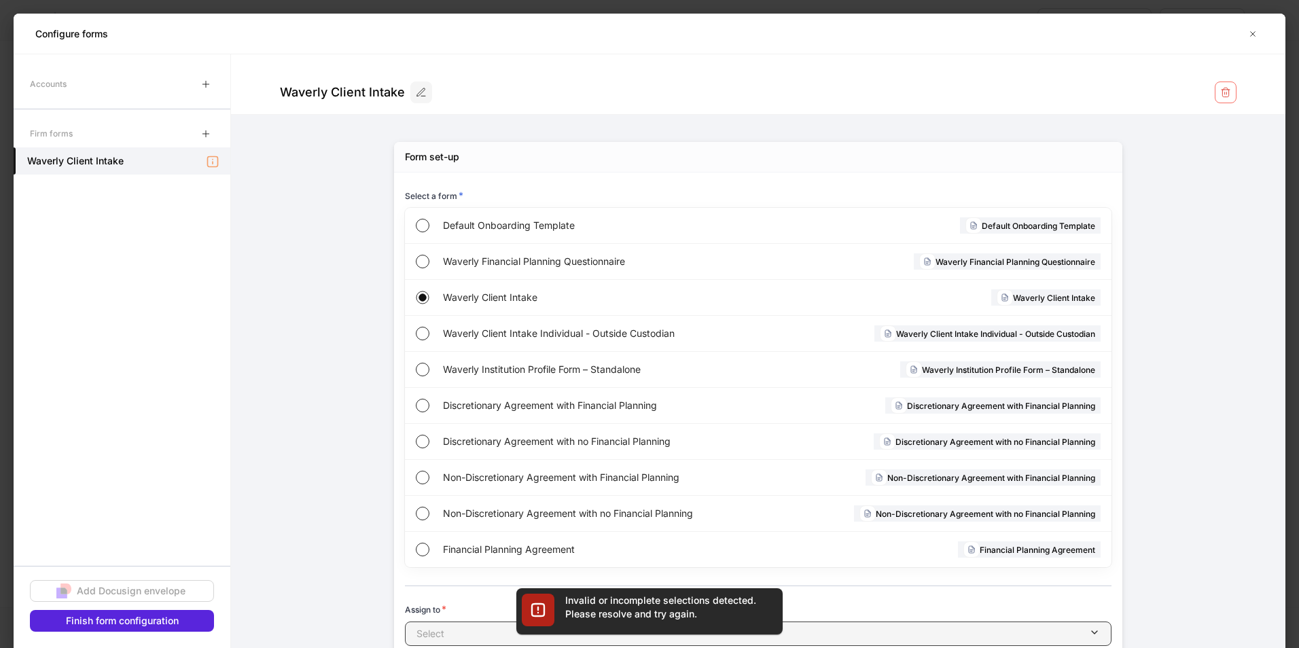
click at [451, 501] on div "button" at bounding box center [766, 634] width 645 height 14
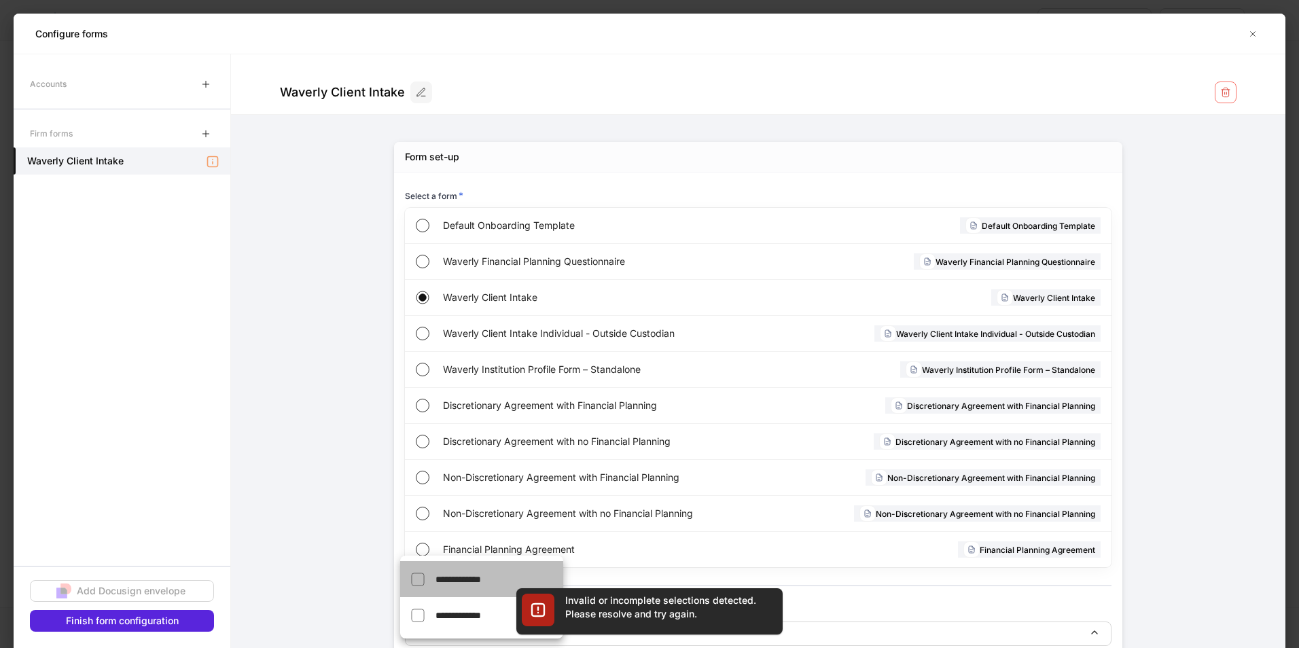
click at [407, 501] on li "**********" at bounding box center [481, 579] width 163 height 36
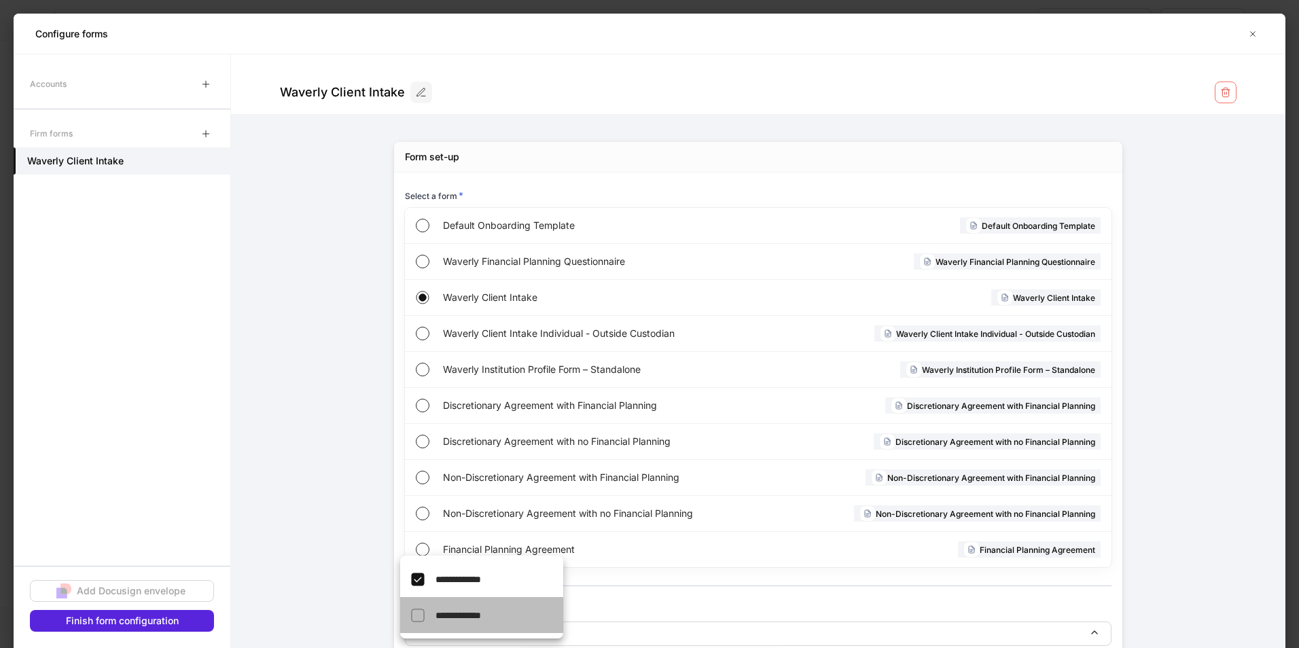
click at [424, 501] on li "**********" at bounding box center [481, 615] width 163 height 36
click at [145, 501] on div at bounding box center [649, 324] width 1299 height 648
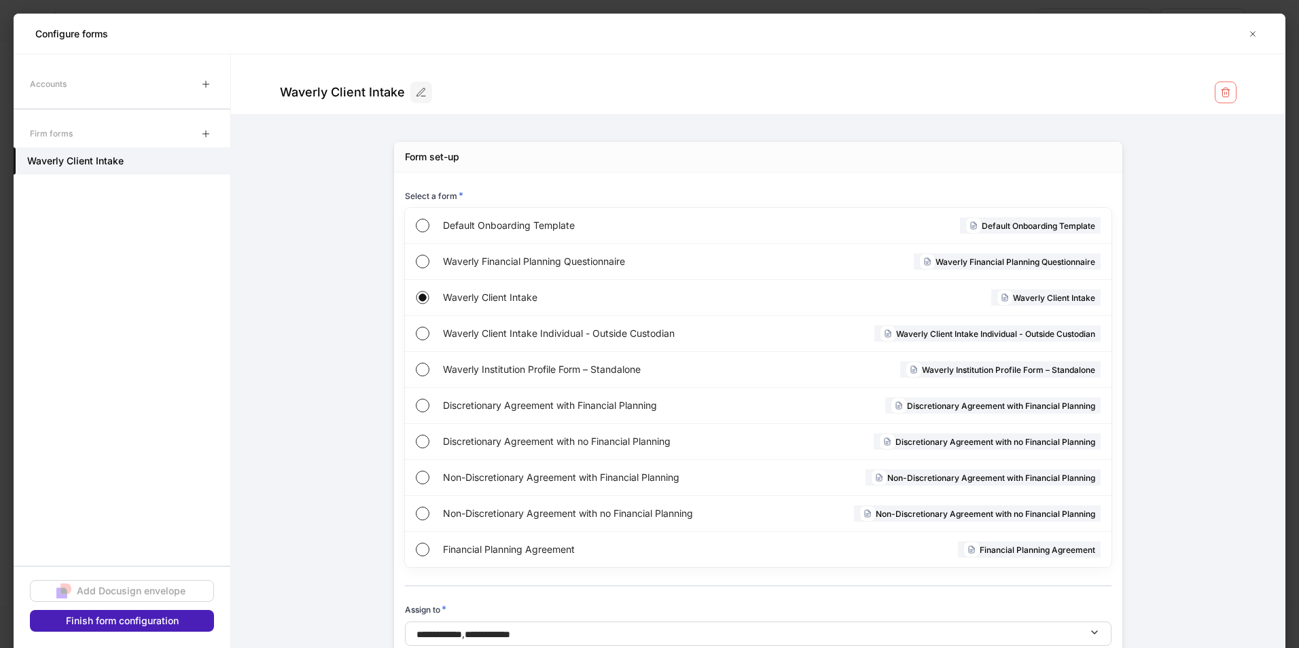
click at [132, 501] on div "Finish form configuration" at bounding box center [122, 621] width 113 height 14
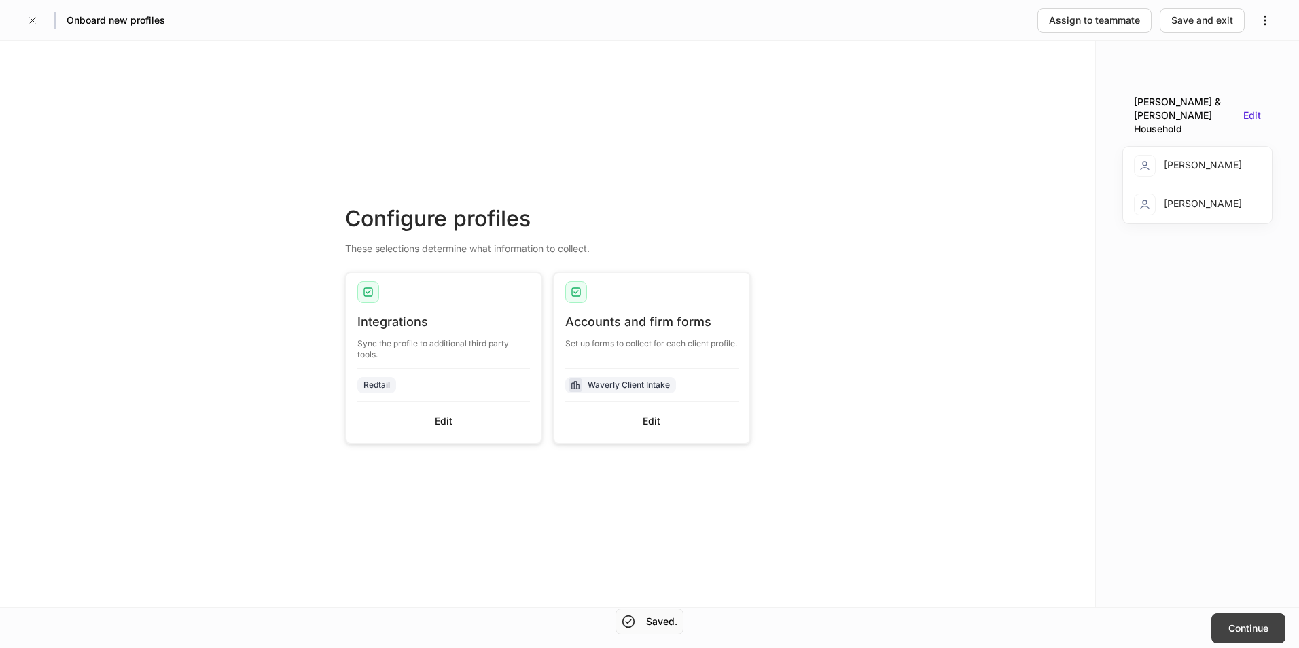
click at [1027, 501] on div "Continue" at bounding box center [1248, 629] width 40 height 14
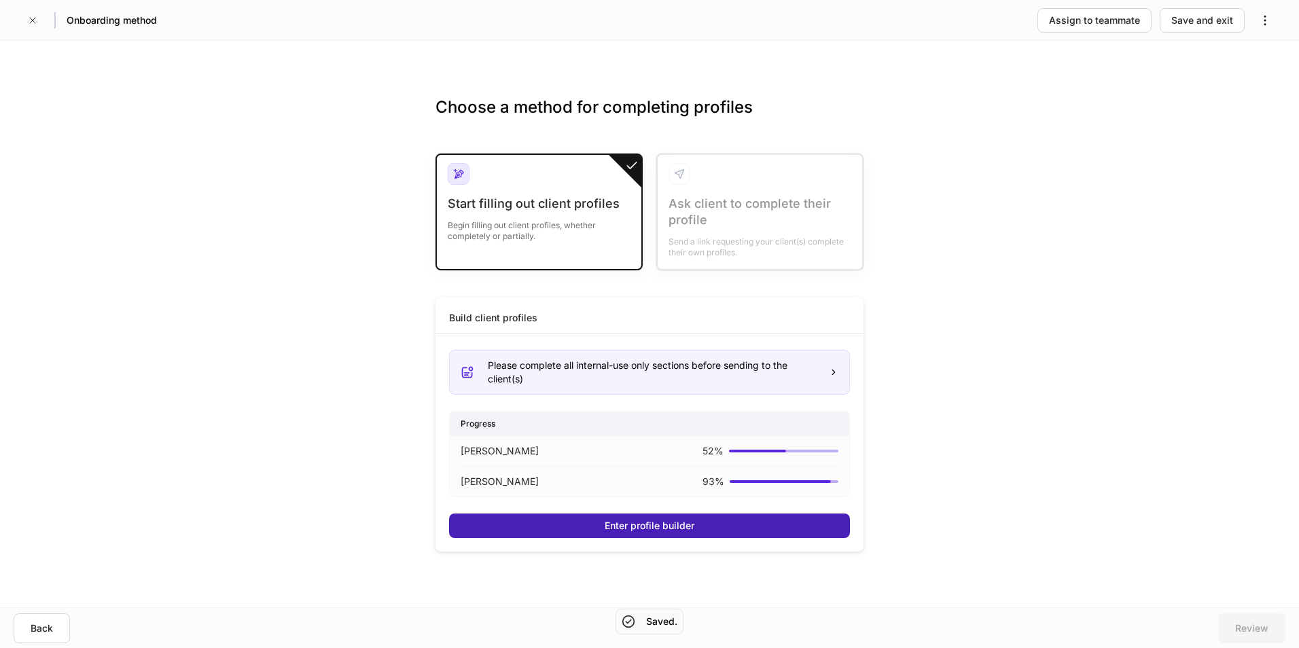
click at [665, 501] on div "Enter profile builder" at bounding box center [650, 526] width 90 height 14
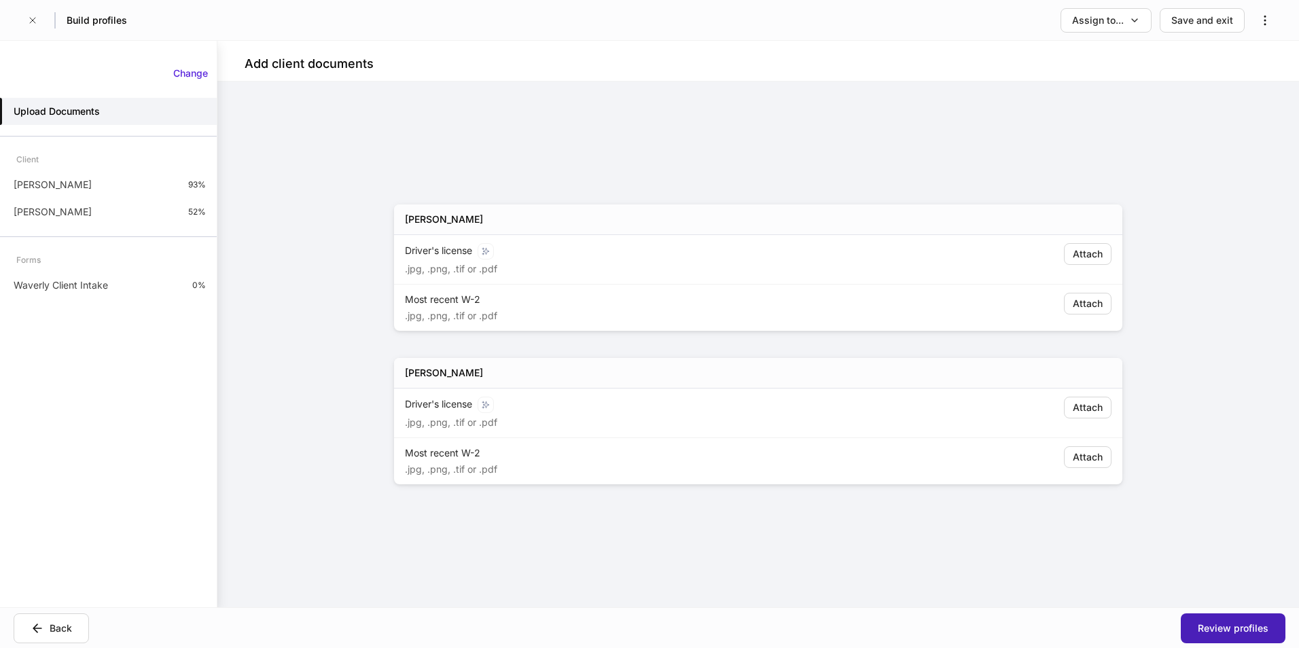
click at [1027, 501] on div "Review profiles" at bounding box center [1233, 629] width 71 height 14
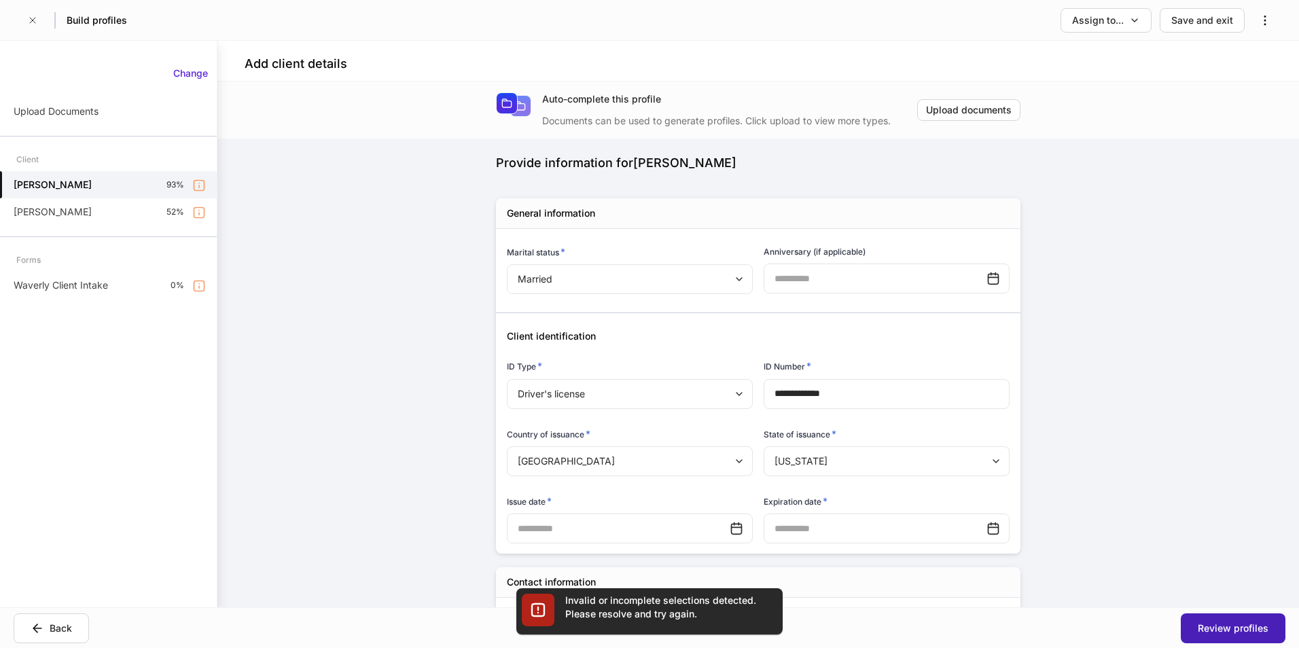
type input "**********"
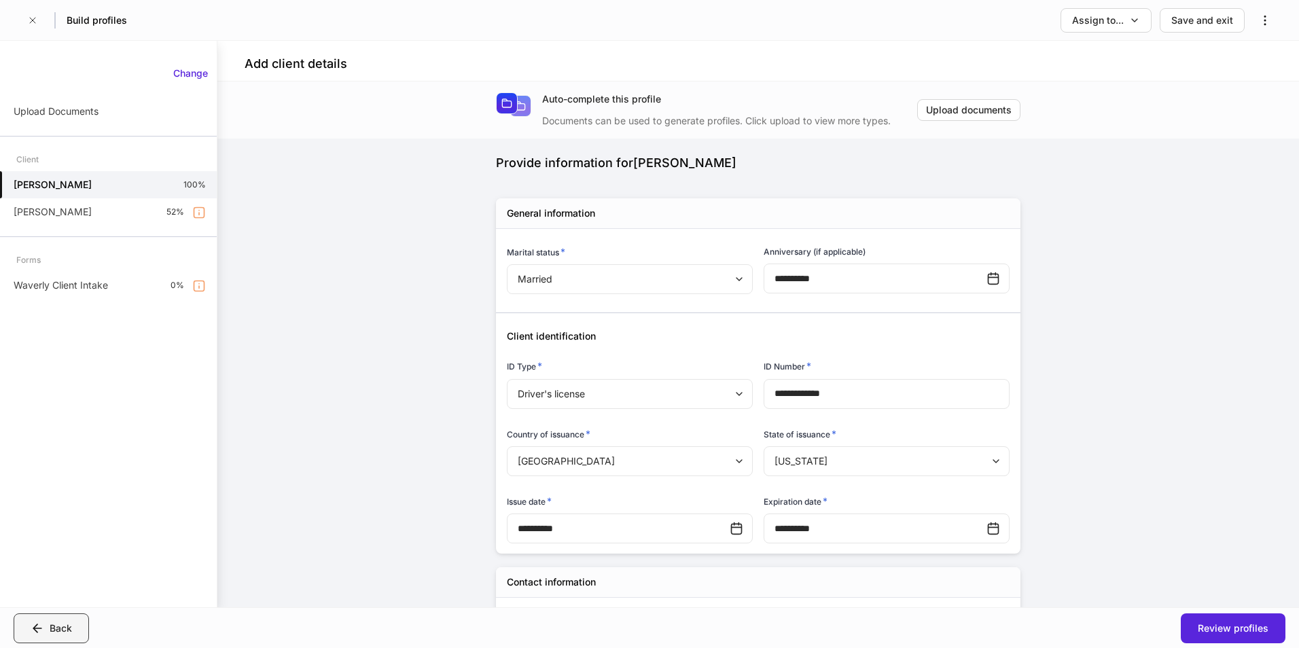
click at [67, 501] on div "Back" at bounding box center [61, 629] width 22 height 14
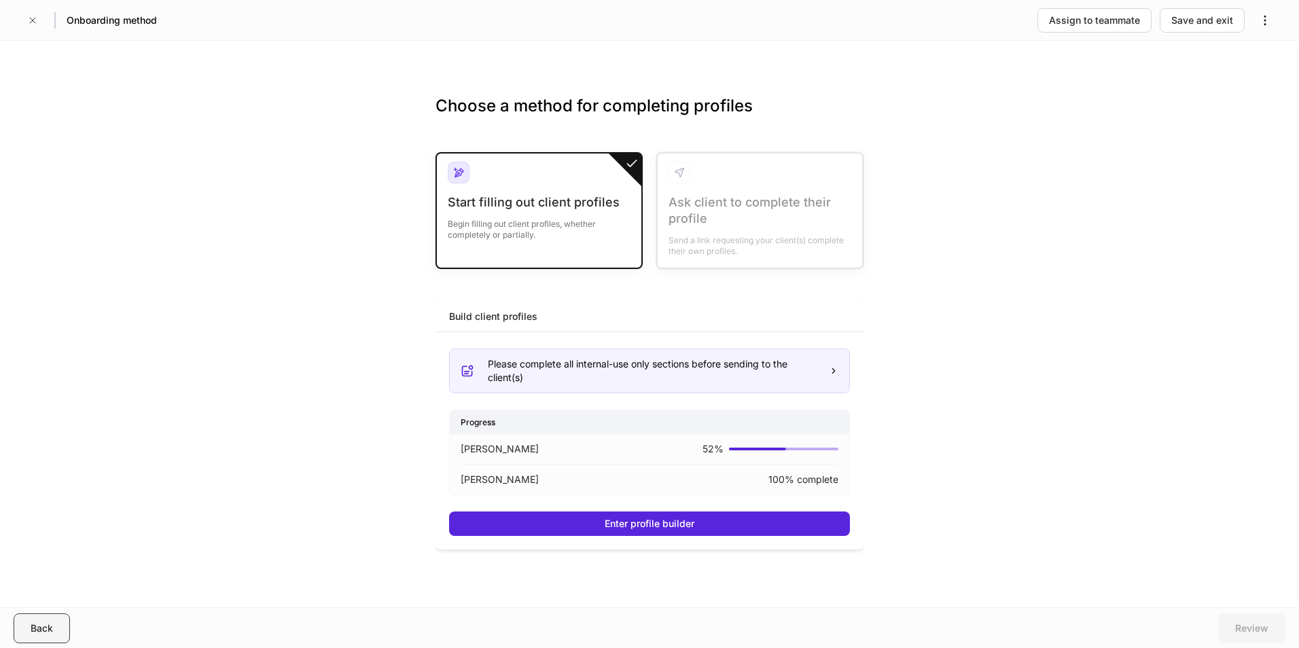
click at [30, 501] on button "Back" at bounding box center [42, 628] width 56 height 30
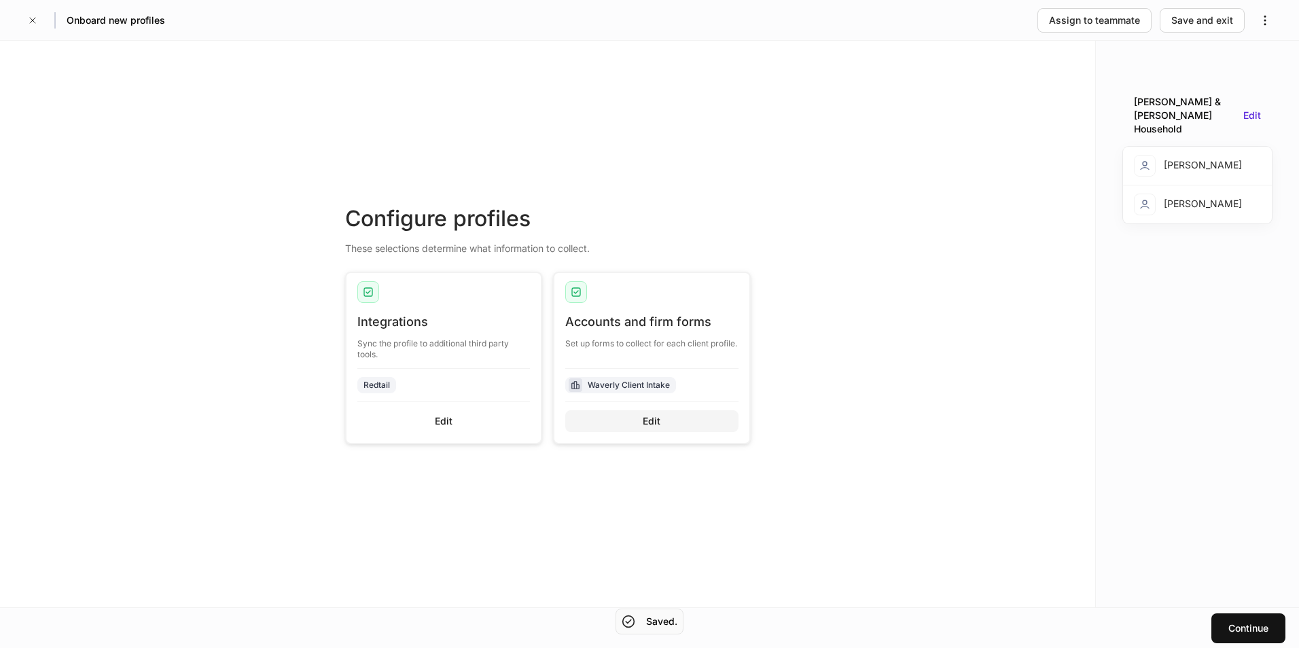
click at [652, 428] on button "Edit" at bounding box center [651, 421] width 173 height 22
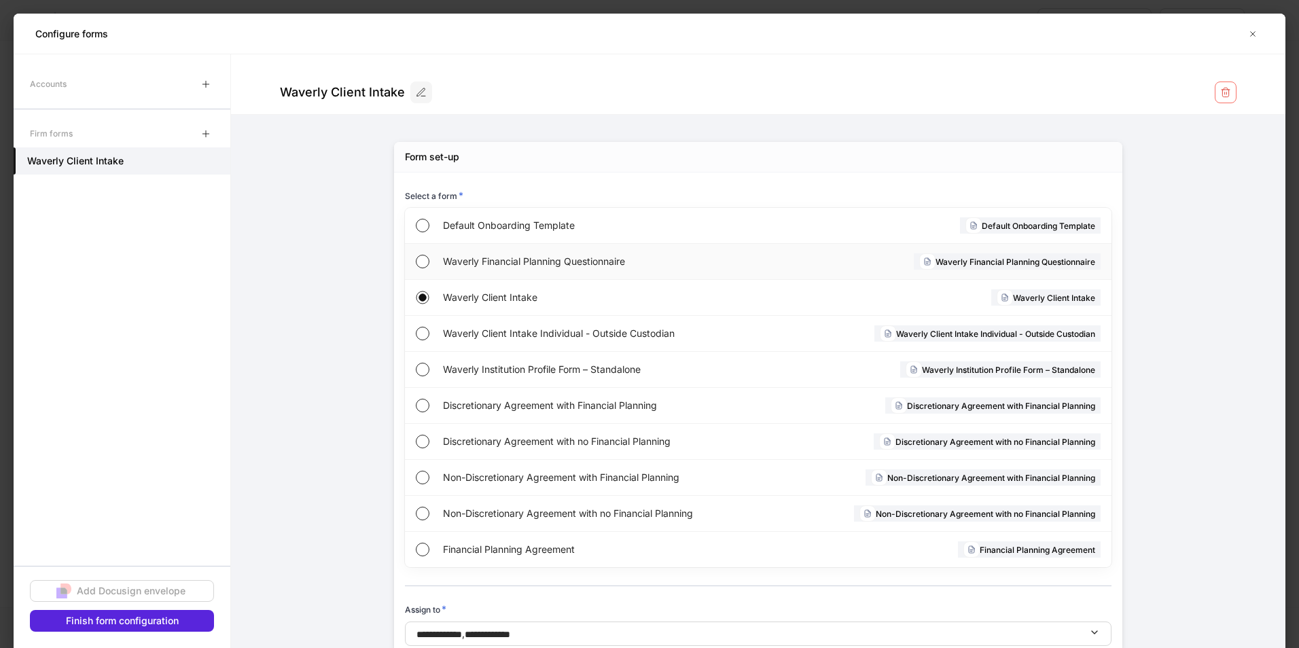
click at [499, 254] on div "Waverly Financial Planning Questionnaire" at bounding box center [601, 261] width 316 height 35
click at [122, 501] on button "Finish form configuration" at bounding box center [122, 621] width 184 height 22
